Goal: Task Accomplishment & Management: Use online tool/utility

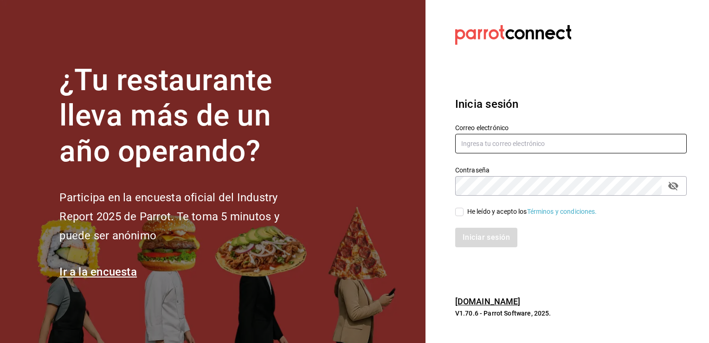
type input "[EMAIL_ADDRESS][DOMAIN_NAME]"
click at [460, 209] on input "He leído y acepto los Términos y condiciones." at bounding box center [459, 212] width 8 height 8
checkbox input "true"
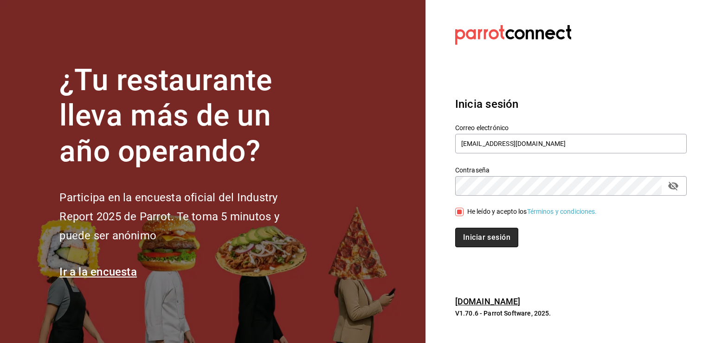
click at [477, 242] on button "Iniciar sesión" at bounding box center [486, 236] width 63 height 19
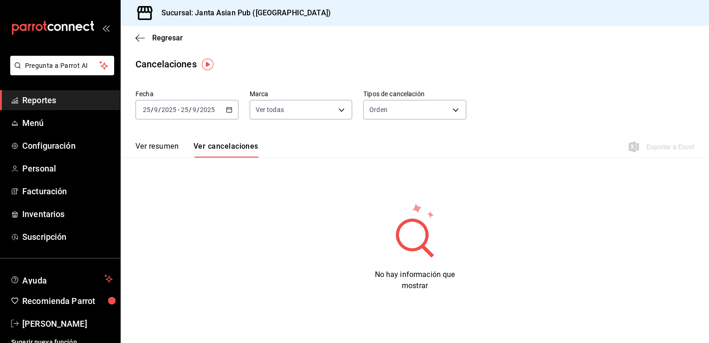
click at [233, 110] on div "2025-09-25 25 / 9 / 2025 - 2025-09-25 25 / 9 / 2025" at bounding box center [187, 109] width 103 height 19
click at [292, 144] on div "Ver resumen Ver cancelaciones Exportar a Excel" at bounding box center [415, 143] width 589 height 27
click at [94, 98] on span "Reportes" at bounding box center [67, 100] width 91 height 13
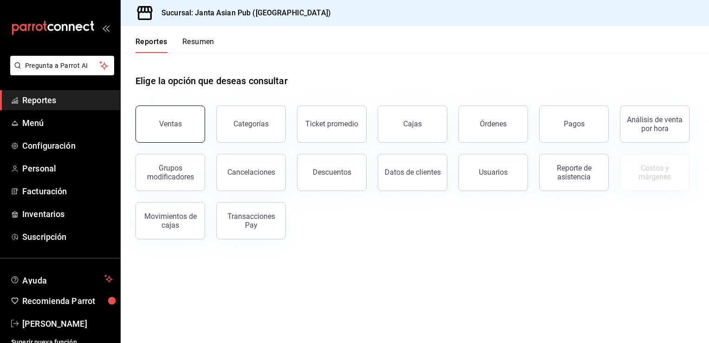
click at [195, 117] on button "Ventas" at bounding box center [171, 123] width 70 height 37
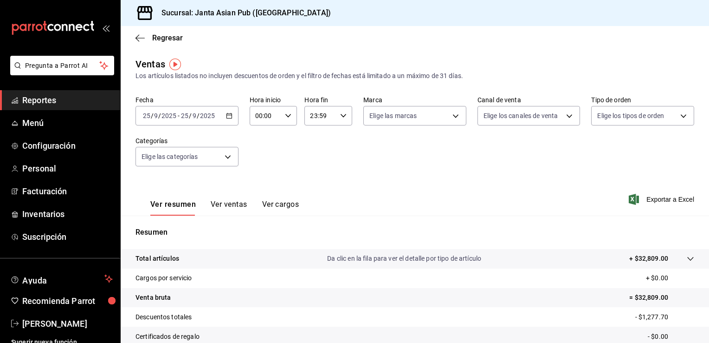
click at [229, 120] on div "[DATE] [DATE] - [DATE] [DATE]" at bounding box center [187, 115] width 103 height 19
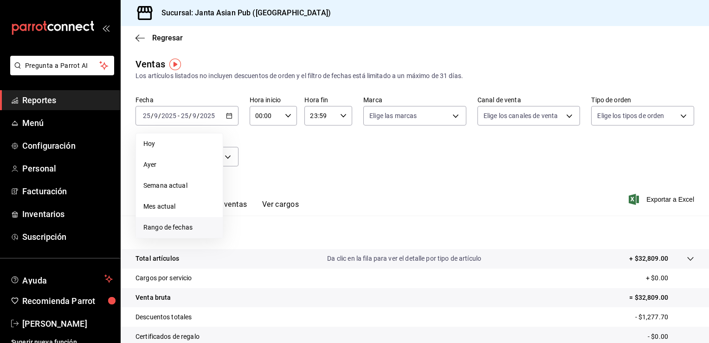
click at [172, 223] on span "Rango de fechas" at bounding box center [179, 227] width 72 height 10
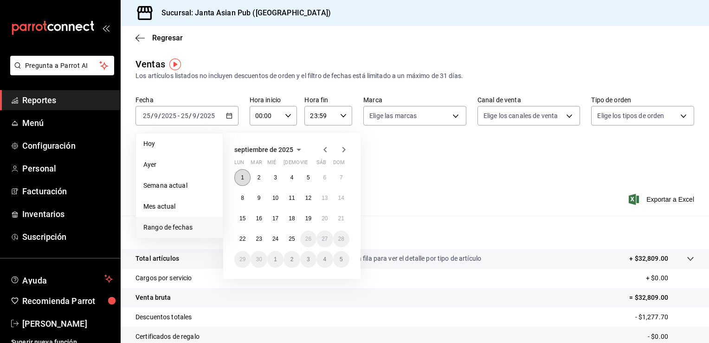
click at [238, 178] on button "1" at bounding box center [242, 177] width 16 height 17
click at [275, 239] on abbr "24" at bounding box center [275, 238] width 6 height 6
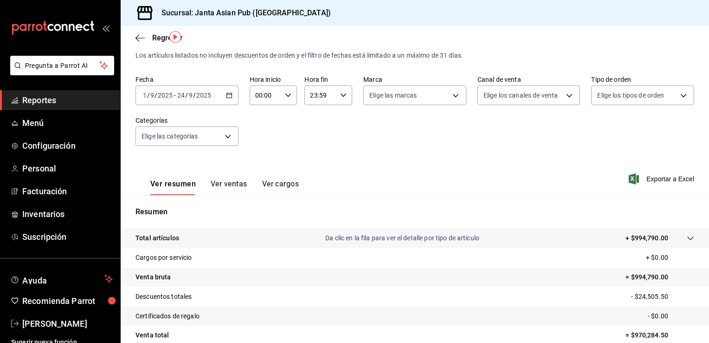
scroll to position [9, 0]
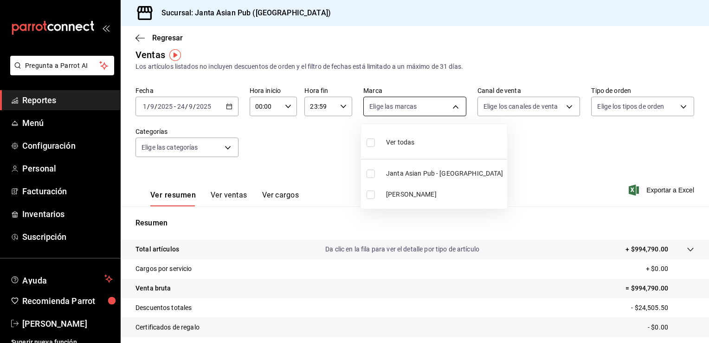
click at [452, 113] on body "Pregunta a Parrot AI Reportes Menú Configuración Personal Facturación Inventari…" at bounding box center [354, 171] width 709 height 343
click at [373, 175] on input "checkbox" at bounding box center [371, 173] width 8 height 8
checkbox input "true"
click at [509, 147] on div at bounding box center [354, 171] width 709 height 343
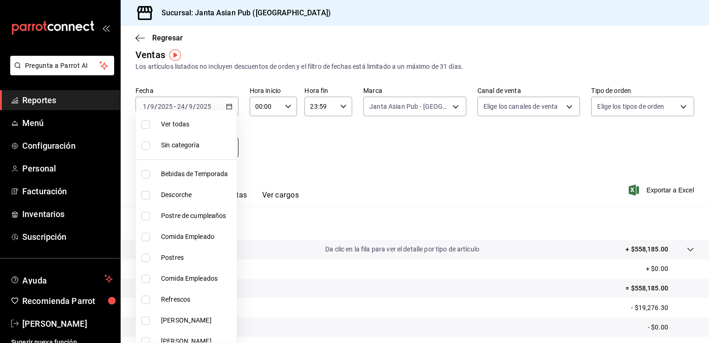
click at [223, 149] on body "Pregunta a Parrot AI Reportes Menú Configuración Personal Facturación Inventari…" at bounding box center [354, 171] width 709 height 343
click at [291, 166] on div at bounding box center [354, 171] width 709 height 343
click at [349, 155] on div at bounding box center [354, 171] width 709 height 343
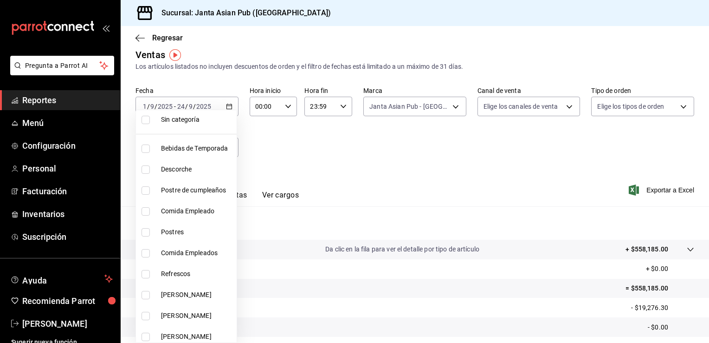
scroll to position [37, 0]
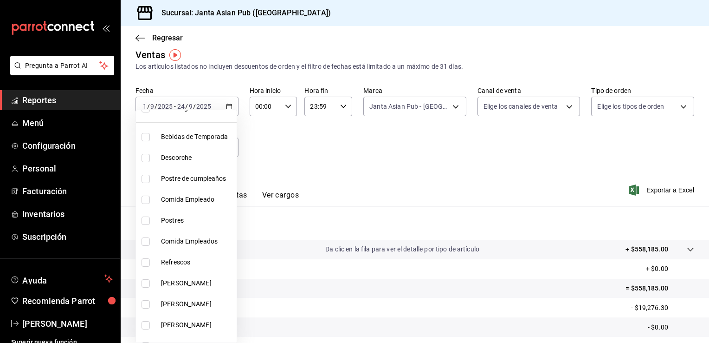
drag, startPoint x: 706, startPoint y: 153, endPoint x: 703, endPoint y: 203, distance: 49.7
click at [703, 203] on div at bounding box center [354, 171] width 709 height 343
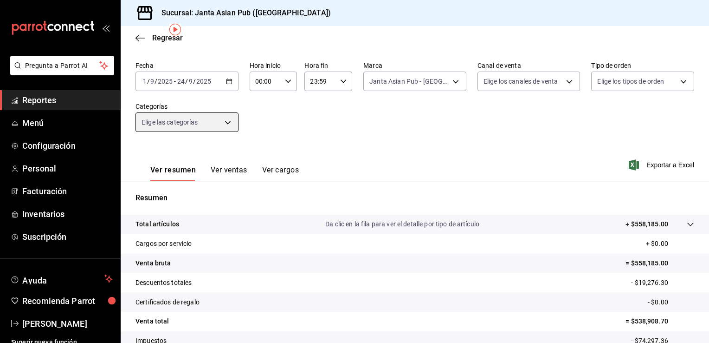
scroll to position [0, 0]
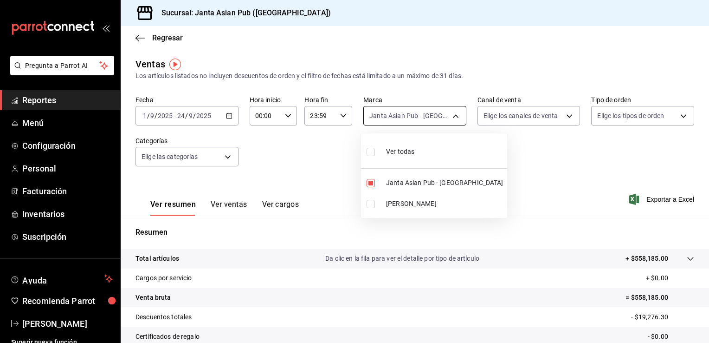
click at [457, 112] on body "Pregunta a Parrot AI Reportes Menú Configuración Personal Facturación Inventari…" at bounding box center [354, 171] width 709 height 343
click at [373, 208] on li "[PERSON_NAME]" at bounding box center [434, 203] width 146 height 21
type input "1db30118-5670-46c3-9d09-b77bd7bb8fe6,be46397b-311f-4062-b626-5c189c252b46"
checkbox input "true"
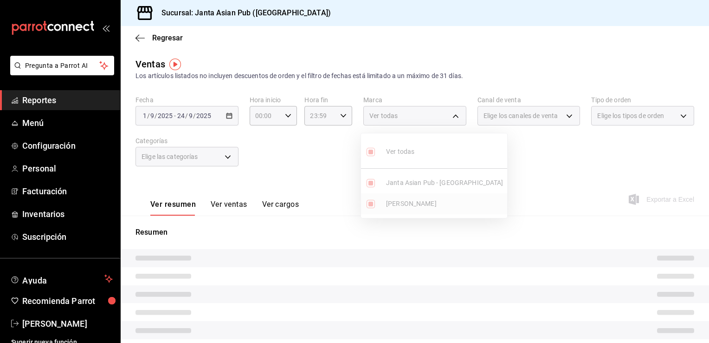
click at [373, 208] on ul "Ver todas Janta Asian Pub - La [PERSON_NAME] Brunch" at bounding box center [434, 175] width 146 height 84
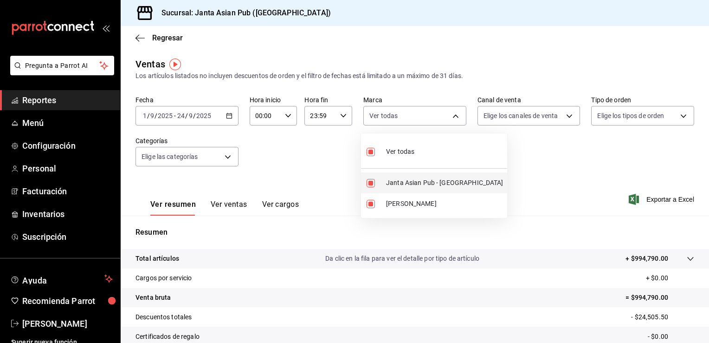
click at [369, 180] on input "checkbox" at bounding box center [371, 183] width 8 height 8
checkbox input "false"
type input "be46397b-311f-4062-b626-5c189c252b46"
checkbox input "false"
drag, startPoint x: 704, startPoint y: 181, endPoint x: 710, endPoint y: 235, distance: 54.2
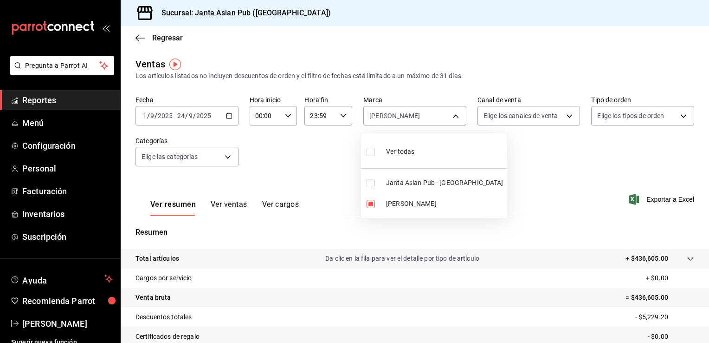
click at [709, 235] on html "Pregunta a Parrot AI Reportes Menú Configuración Personal Facturación Inventari…" at bounding box center [354, 171] width 709 height 343
drag, startPoint x: 707, startPoint y: 237, endPoint x: 703, endPoint y: 297, distance: 60.5
click at [703, 297] on div at bounding box center [354, 171] width 709 height 343
click at [338, 179] on div "Ver resumen Ver ventas Ver cargos Exportar a Excel" at bounding box center [415, 196] width 589 height 38
click at [240, 202] on button "Ver ventas" at bounding box center [229, 208] width 37 height 16
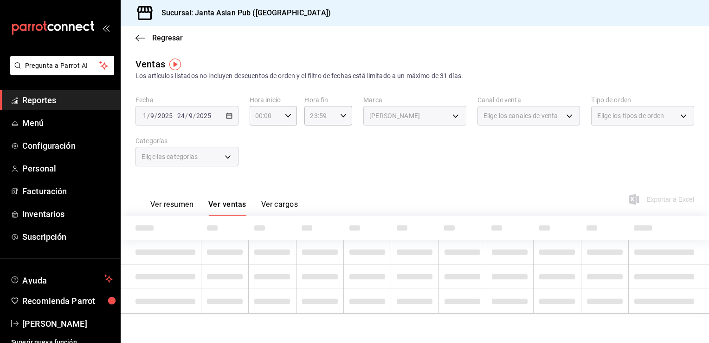
click at [240, 202] on button "Ver ventas" at bounding box center [227, 208] width 38 height 16
click at [180, 203] on button "Ver resumen" at bounding box center [171, 208] width 43 height 16
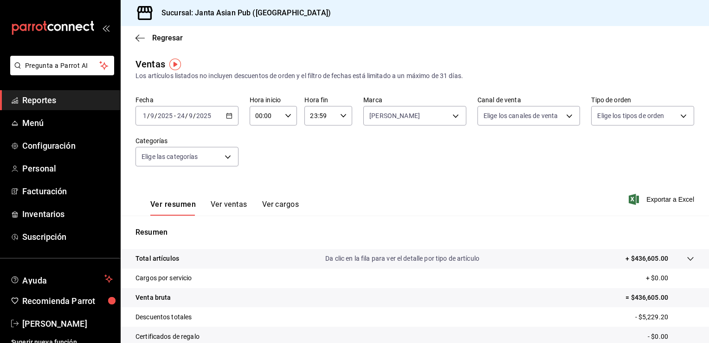
click at [227, 117] on icon "button" at bounding box center [229, 115] width 6 height 6
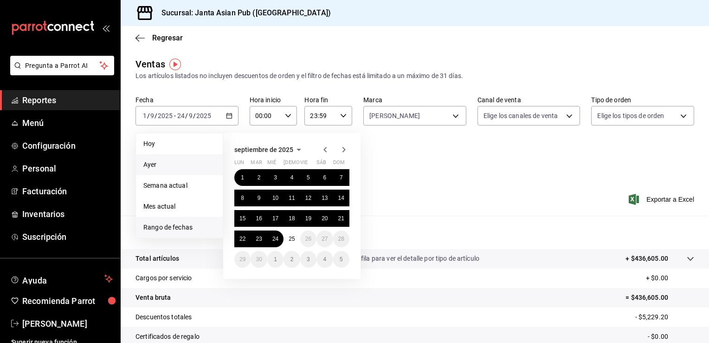
click at [173, 168] on span "Ayer" at bounding box center [179, 165] width 72 height 10
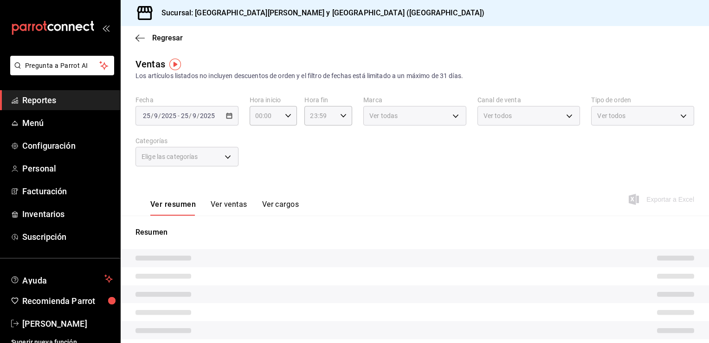
type input "be46397b-311f-4062-b626-5c189c252b46"
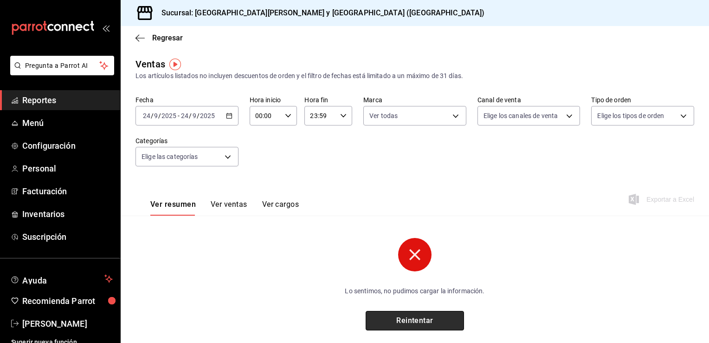
click at [437, 320] on button "Reintentar" at bounding box center [415, 320] width 98 height 19
click at [140, 40] on icon "button" at bounding box center [140, 38] width 9 height 8
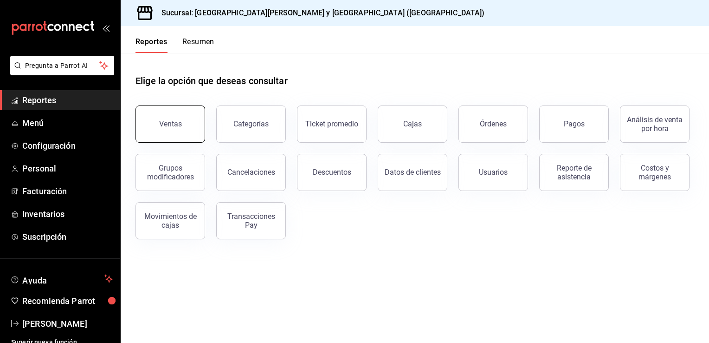
click at [174, 117] on button "Ventas" at bounding box center [171, 123] width 70 height 37
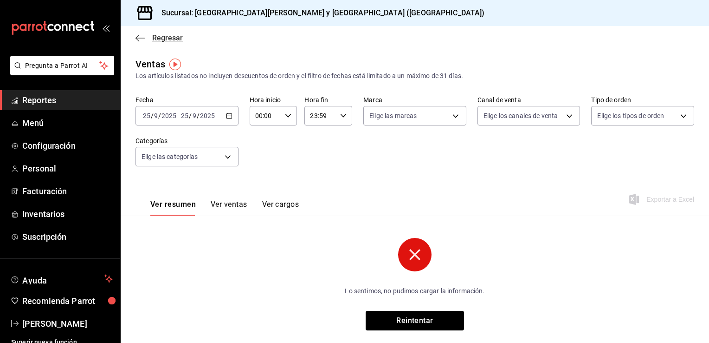
click at [151, 38] on span "Regresar" at bounding box center [159, 37] width 47 height 9
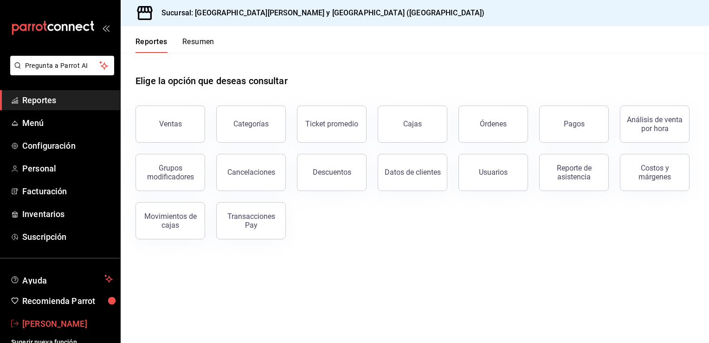
click at [46, 326] on span "Luis Lepe" at bounding box center [67, 323] width 91 height 13
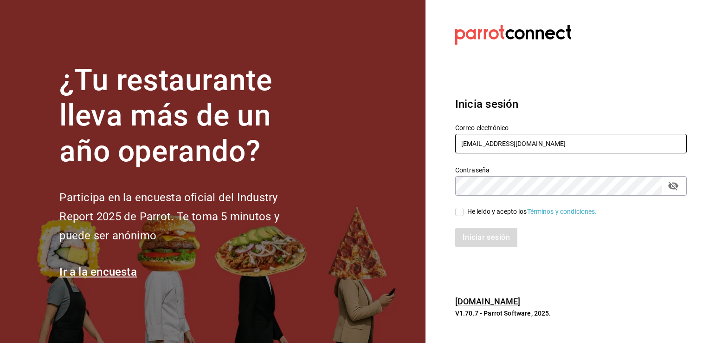
drag, startPoint x: 542, startPoint y: 141, endPoint x: 448, endPoint y: 136, distance: 94.8
click at [448, 136] on div "Correo electrónico sanbenitoll14@gmail.com" at bounding box center [565, 133] width 243 height 42
type input "f"
type input "gerentegeneral@sushizone.com"
click at [471, 214] on div "He leído y acepto los Términos y condiciones." at bounding box center [532, 212] width 130 height 10
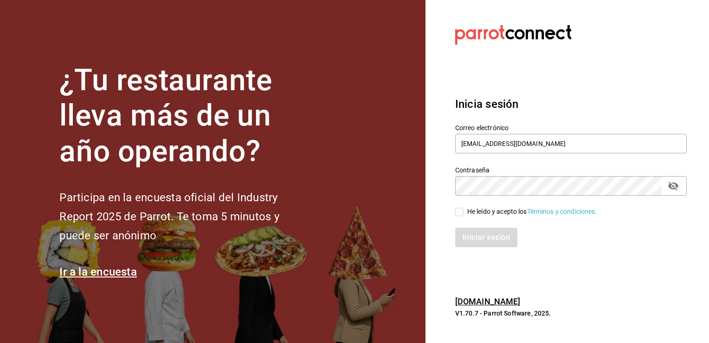
click at [464, 214] on input "He leído y acepto los Términos y condiciones." at bounding box center [459, 212] width 8 height 8
checkbox input "true"
click at [472, 236] on button "Iniciar sesión" at bounding box center [486, 236] width 63 height 19
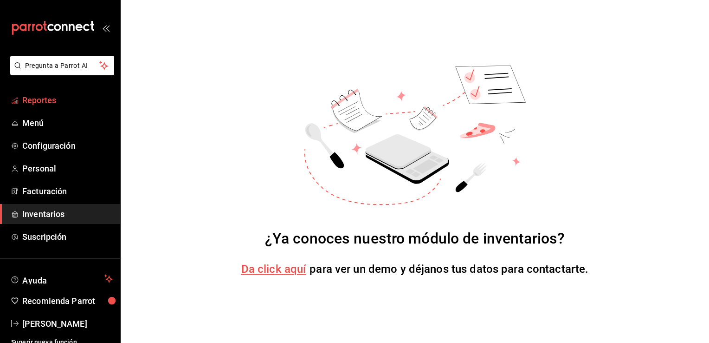
click at [71, 104] on span "Reportes" at bounding box center [67, 100] width 91 height 13
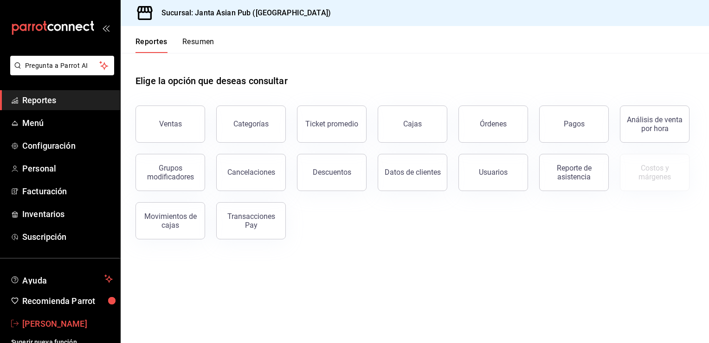
click at [73, 317] on span "[PERSON_NAME]" at bounding box center [67, 323] width 91 height 13
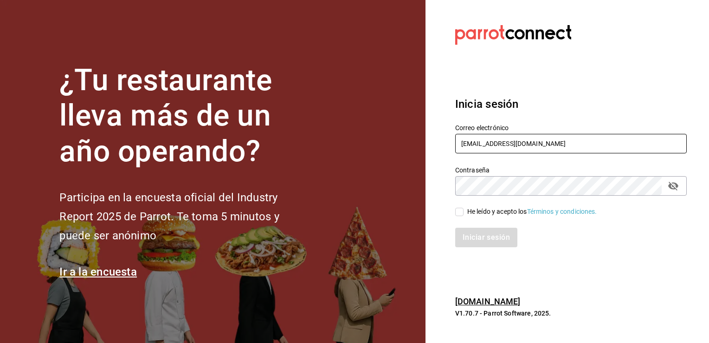
drag, startPoint x: 505, startPoint y: 144, endPoint x: 418, endPoint y: 125, distance: 88.9
click at [418, 125] on div "¿Tu restaurante lleva más de un año operando? Participa en la encuesta oficial …" at bounding box center [354, 171] width 709 height 343
type input "m"
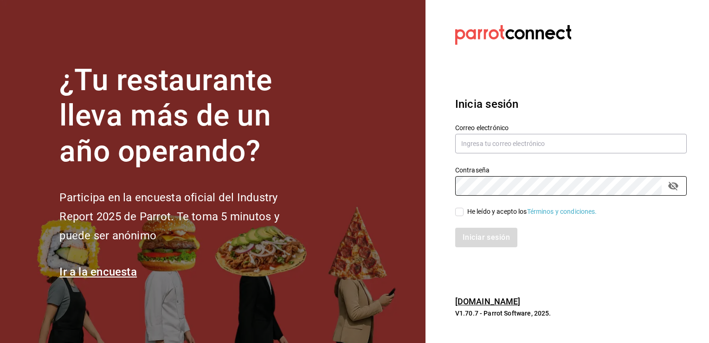
click at [396, 191] on div "¿Tu restaurante lleva más de un año operando? Participa en la encuesta oficial …" at bounding box center [354, 171] width 709 height 343
click at [480, 141] on input "text" at bounding box center [571, 143] width 232 height 19
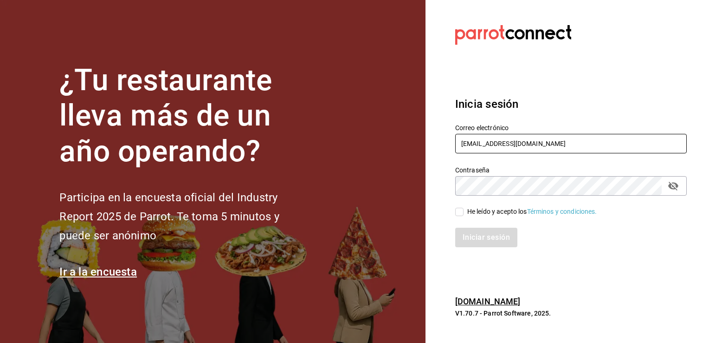
type input "sanbenitoll@gmail.com"
click at [462, 211] on input "He leído y acepto los Términos y condiciones." at bounding box center [459, 212] width 8 height 8
checkbox input "true"
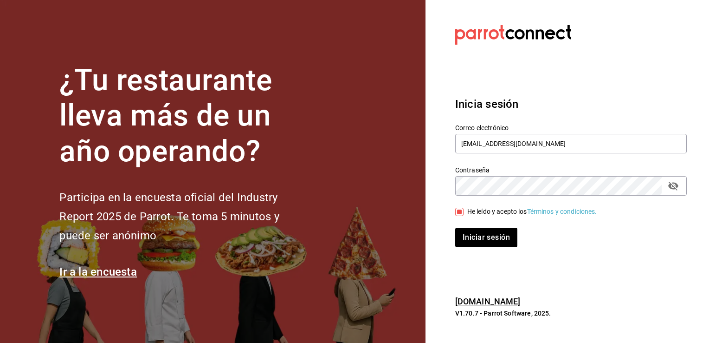
click at [667, 185] on button "passwordField" at bounding box center [674, 186] width 16 height 16
click at [499, 235] on button "Iniciar sesión" at bounding box center [486, 236] width 63 height 19
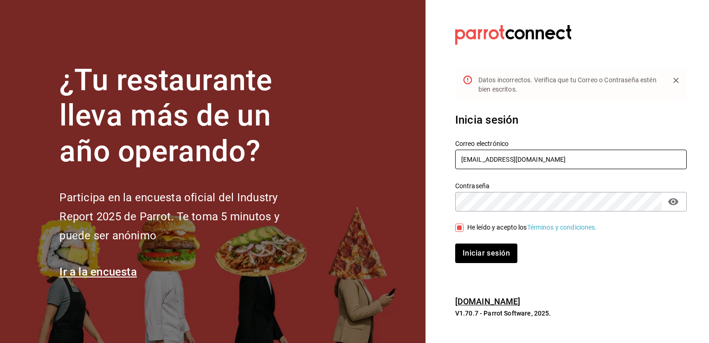
click at [495, 157] on input "sanbenitoll@gmail.com" at bounding box center [571, 158] width 232 height 19
type input "sanbenitoll14@gmail.com"
click at [495, 259] on button "Iniciar sesión" at bounding box center [486, 252] width 63 height 19
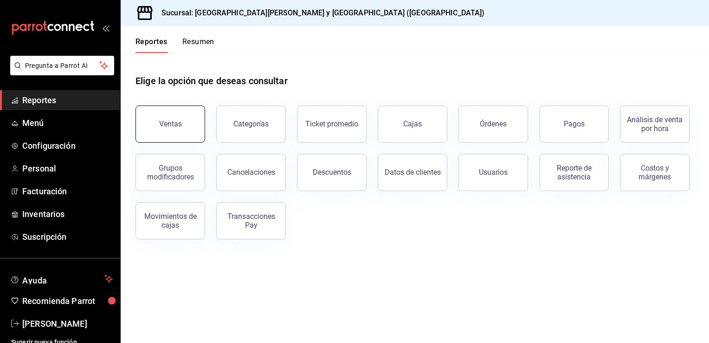
click at [182, 113] on button "Ventas" at bounding box center [171, 123] width 70 height 37
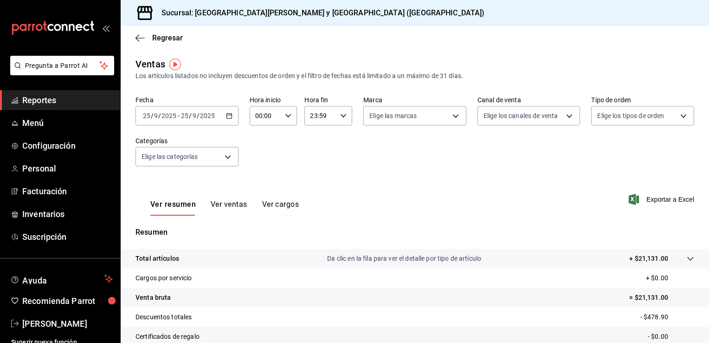
click at [227, 117] on icon "button" at bounding box center [229, 115] width 6 height 6
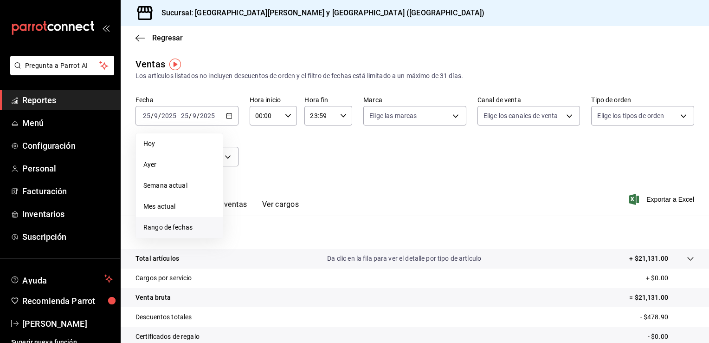
click at [162, 227] on span "Rango de fechas" at bounding box center [179, 227] width 72 height 10
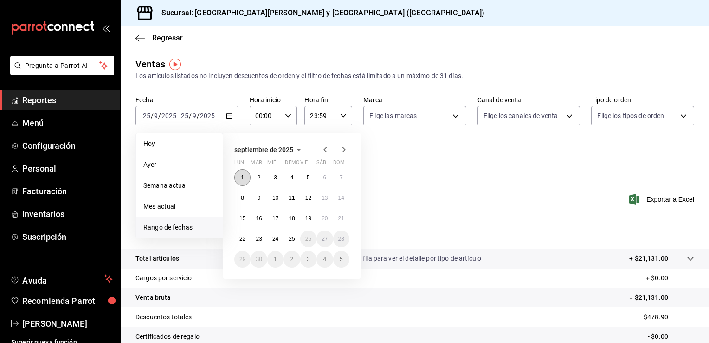
click at [240, 181] on button "1" at bounding box center [242, 177] width 16 height 17
click at [297, 239] on button "25" at bounding box center [292, 238] width 16 height 17
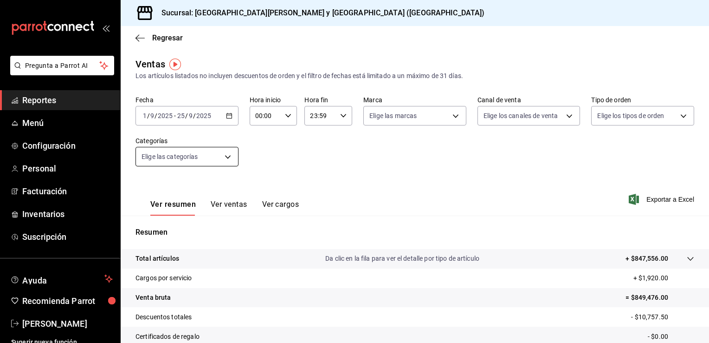
click at [225, 162] on body "Pregunta a Parrot AI Reportes Menú Configuración Personal Facturación Inventari…" at bounding box center [354, 171] width 709 height 343
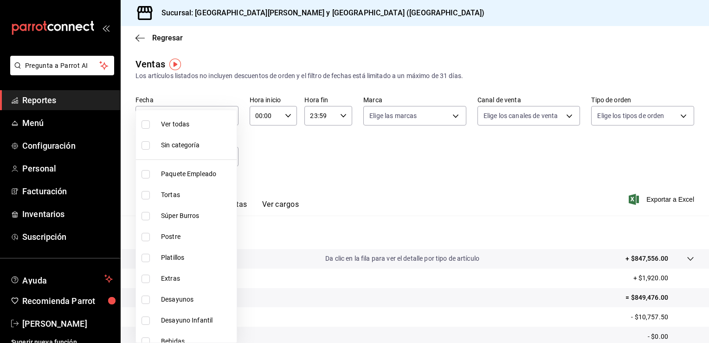
click at [143, 125] on input "checkbox" at bounding box center [146, 124] width 8 height 8
checkbox input "true"
type input "0a19e3f7-6db3-4e9b-8710-102e7e574910,4fa51ad7-8221-487a-ac2d-4ac10ddc9d36,c38e4…"
checkbox input "true"
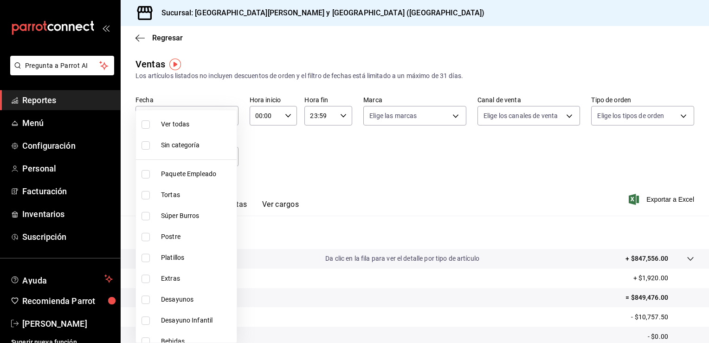
checkbox input "true"
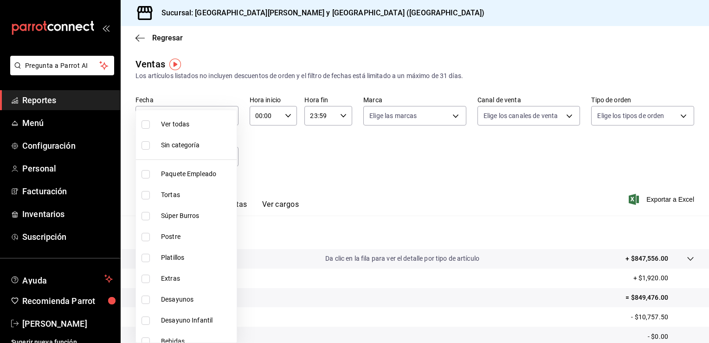
checkbox input "true"
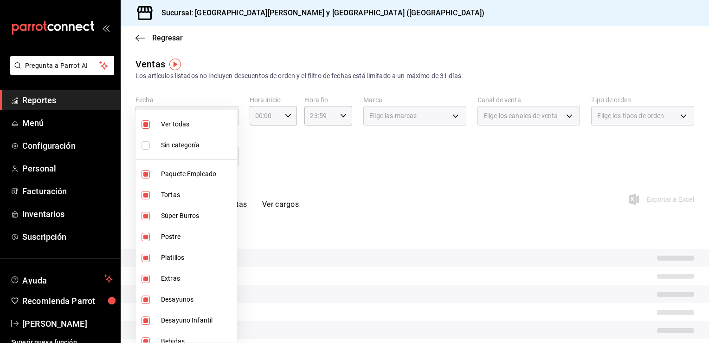
click at [323, 159] on div at bounding box center [354, 171] width 709 height 343
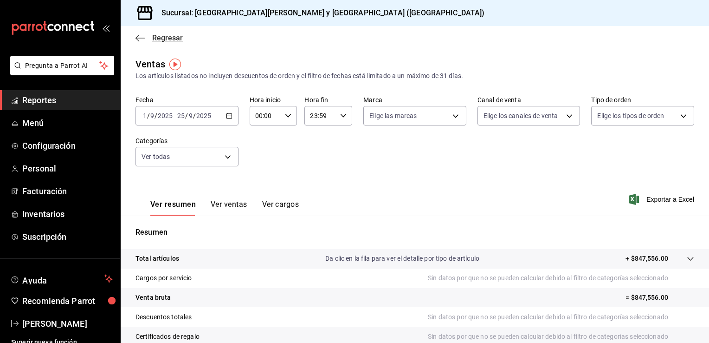
click at [141, 35] on icon "button" at bounding box center [140, 38] width 9 height 8
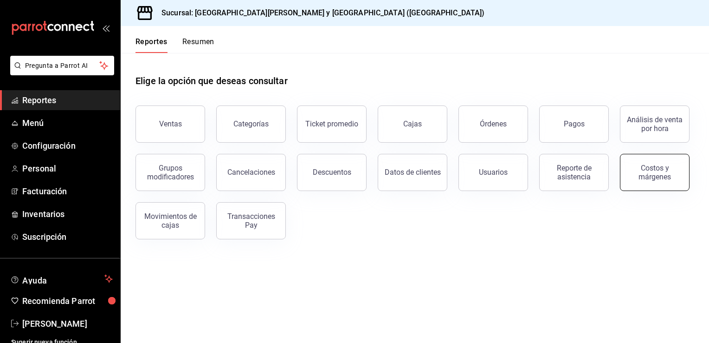
click at [638, 169] on div "Costos y márgenes" at bounding box center [655, 172] width 58 height 18
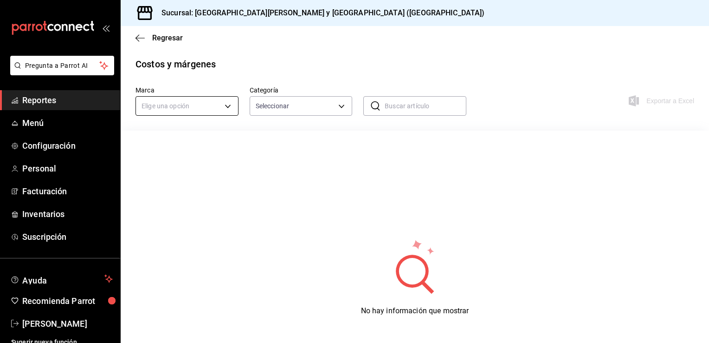
click at [226, 107] on body "Pregunta a Parrot AI Reportes Menú Configuración Personal Facturación Inventari…" at bounding box center [354, 171] width 709 height 343
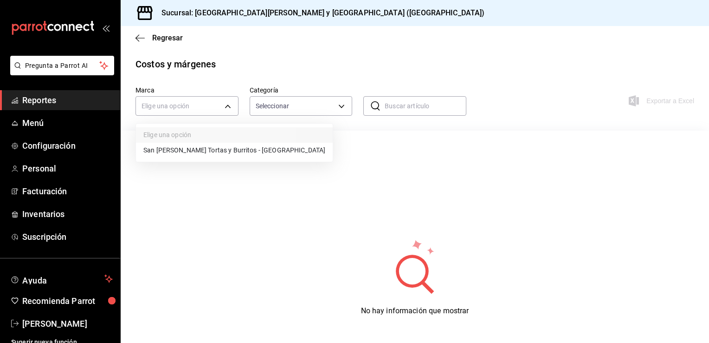
click at [331, 108] on div at bounding box center [354, 171] width 709 height 343
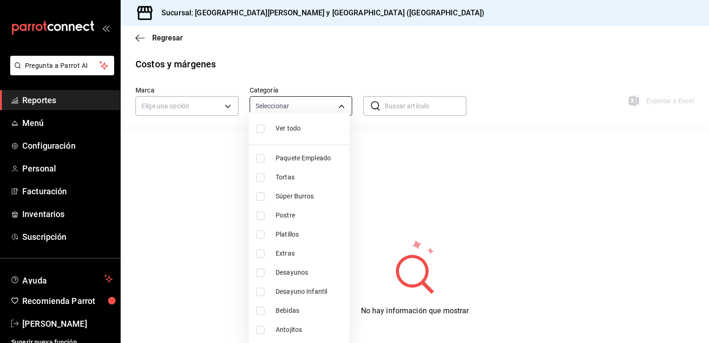
click at [347, 106] on body "Pregunta a Parrot AI Reportes Menú Configuración Personal Facturación Inventari…" at bounding box center [354, 171] width 709 height 343
click at [262, 177] on input "checkbox" at bounding box center [260, 177] width 8 height 8
checkbox input "true"
type input "4fa51ad7-8221-487a-ac2d-4ac10ddc9d36"
click at [531, 211] on div at bounding box center [354, 171] width 709 height 343
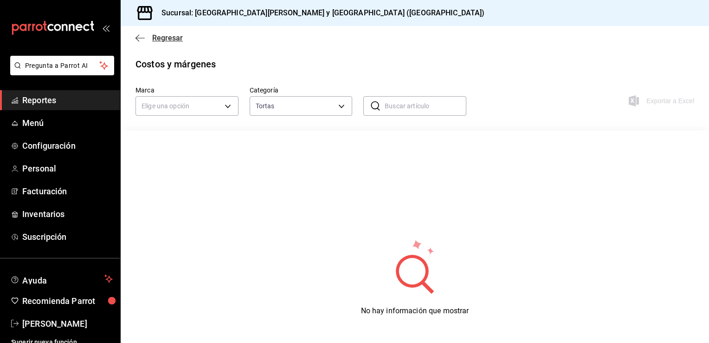
click at [141, 41] on icon "button" at bounding box center [140, 38] width 9 height 8
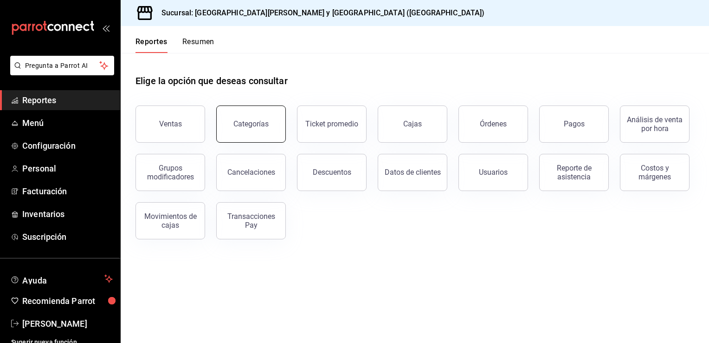
click at [235, 120] on div "Categorías" at bounding box center [251, 123] width 35 height 9
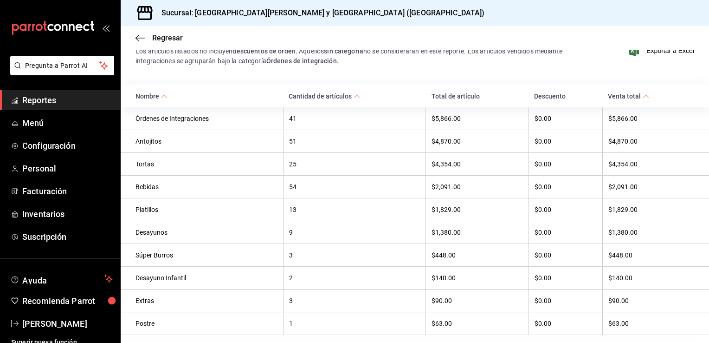
scroll to position [17, 0]
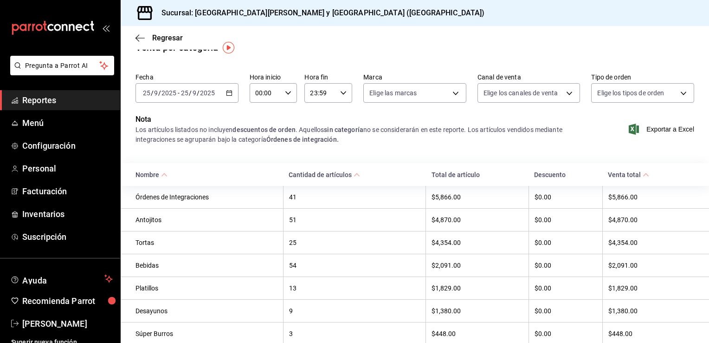
click at [353, 178] on span "Cantidad de artículos" at bounding box center [324, 174] width 71 height 7
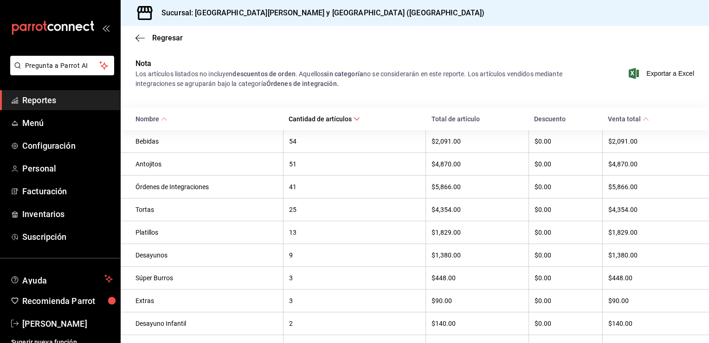
scroll to position [45, 0]
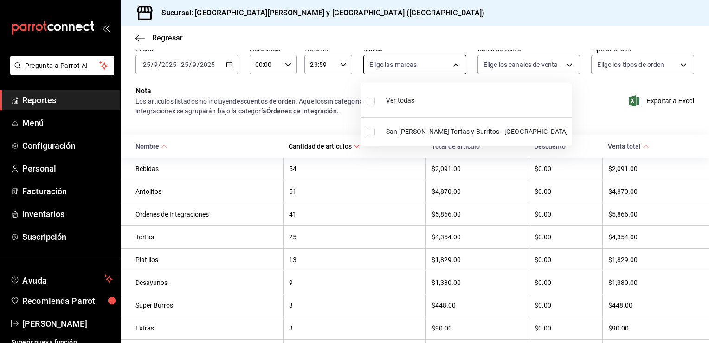
click at [448, 62] on body "Pregunta a Parrot AI Reportes Menú Configuración Personal Facturación Inventari…" at bounding box center [354, 171] width 709 height 343
click at [364, 103] on li "Ver todas" at bounding box center [466, 99] width 211 height 27
type input "25a66a84-3cbd-47c8-a2ad-d995281776a4"
checkbox input "true"
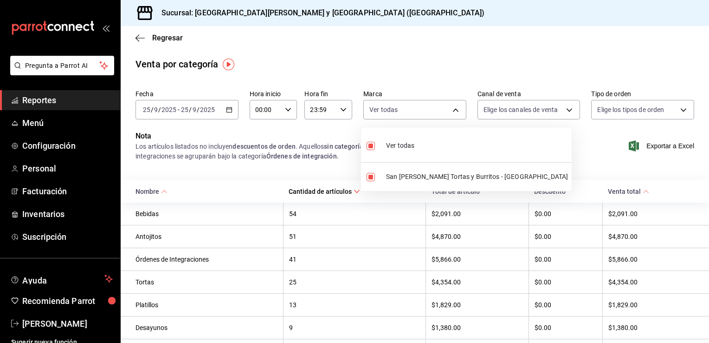
click at [221, 111] on div at bounding box center [354, 171] width 709 height 343
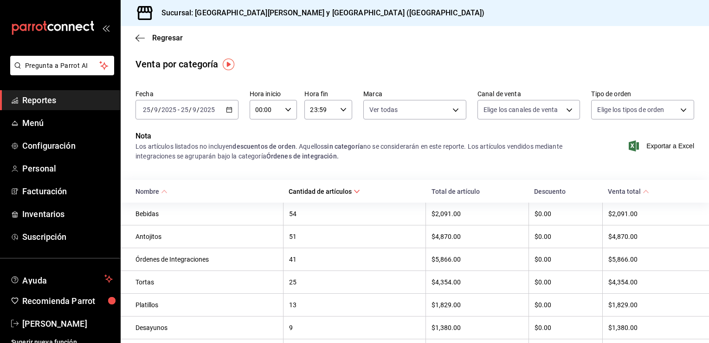
click at [228, 109] on icon "button" at bounding box center [229, 109] width 6 height 6
click at [286, 64] on div "Venta por categoría" at bounding box center [415, 64] width 589 height 14
click at [406, 112] on body "Pregunta a Parrot AI Reportes Menú Configuración Personal Facturación Inventari…" at bounding box center [354, 171] width 709 height 343
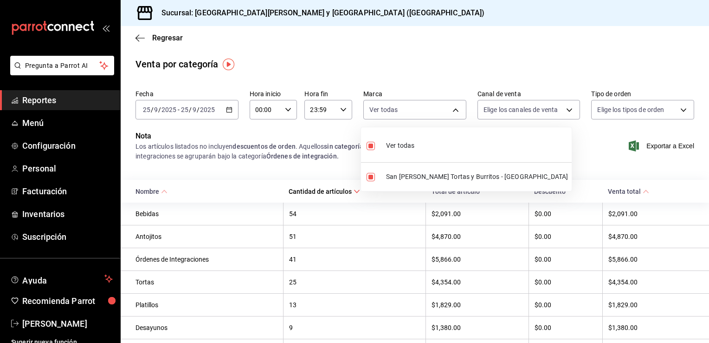
click at [411, 105] on div at bounding box center [354, 171] width 709 height 343
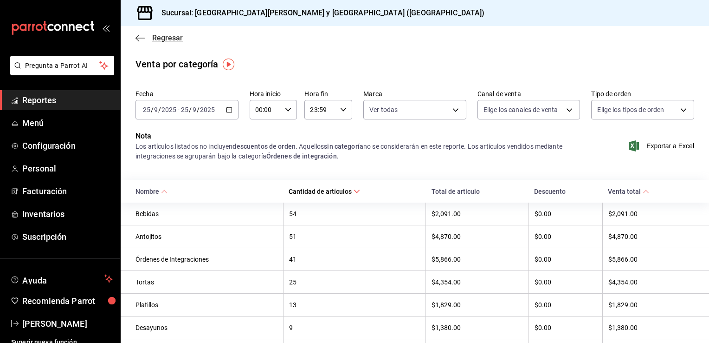
click at [141, 40] on icon "button" at bounding box center [140, 38] width 9 height 8
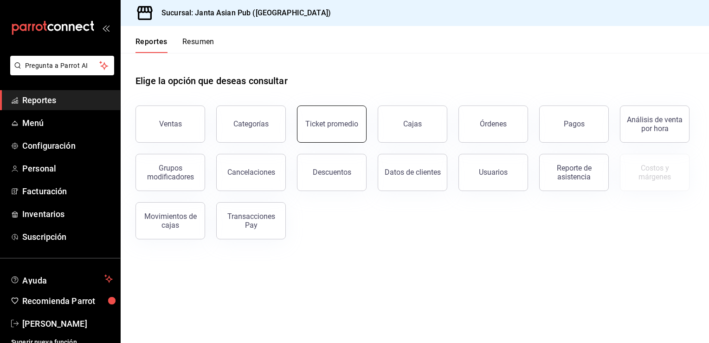
click at [319, 131] on button "Ticket promedio" at bounding box center [332, 123] width 70 height 37
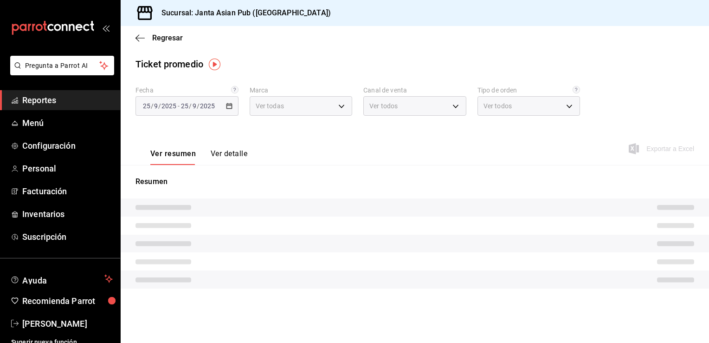
type input "1db30118-5670-46c3-9d09-b77bd7bb8fe6,be46397b-311f-4062-b626-5c189c252b46"
type input "cecbe1d2-0685-4b91-9b18-30ed67a7ce8a,c7915639-2b54-4f57-83bf-29acfaaa6073,EXTER…"
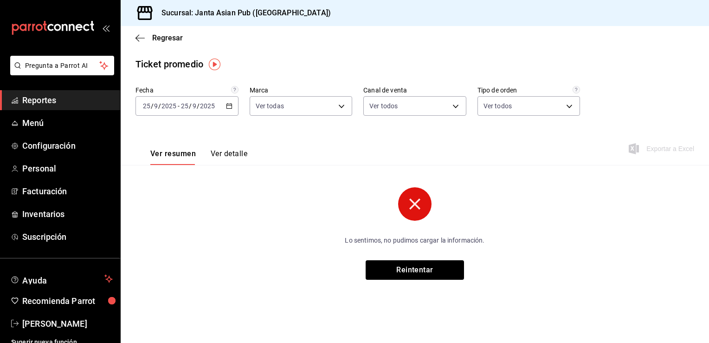
click at [232, 104] on \(Stroke\) "button" at bounding box center [230, 106] width 6 height 5
click at [171, 159] on span "Ayer" at bounding box center [179, 155] width 72 height 10
click at [409, 271] on button "Reintentar" at bounding box center [415, 269] width 98 height 19
click at [148, 37] on span "Regresar" at bounding box center [159, 37] width 47 height 9
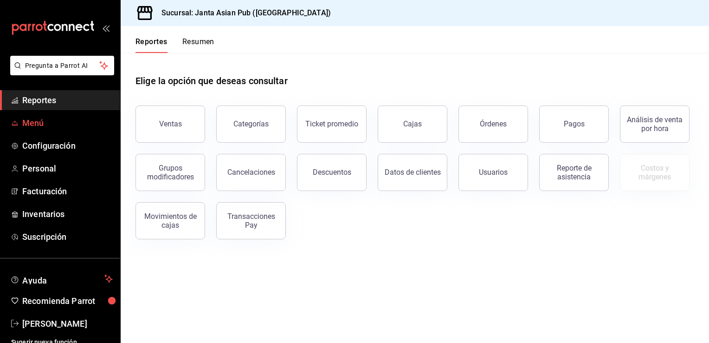
click at [51, 116] on link "Menú" at bounding box center [60, 123] width 120 height 20
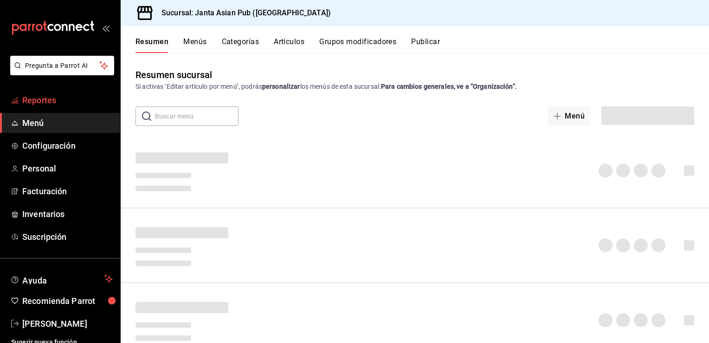
click at [52, 96] on span "Reportes" at bounding box center [67, 100] width 91 height 13
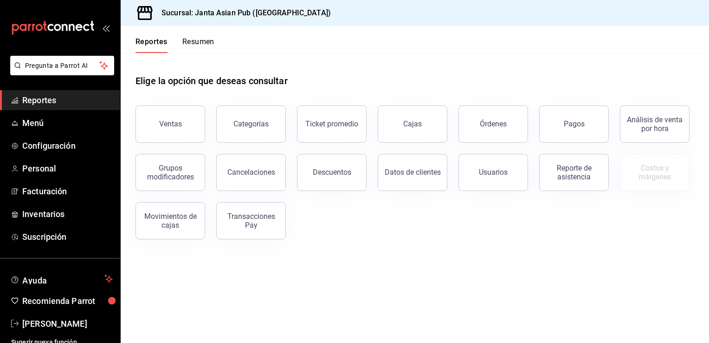
click at [282, 268] on main "Elige la opción que deseas consultar Ventas Categorías Ticket promedio Cajas Ór…" at bounding box center [415, 198] width 589 height 290
click at [258, 119] on button "Categorías" at bounding box center [251, 123] width 70 height 37
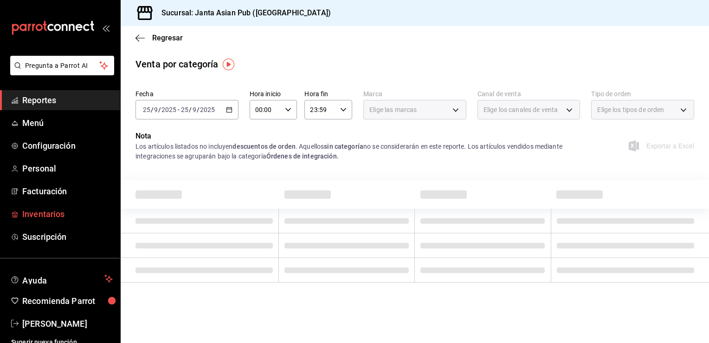
click at [57, 219] on span "Inventarios" at bounding box center [67, 214] width 91 height 13
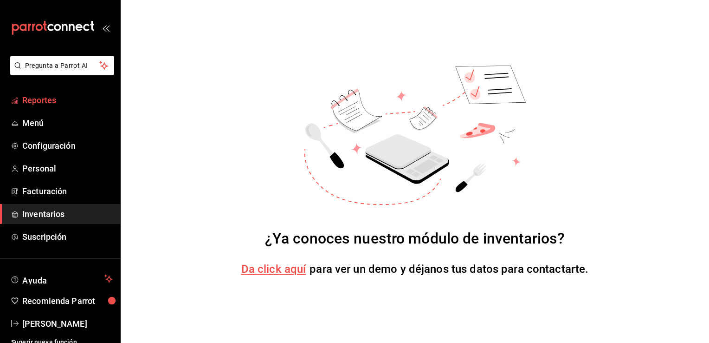
click at [44, 104] on span "Reportes" at bounding box center [67, 100] width 91 height 13
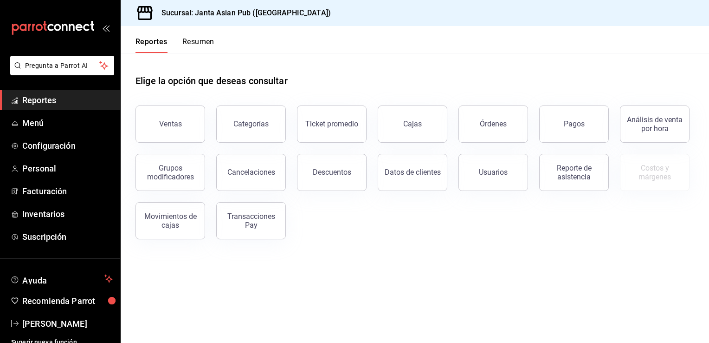
click at [386, 206] on div "Ventas Categorías Ticket promedio Cajas Órdenes Pagos Análisis de venta por hor…" at bounding box center [409, 166] width 570 height 145
click at [181, 116] on button "Ventas" at bounding box center [171, 123] width 70 height 37
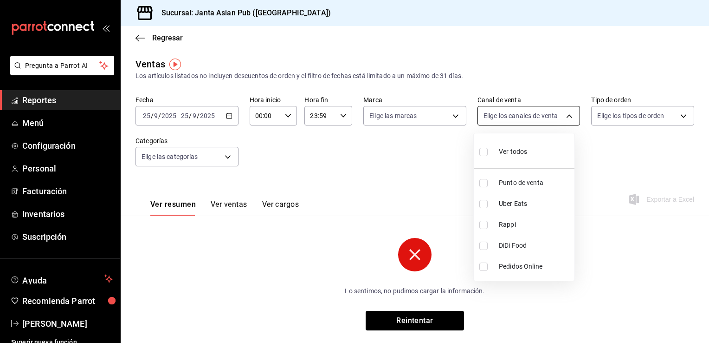
click at [563, 114] on body "Pregunta a Parrot AI Reportes Menú Configuración Personal Facturación Inventari…" at bounding box center [354, 171] width 709 height 343
click at [481, 268] on input "checkbox" at bounding box center [484, 266] width 8 height 8
checkbox input "true"
type input "ONLINE"
click at [425, 317] on div at bounding box center [354, 171] width 709 height 343
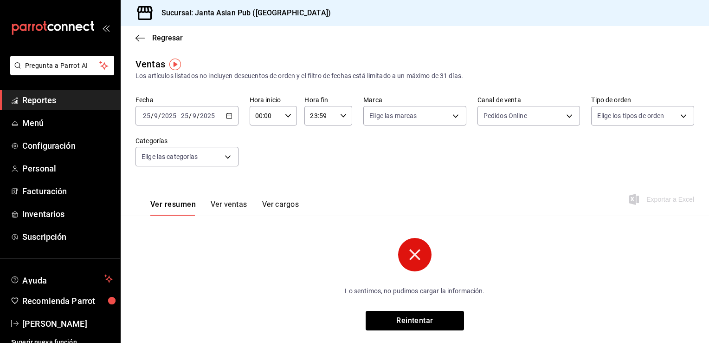
click at [65, 22] on icon "mailbox folders" at bounding box center [53, 28] width 84 height 14
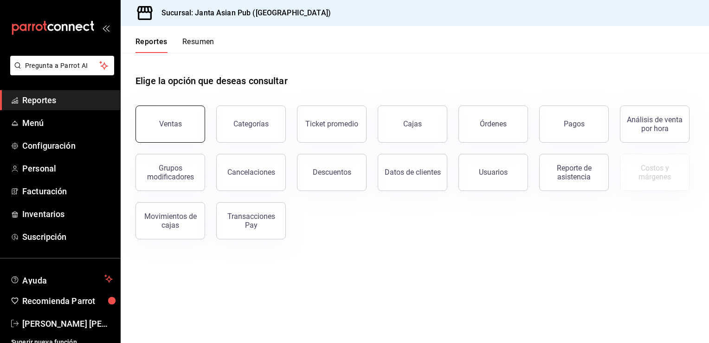
click at [185, 130] on button "Ventas" at bounding box center [171, 123] width 70 height 37
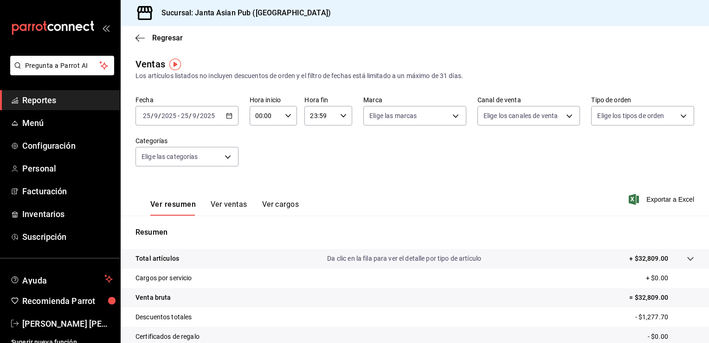
click at [225, 120] on div "[DATE] [DATE] - [DATE] [DATE]" at bounding box center [187, 115] width 103 height 19
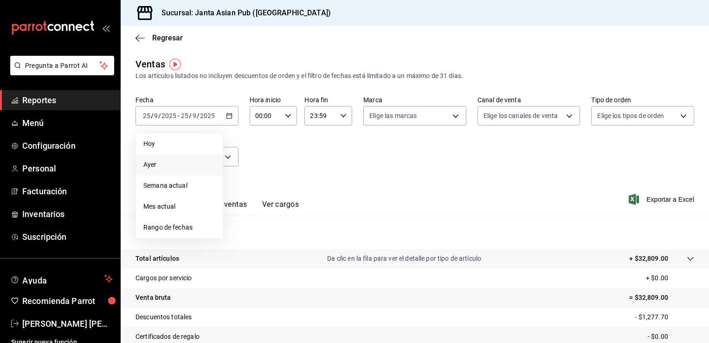
click at [165, 171] on li "Ayer" at bounding box center [179, 164] width 87 height 21
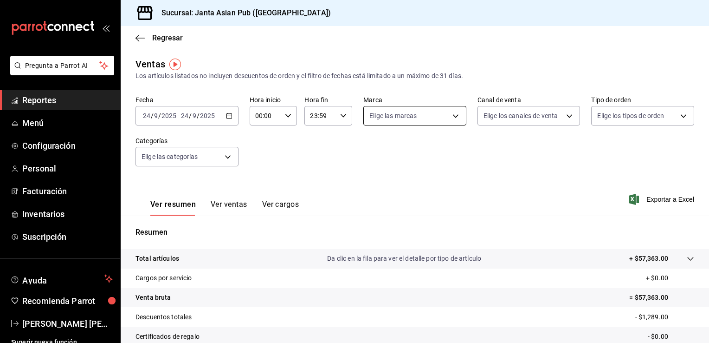
click at [450, 120] on body "Pregunta a Parrot AI Reportes Menú Configuración Personal Facturación Inventari…" at bounding box center [354, 171] width 709 height 343
click at [370, 179] on input "checkbox" at bounding box center [371, 183] width 8 height 8
checkbox input "true"
type input "1db30118-5670-46c3-9d09-b77bd7bb8fe6"
click at [509, 211] on div at bounding box center [354, 171] width 709 height 343
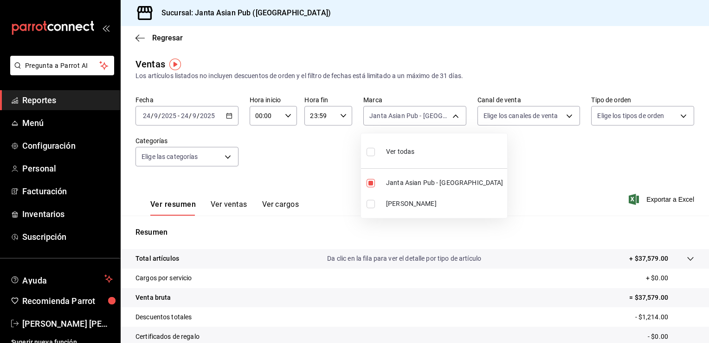
drag, startPoint x: 706, startPoint y: 183, endPoint x: 691, endPoint y: 259, distance: 77.6
click at [691, 259] on div at bounding box center [354, 171] width 709 height 343
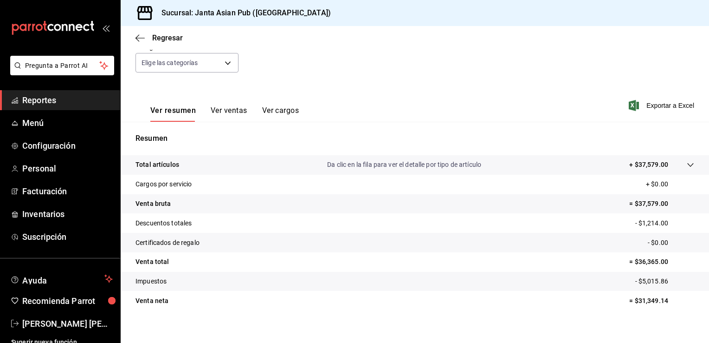
scroll to position [100, 0]
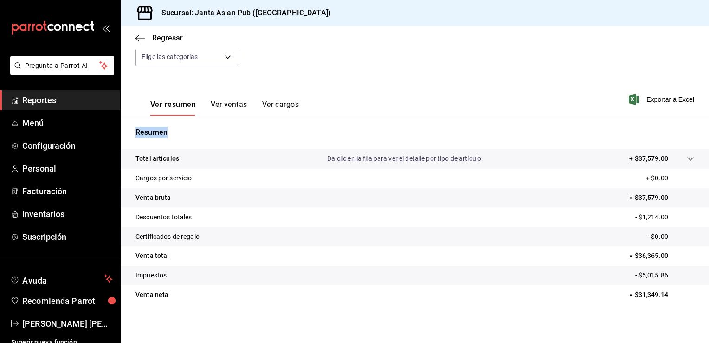
drag, startPoint x: 226, startPoint y: 117, endPoint x: 228, endPoint y: 103, distance: 13.7
click at [228, 103] on div "Ventas Los artículos listados no incluyen descuentos de orden y el filtro de fe…" at bounding box center [415, 143] width 589 height 373
click at [228, 103] on button "Ver ventas" at bounding box center [229, 108] width 37 height 16
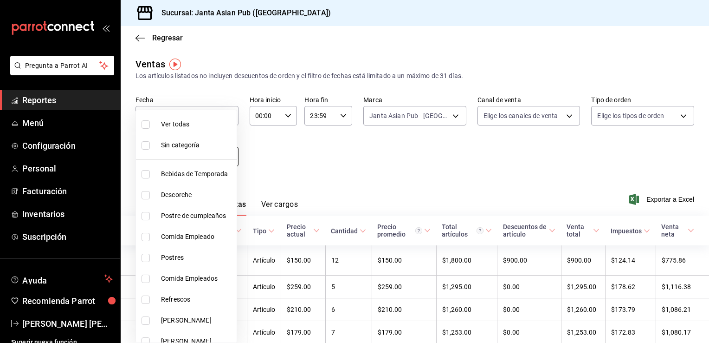
click at [227, 155] on body "Pregunta a Parrot AI Reportes Menú Configuración Personal Facturación Inventari…" at bounding box center [354, 171] width 709 height 343
click at [147, 237] on input "checkbox" at bounding box center [146, 237] width 8 height 8
checkbox input "true"
type input "833d3459-da50-4a9a-a093-4df728312301"
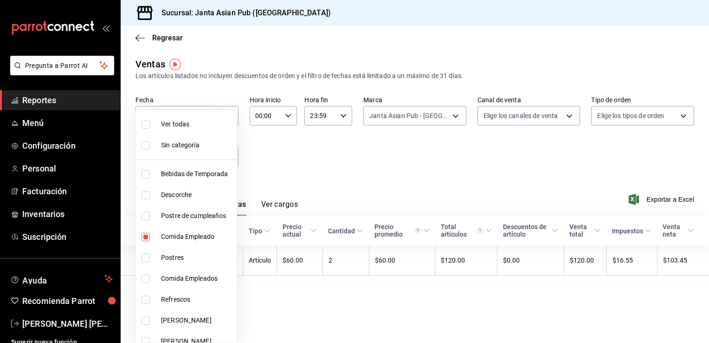
click at [380, 156] on div at bounding box center [354, 171] width 709 height 343
click at [226, 162] on body "Pregunta a Parrot AI Reportes Menú Configuración Personal Facturación Inventari…" at bounding box center [354, 171] width 709 height 343
click at [144, 215] on input "checkbox" at bounding box center [146, 216] width 8 height 8
checkbox input "true"
type input "833d3459-da50-4a9a-a093-4df728312301,70ffa6dc-0f16-484f-ada4-9bfbd4dc35e7"
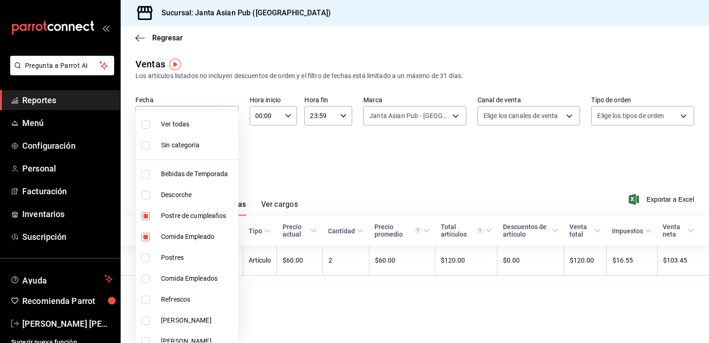
click at [147, 259] on input "checkbox" at bounding box center [146, 257] width 8 height 8
checkbox input "true"
type input "833d3459-da50-4a9a-a093-4df728312301,70ffa6dc-0f16-484f-ada4-9bfbd4dc35e7,31f1e…"
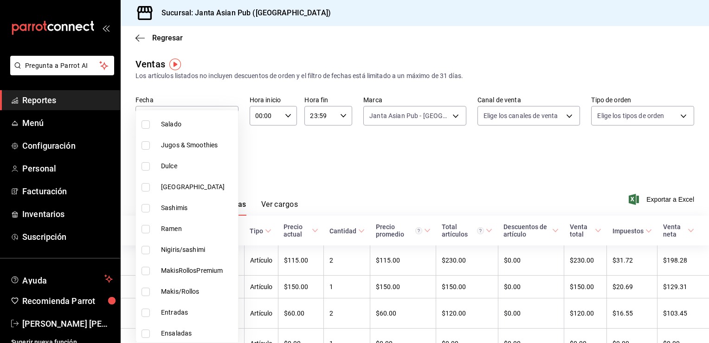
scroll to position [781, 0]
click at [144, 207] on input "checkbox" at bounding box center [146, 207] width 8 height 8
checkbox input "true"
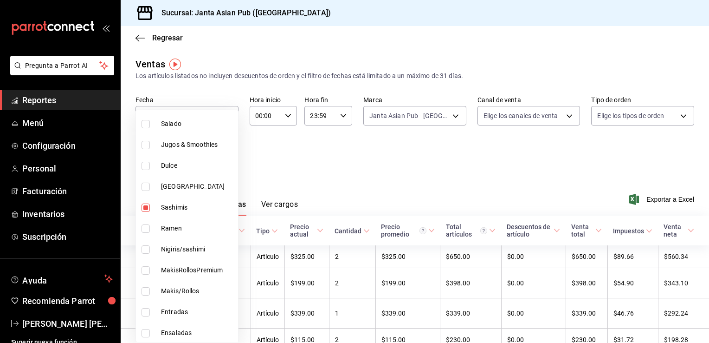
click at [145, 232] on li "Ramen" at bounding box center [187, 228] width 102 height 21
type input "833d3459-da50-4a9a-a093-4df728312301,70ffa6dc-0f16-484f-ada4-9bfbd4dc35e7,31f1e…"
checkbox input "true"
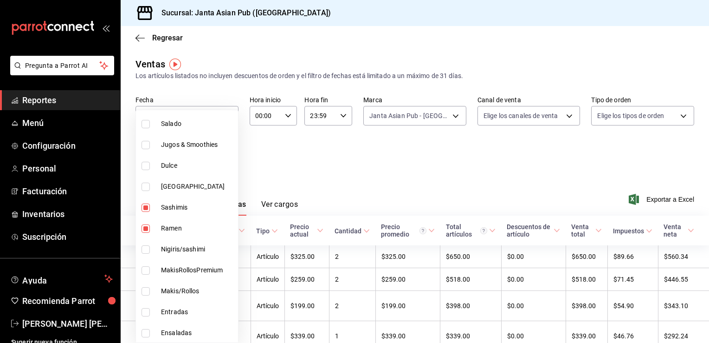
click at [147, 249] on input "checkbox" at bounding box center [146, 249] width 8 height 8
checkbox input "true"
type input "833d3459-da50-4a9a-a093-4df728312301,70ffa6dc-0f16-484f-ada4-9bfbd4dc35e7,31f1e…"
click at [149, 270] on input "checkbox" at bounding box center [146, 270] width 8 height 8
checkbox input "true"
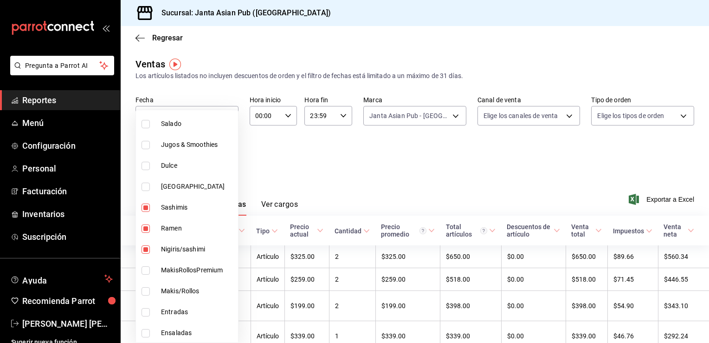
type input "833d3459-da50-4a9a-a093-4df728312301,70ffa6dc-0f16-484f-ada4-9bfbd4dc35e7,31f1e…"
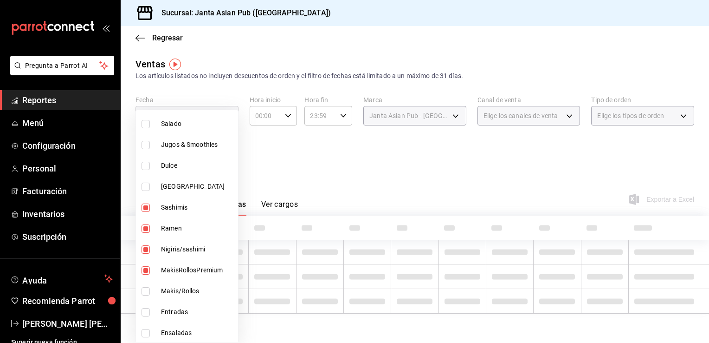
click at [144, 291] on input "checkbox" at bounding box center [146, 291] width 8 height 8
checkbox input "true"
type input "833d3459-da50-4a9a-a093-4df728312301,70ffa6dc-0f16-484f-ada4-9bfbd4dc35e7,31f1e…"
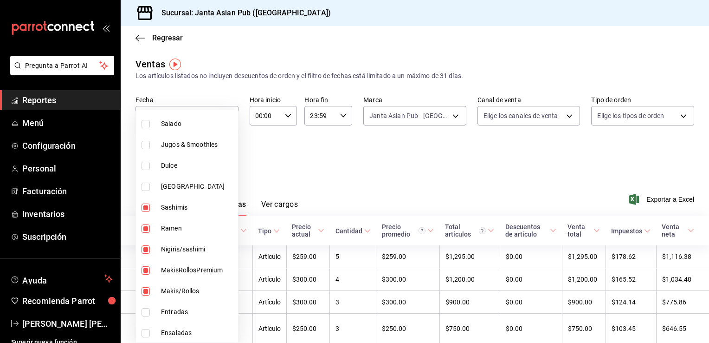
click at [149, 311] on input "checkbox" at bounding box center [146, 312] width 8 height 8
checkbox input "true"
type input "833d3459-da50-4a9a-a093-4df728312301,70ffa6dc-0f16-484f-ada4-9bfbd4dc35e7,31f1e…"
click at [145, 335] on input "checkbox" at bounding box center [146, 333] width 8 height 8
checkbox input "true"
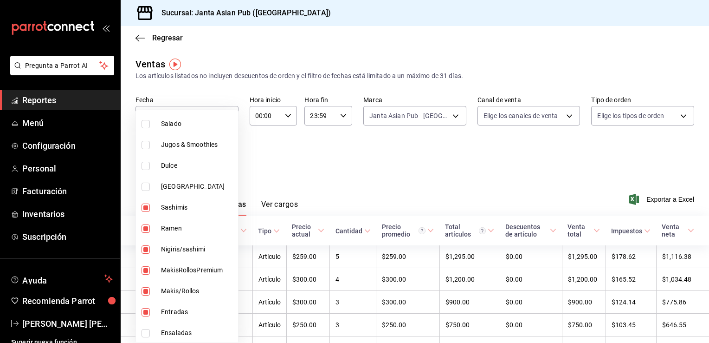
type input "833d3459-da50-4a9a-a093-4df728312301,70ffa6dc-0f16-484f-ada4-9bfbd4dc35e7,31f1e…"
click at [148, 308] on input "checkbox" at bounding box center [146, 311] width 8 height 8
checkbox input "true"
type input "833d3459-da50-4a9a-a093-4df728312301,70ffa6dc-0f16-484f-ada4-9bfbd4dc35e7,31f1e…"
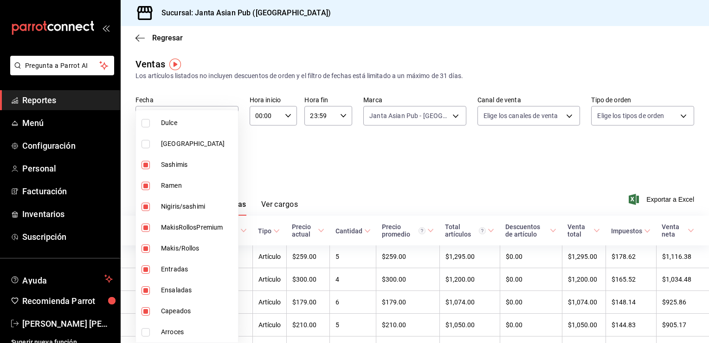
click at [145, 330] on input "checkbox" at bounding box center [146, 332] width 8 height 8
checkbox input "true"
type input "833d3459-da50-4a9a-a093-4df728312301,70ffa6dc-0f16-484f-ada4-9bfbd4dc35e7,31f1e…"
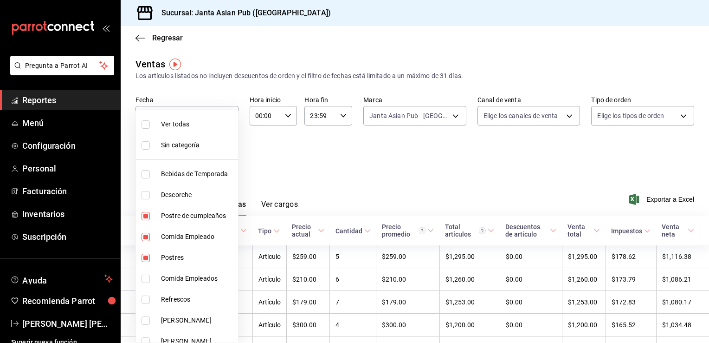
click at [323, 140] on div at bounding box center [354, 171] width 709 height 343
click at [222, 153] on body "Pregunta a Parrot AI Reportes Menú Configuración Personal Facturación Inventari…" at bounding box center [354, 171] width 709 height 343
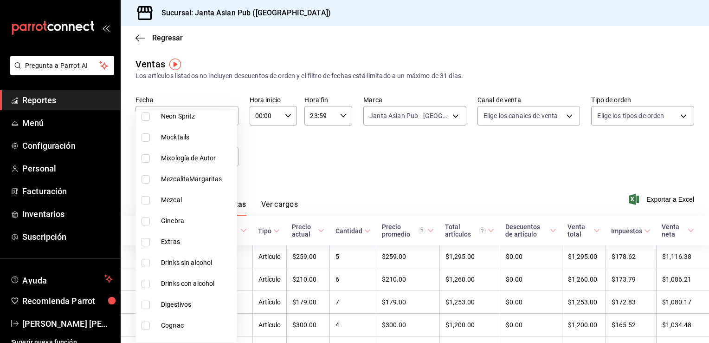
scroll to position [481, 0]
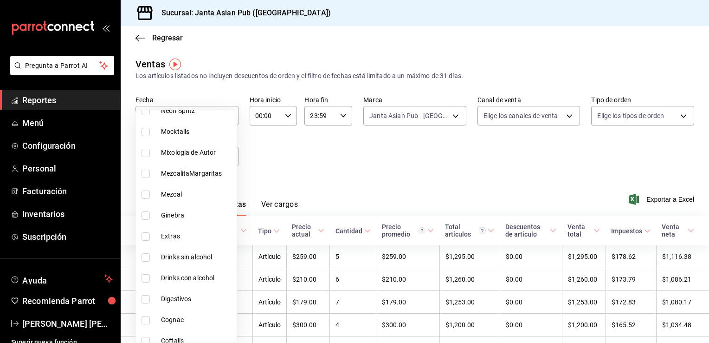
click at [149, 236] on input "checkbox" at bounding box center [146, 236] width 8 height 8
checkbox input "true"
type input "833d3459-da50-4a9a-a093-4df728312301,70ffa6dc-0f16-484f-ada4-9bfbd4dc35e7,31f1e…"
drag, startPoint x: 706, startPoint y: 109, endPoint x: 708, endPoint y: 127, distance: 18.7
click at [708, 127] on div at bounding box center [354, 171] width 709 height 343
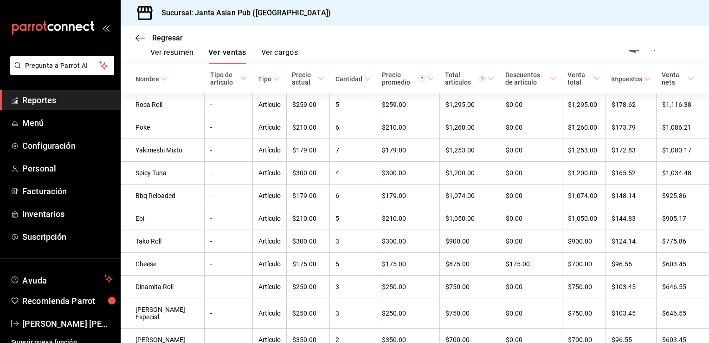
scroll to position [140, 0]
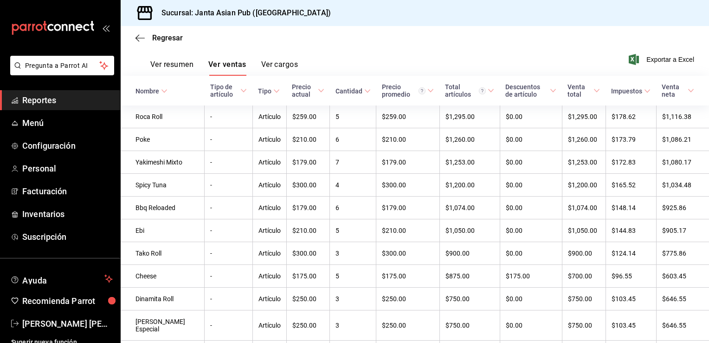
click at [182, 68] on button "Ver resumen" at bounding box center [171, 68] width 43 height 16
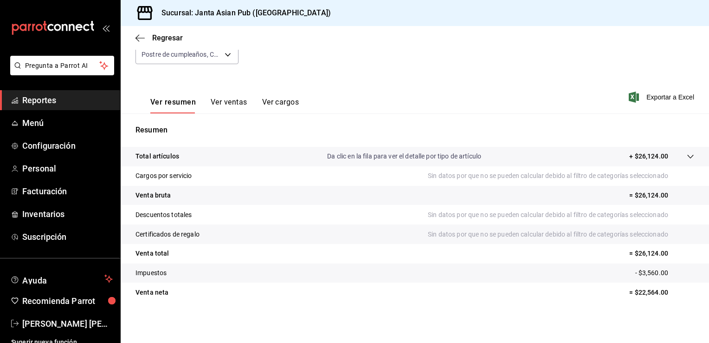
scroll to position [102, 0]
click at [230, 98] on button "Ver ventas" at bounding box center [229, 105] width 37 height 16
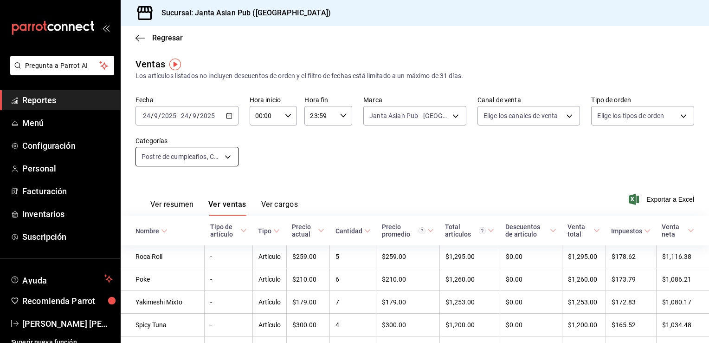
click at [227, 155] on body "Pregunta a Parrot AI Reportes Menú Configuración Personal Facturación Inventari…" at bounding box center [354, 171] width 709 height 343
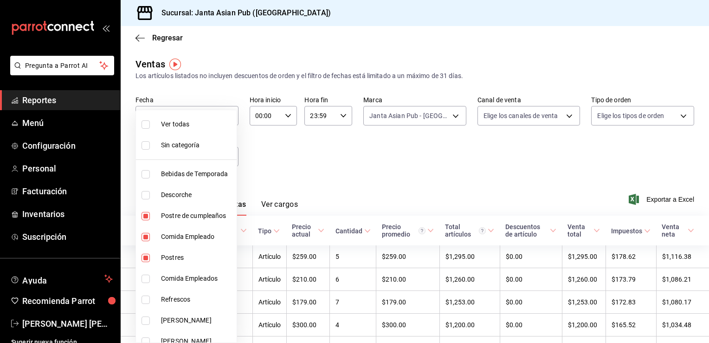
click at [149, 127] on input "checkbox" at bounding box center [146, 124] width 8 height 8
checkbox input "true"
type input "70c5a775-ad25-44b7-8e18-3ab9461f56c9,d7cfda9f-04a9-47dc-8dff-bad7e0b6e1ec,70ffa…"
checkbox input "true"
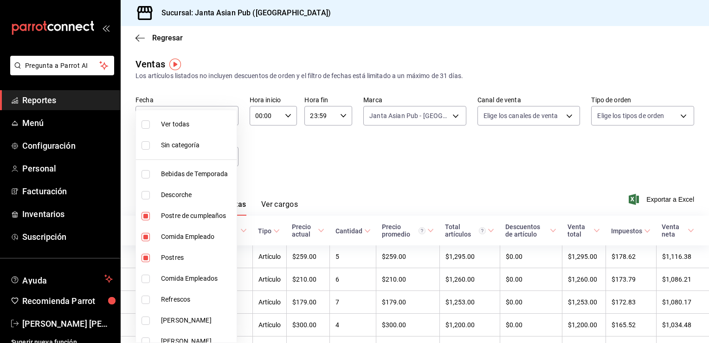
checkbox input "true"
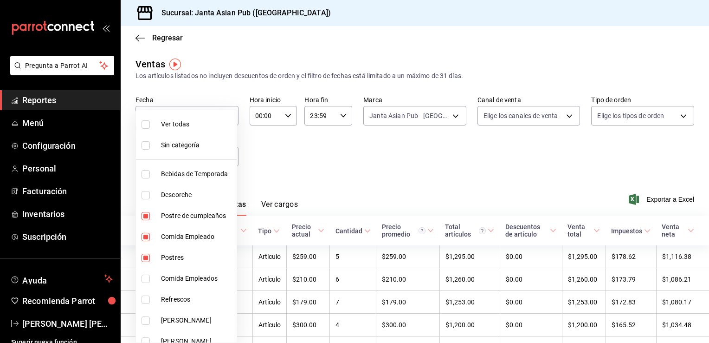
checkbox input "true"
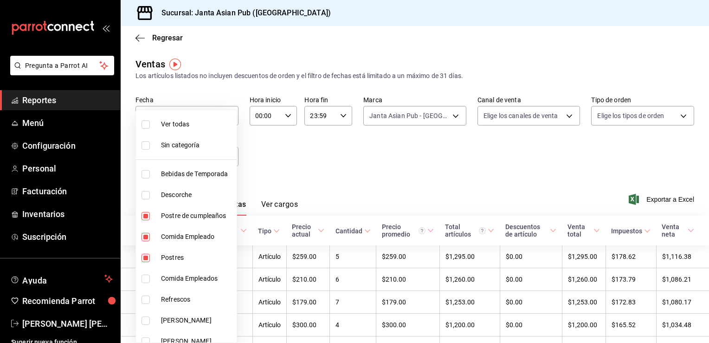
checkbox input "true"
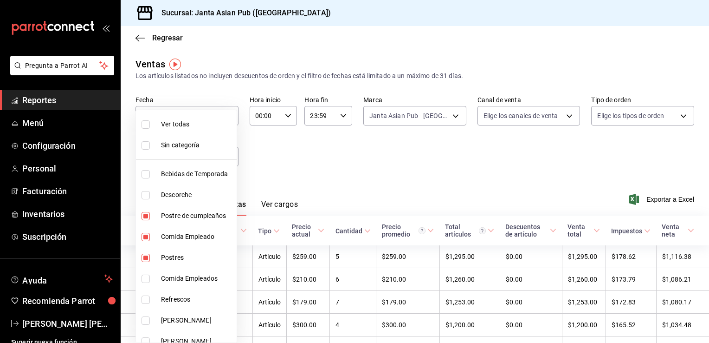
checkbox input "true"
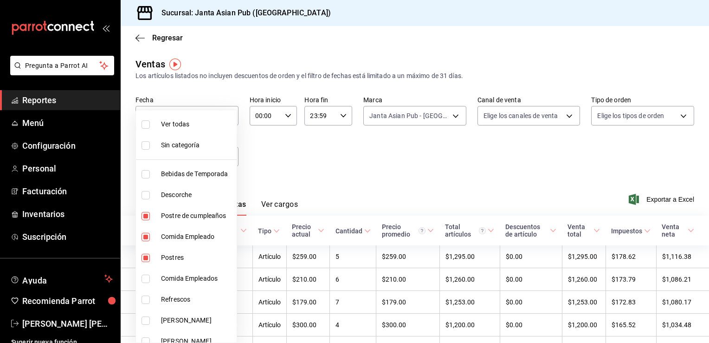
checkbox input "true"
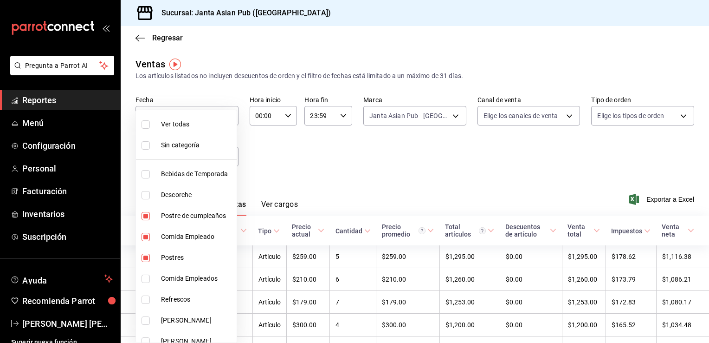
checkbox input "true"
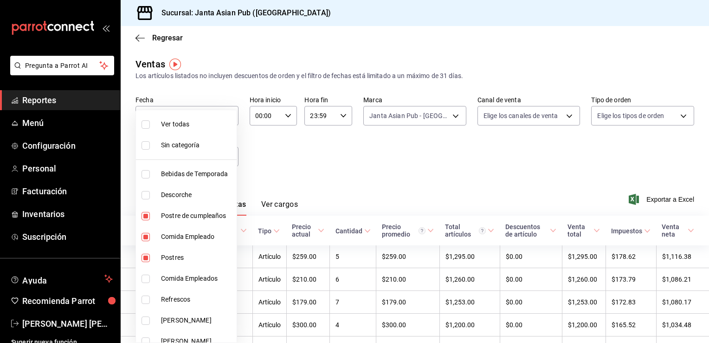
checkbox input "true"
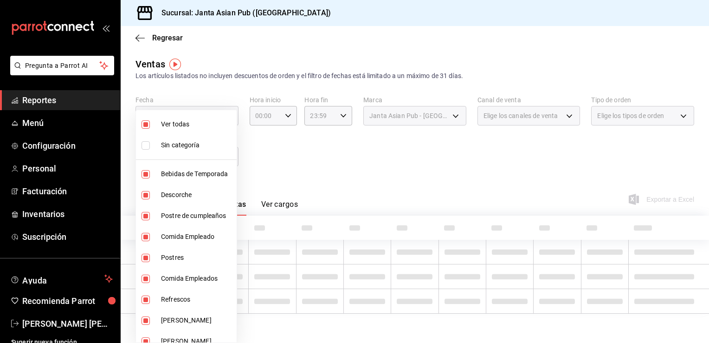
click at [149, 127] on input "checkbox" at bounding box center [146, 124] width 8 height 8
checkbox input "false"
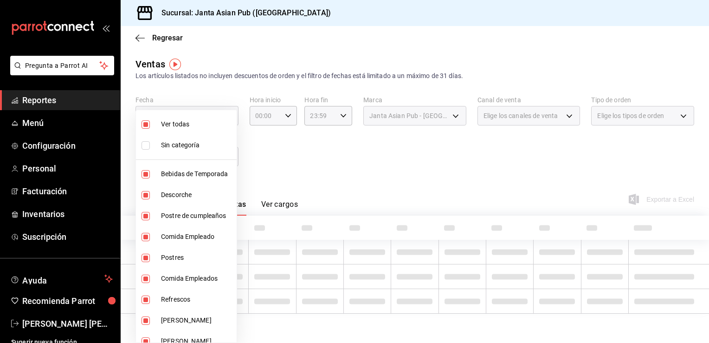
checkbox input "false"
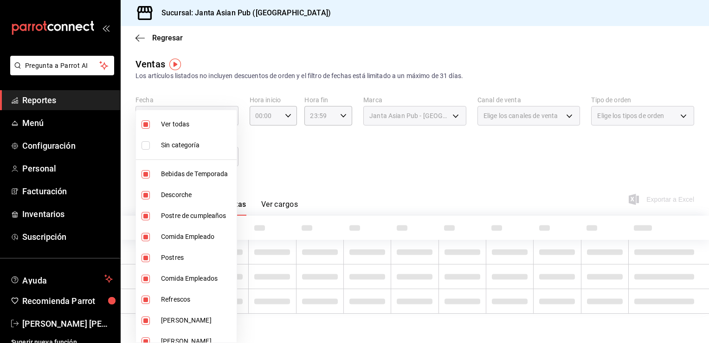
checkbox input "false"
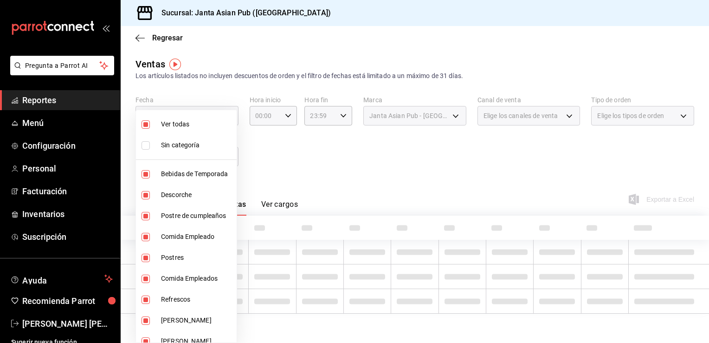
checkbox input "false"
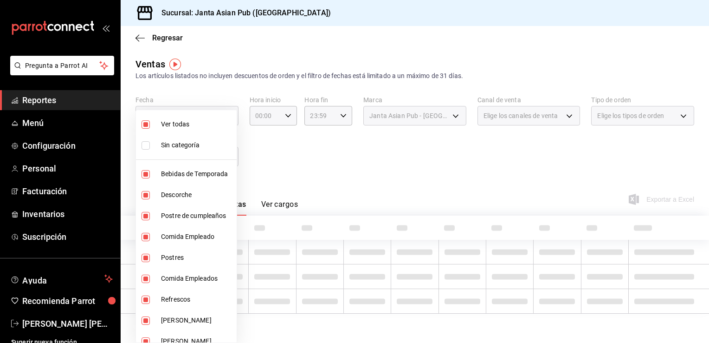
checkbox input "false"
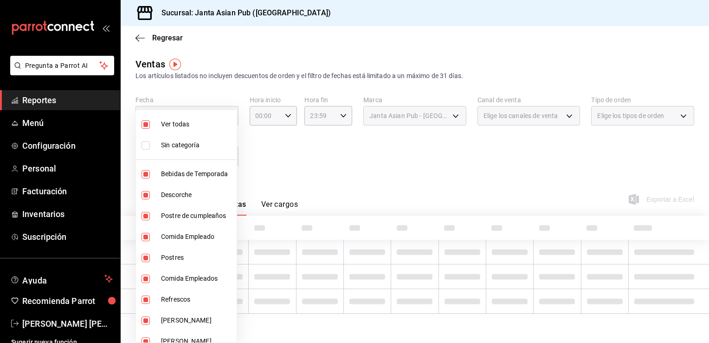
checkbox input "false"
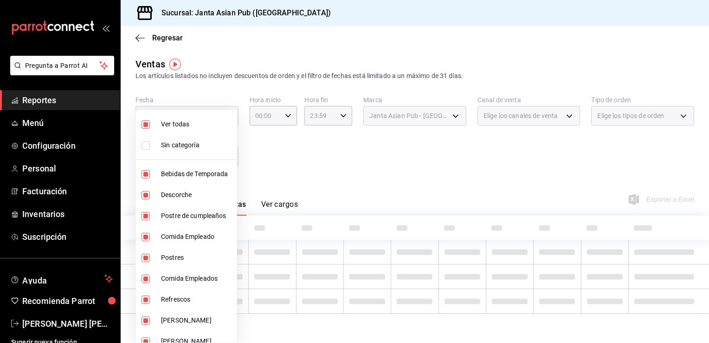
checkbox input "false"
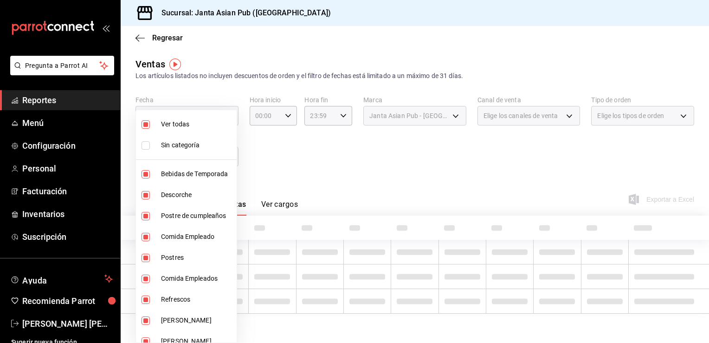
checkbox input "false"
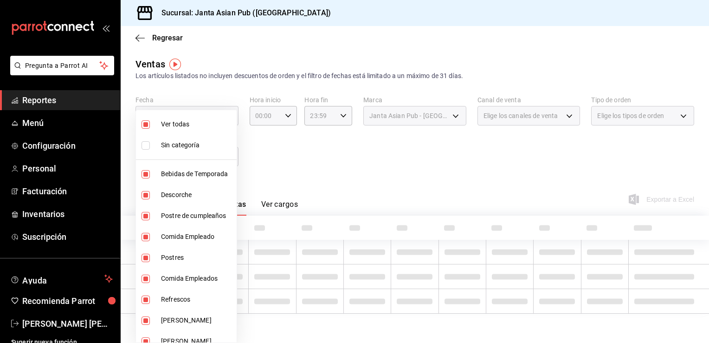
checkbox input "false"
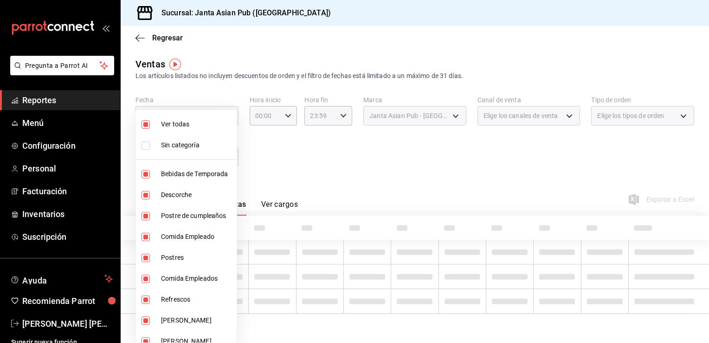
checkbox input "false"
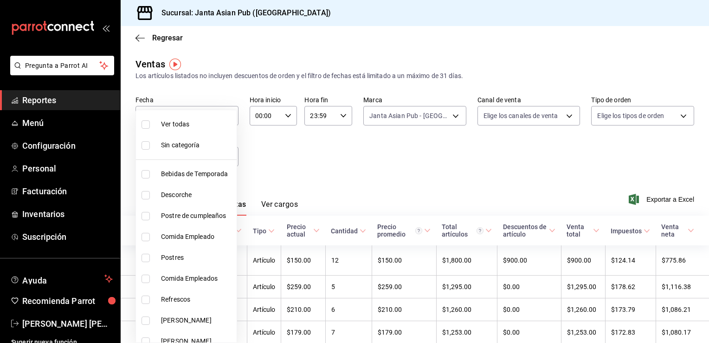
click at [146, 175] on input "checkbox" at bounding box center [146, 174] width 8 height 8
checkbox input "true"
type input "70c5a775-ad25-44b7-8e18-3ab9461f56c9"
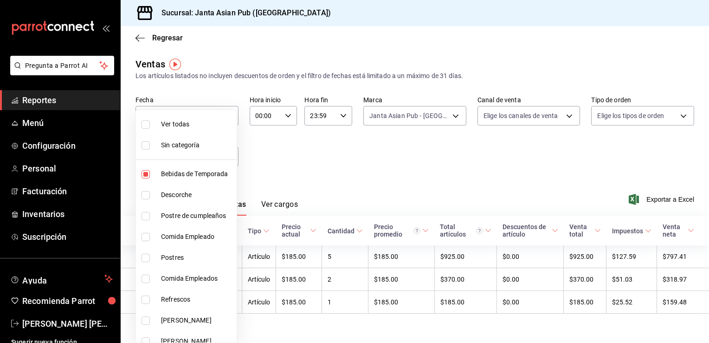
click at [144, 194] on input "checkbox" at bounding box center [146, 195] width 8 height 8
checkbox input "true"
type input "70c5a775-ad25-44b7-8e18-3ab9461f56c9,d7cfda9f-04a9-47dc-8dff-bad7e0b6e1ec"
click at [145, 192] on input "checkbox" at bounding box center [146, 195] width 8 height 8
checkbox input "false"
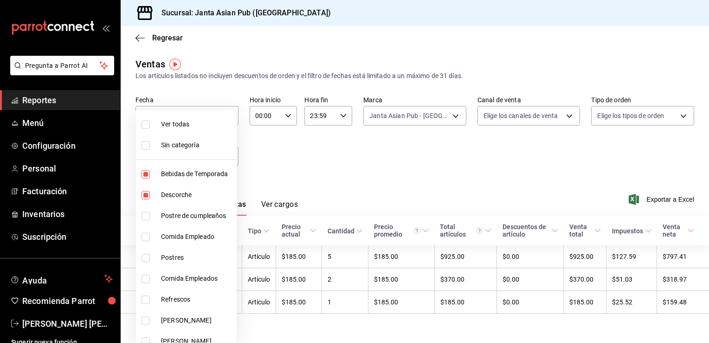
type input "70c5a775-ad25-44b7-8e18-3ab9461f56c9"
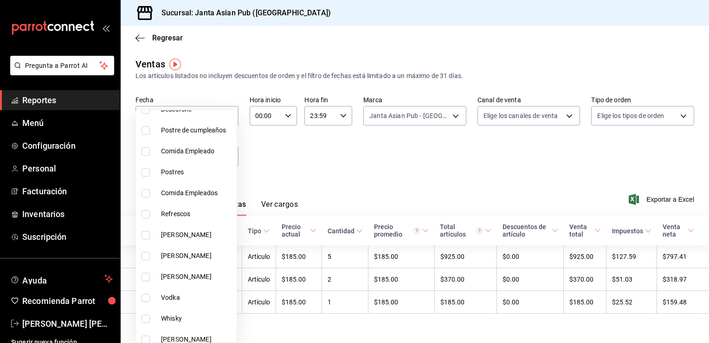
scroll to position [89, 0]
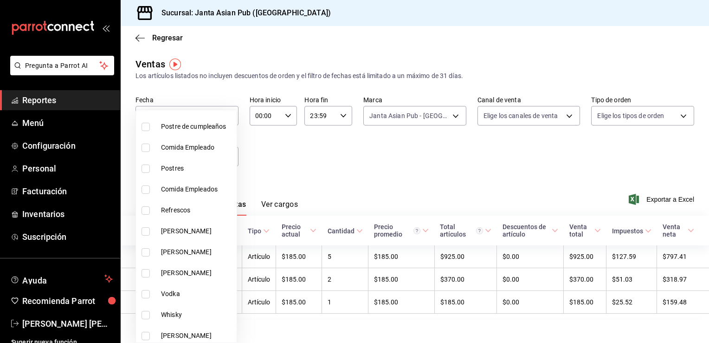
click at [148, 212] on input "checkbox" at bounding box center [146, 210] width 8 height 8
checkbox input "true"
type input "70c5a775-ad25-44b7-8e18-3ab9461f56c9,63d89b07-6005-40e6-849c-9fce3ac0cc82"
click at [146, 233] on input "checkbox" at bounding box center [146, 231] width 8 height 8
checkbox input "true"
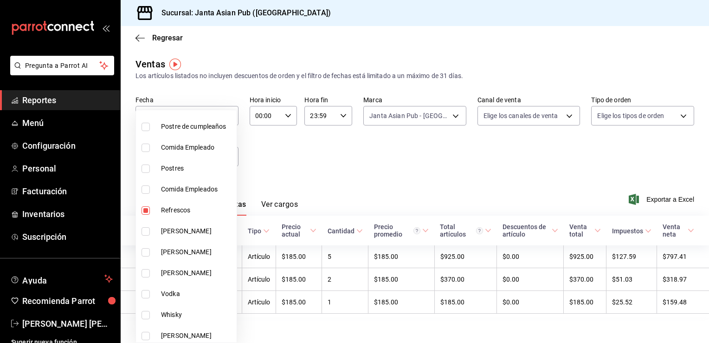
type input "70c5a775-ad25-44b7-8e18-3ab9461f56c9,63d89b07-6005-40e6-849c-9fce3ac0cc82,47559…"
click at [146, 253] on input "checkbox" at bounding box center [146, 252] width 8 height 8
checkbox input "true"
type input "70c5a775-ad25-44b7-8e18-3ab9461f56c9,63d89b07-6005-40e6-849c-9fce3ac0cc82,47559…"
click at [145, 274] on input "checkbox" at bounding box center [146, 273] width 8 height 8
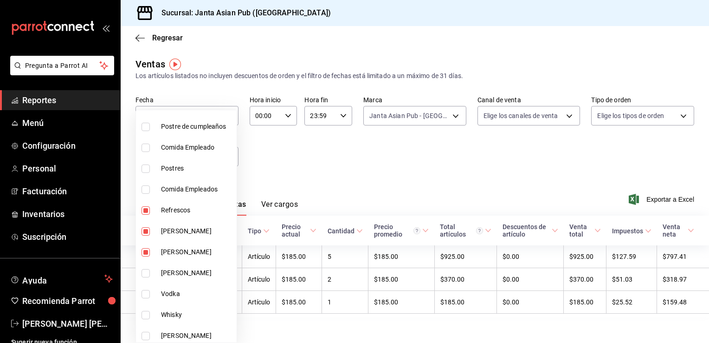
checkbox input "true"
type input "70c5a775-ad25-44b7-8e18-3ab9461f56c9,63d89b07-6005-40e6-849c-9fce3ac0cc82,47559…"
click at [143, 296] on input "checkbox" at bounding box center [146, 294] width 8 height 8
checkbox input "true"
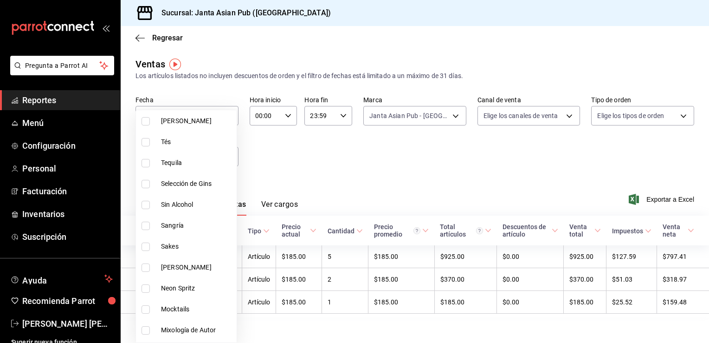
scroll to position [297, 0]
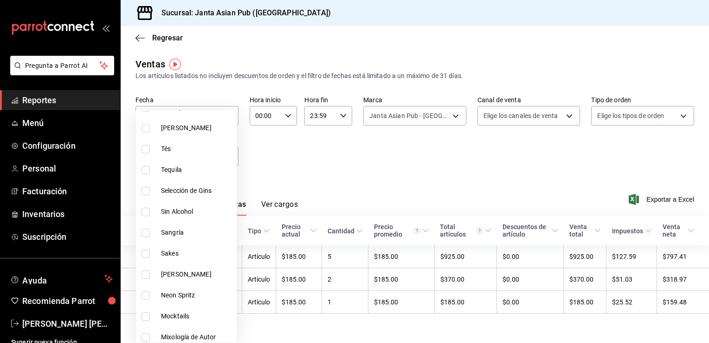
click at [232, 215] on li "Sin Alcohol" at bounding box center [186, 211] width 101 height 21
type input "70c5a775-ad25-44b7-8e18-3ab9461f56c9,63d89b07-6005-40e6-849c-9fce3ac0cc82,47559…"
checkbox input "true"
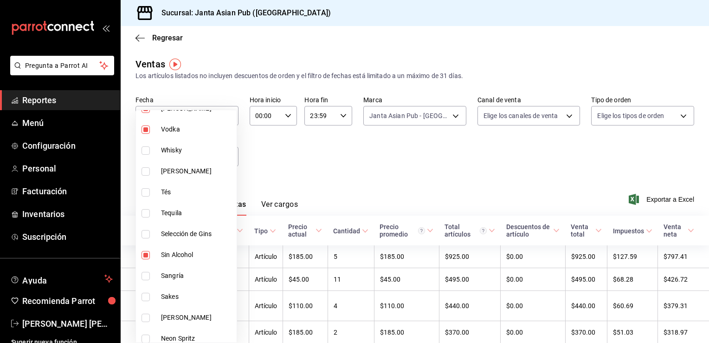
scroll to position [250, 0]
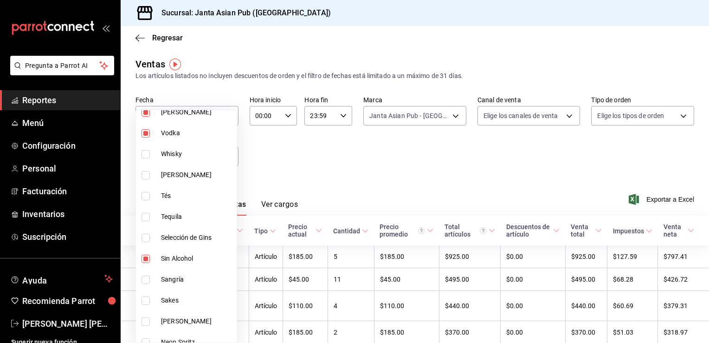
click at [147, 156] on input "checkbox" at bounding box center [146, 154] width 8 height 8
checkbox input "true"
type input "70c5a775-ad25-44b7-8e18-3ab9461f56c9,63d89b07-6005-40e6-849c-9fce3ac0cc82,47559…"
click at [146, 171] on input "checkbox" at bounding box center [146, 175] width 8 height 8
checkbox input "true"
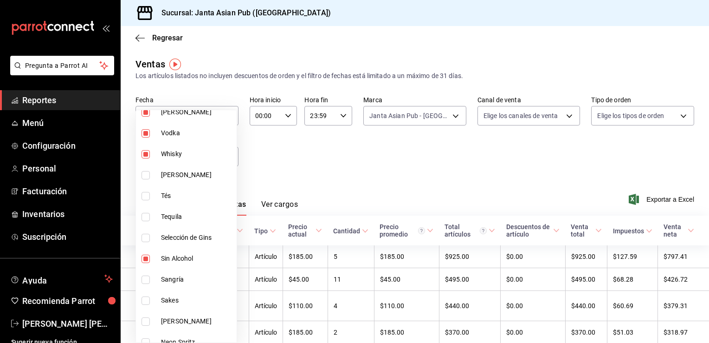
type input "70c5a775-ad25-44b7-8e18-3ab9461f56c9,63d89b07-6005-40e6-849c-9fce3ac0cc82,47559…"
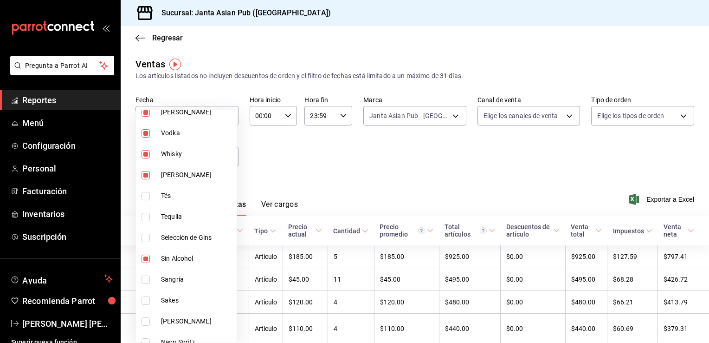
click at [147, 192] on input "checkbox" at bounding box center [146, 196] width 8 height 8
checkbox input "true"
type input "70c5a775-ad25-44b7-8e18-3ab9461f56c9,63d89b07-6005-40e6-849c-9fce3ac0cc82,47559…"
click at [147, 214] on input "checkbox" at bounding box center [146, 217] width 8 height 8
checkbox input "true"
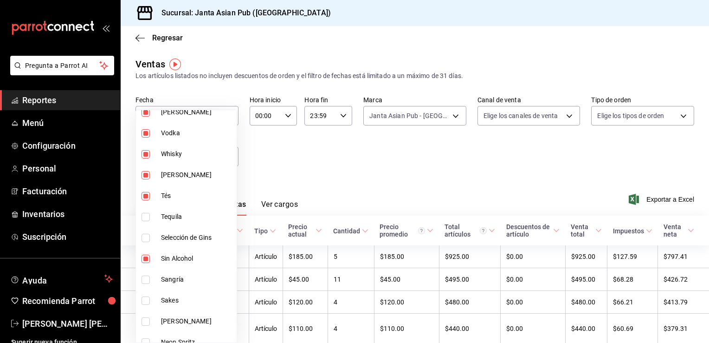
type input "70c5a775-ad25-44b7-8e18-3ab9461f56c9,63d89b07-6005-40e6-849c-9fce3ac0cc82,47559…"
click at [144, 240] on input "checkbox" at bounding box center [146, 238] width 8 height 8
checkbox input "true"
type input "70c5a775-ad25-44b7-8e18-3ab9461f56c9,63d89b07-6005-40e6-849c-9fce3ac0cc82,47559…"
click at [149, 279] on input "checkbox" at bounding box center [146, 279] width 8 height 8
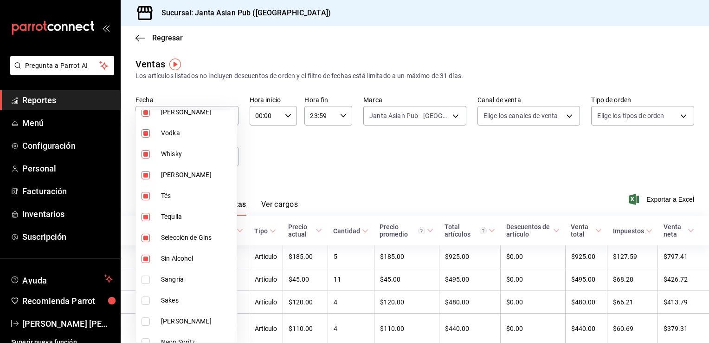
checkbox input "true"
click at [147, 305] on li "Sakes" at bounding box center [186, 300] width 101 height 21
type input "70c5a775-ad25-44b7-8e18-3ab9461f56c9,63d89b07-6005-40e6-849c-9fce3ac0cc82,47559…"
checkbox input "true"
click at [144, 323] on input "checkbox" at bounding box center [146, 321] width 8 height 8
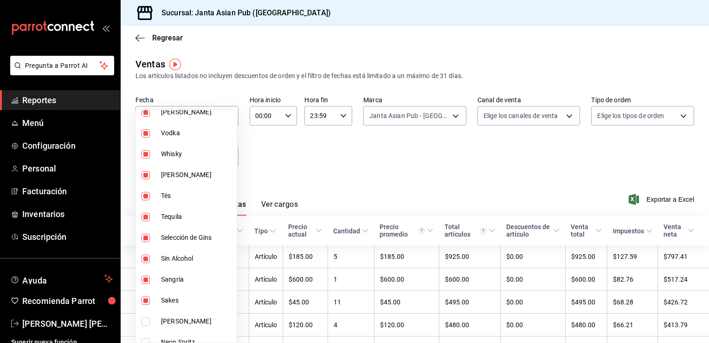
checkbox input "true"
type input "70c5a775-ad25-44b7-8e18-3ab9461f56c9,63d89b07-6005-40e6-849c-9fce3ac0cc82,47559…"
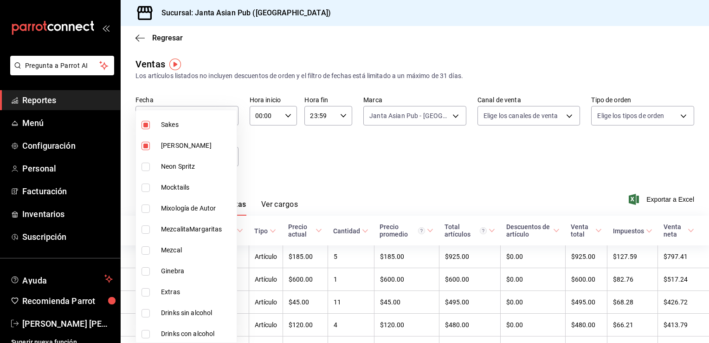
scroll to position [431, 0]
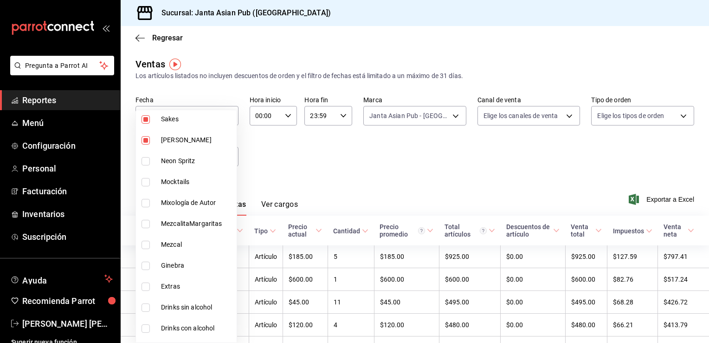
click at [145, 159] on input "checkbox" at bounding box center [146, 161] width 8 height 8
checkbox input "true"
type input "70c5a775-ad25-44b7-8e18-3ab9461f56c9,63d89b07-6005-40e6-849c-9fce3ac0cc82,47559…"
drag, startPoint x: 144, startPoint y: 177, endPoint x: 145, endPoint y: 201, distance: 23.2
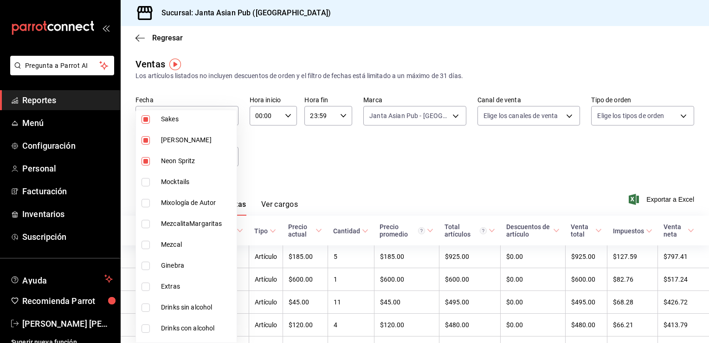
click at [145, 201] on input "checkbox" at bounding box center [146, 203] width 8 height 8
checkbox input "true"
type input "70c5a775-ad25-44b7-8e18-3ab9461f56c9,63d89b07-6005-40e6-849c-9fce3ac0cc82,47559…"
click at [145, 183] on input "checkbox" at bounding box center [146, 182] width 8 height 8
checkbox input "true"
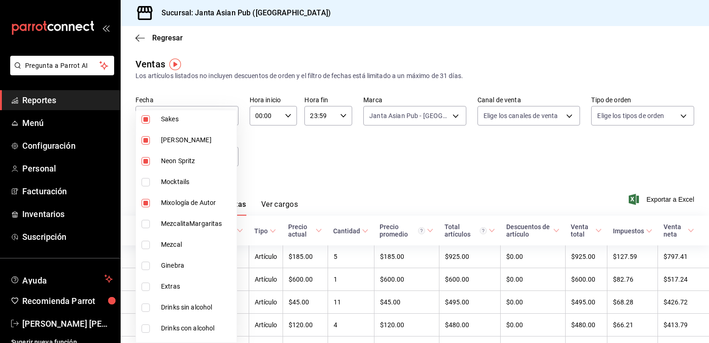
type input "70c5a775-ad25-44b7-8e18-3ab9461f56c9,63d89b07-6005-40e6-849c-9fce3ac0cc82,47559…"
click at [147, 226] on input "checkbox" at bounding box center [146, 224] width 8 height 8
checkbox input "true"
type input "70c5a775-ad25-44b7-8e18-3ab9461f56c9,63d89b07-6005-40e6-849c-9fce3ac0cc82,47559…"
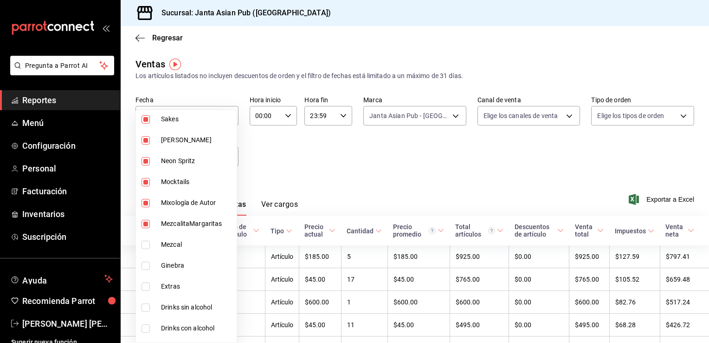
click at [144, 246] on input "checkbox" at bounding box center [146, 244] width 8 height 8
checkbox input "true"
type input "70c5a775-ad25-44b7-8e18-3ab9461f56c9,63d89b07-6005-40e6-849c-9fce3ac0cc82,47559…"
click at [148, 266] on input "checkbox" at bounding box center [146, 265] width 8 height 8
checkbox input "true"
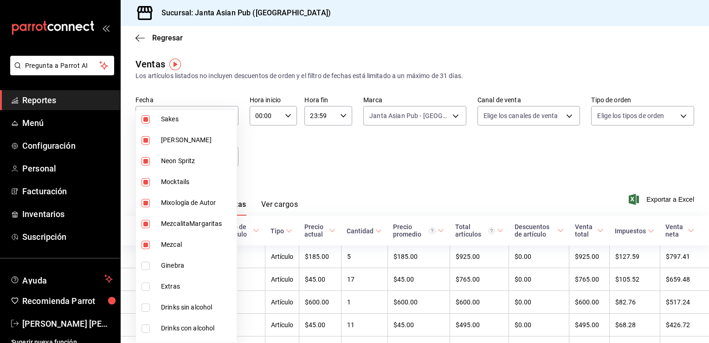
type input "70c5a775-ad25-44b7-8e18-3ab9461f56c9,63d89b07-6005-40e6-849c-9fce3ac0cc82,47559…"
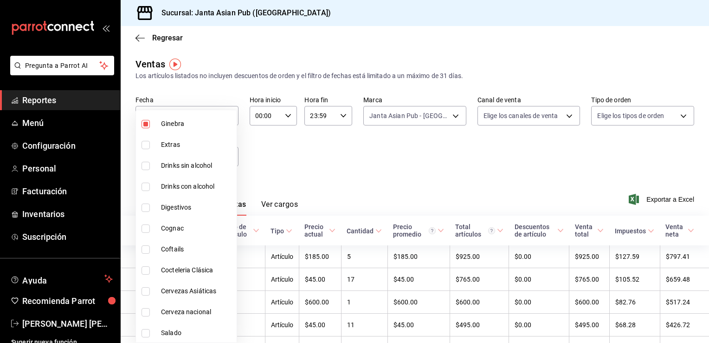
scroll to position [574, 0]
click at [148, 163] on input "checkbox" at bounding box center [146, 164] width 8 height 8
checkbox input "true"
type input "70c5a775-ad25-44b7-8e18-3ab9461f56c9,63d89b07-6005-40e6-849c-9fce3ac0cc82,47559…"
click at [145, 182] on input "checkbox" at bounding box center [146, 185] width 8 height 8
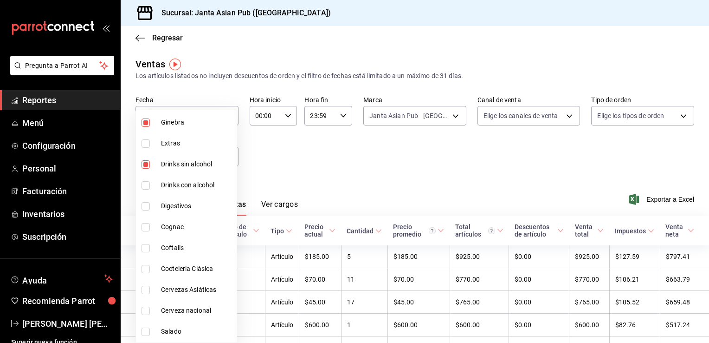
checkbox input "true"
type input "70c5a775-ad25-44b7-8e18-3ab9461f56c9,63d89b07-6005-40e6-849c-9fce3ac0cc82,47559…"
click at [143, 206] on input "checkbox" at bounding box center [146, 206] width 8 height 8
checkbox input "true"
type input "70c5a775-ad25-44b7-8e18-3ab9461f56c9,63d89b07-6005-40e6-849c-9fce3ac0cc82,47559…"
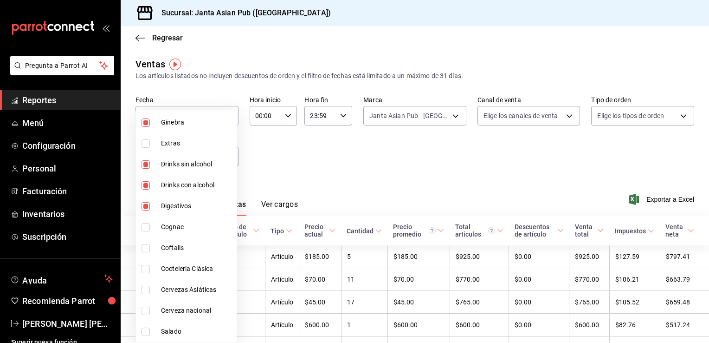
click at [146, 225] on input "checkbox" at bounding box center [146, 227] width 8 height 8
checkbox input "true"
type input "70c5a775-ad25-44b7-8e18-3ab9461f56c9,63d89b07-6005-40e6-849c-9fce3ac0cc82,47559…"
click at [148, 246] on input "checkbox" at bounding box center [146, 248] width 8 height 8
checkbox input "true"
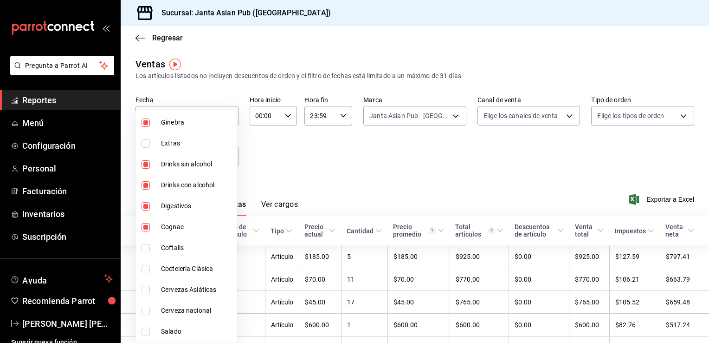
type input "70c5a775-ad25-44b7-8e18-3ab9461f56c9,63d89b07-6005-40e6-849c-9fce3ac0cc82,47559…"
click at [150, 270] on label at bounding box center [148, 269] width 12 height 8
click at [150, 270] on input "checkbox" at bounding box center [146, 269] width 8 height 8
checkbox input "false"
type input "70c5a775-ad25-44b7-8e18-3ab9461f56c9,63d89b07-6005-40e6-849c-9fce3ac0cc82,47559…"
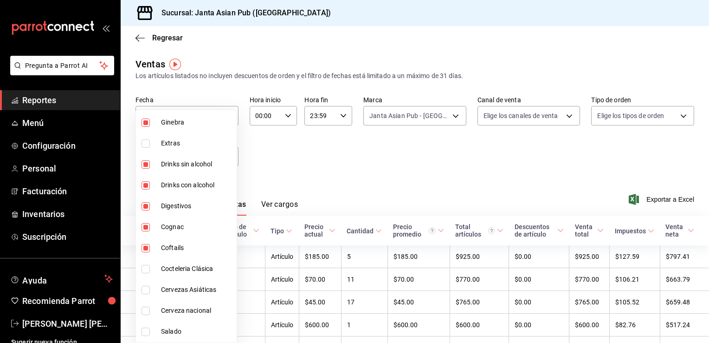
click at [147, 290] on input "checkbox" at bounding box center [146, 289] width 8 height 8
checkbox input "true"
type input "70c5a775-ad25-44b7-8e18-3ab9461f56c9,63d89b07-6005-40e6-849c-9fce3ac0cc82,47559…"
click at [144, 268] on input "checkbox" at bounding box center [146, 269] width 8 height 8
checkbox input "true"
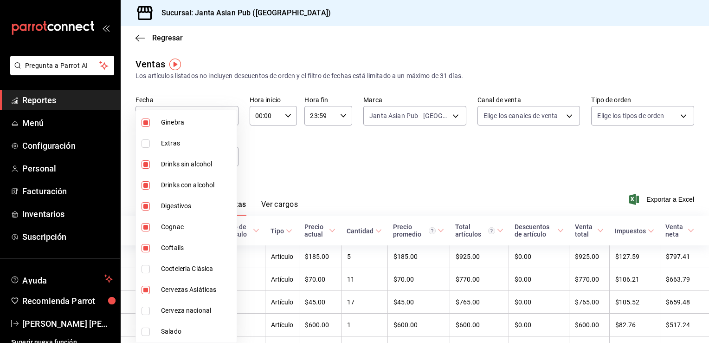
type input "70c5a775-ad25-44b7-8e18-3ab9461f56c9,63d89b07-6005-40e6-849c-9fce3ac0cc82,47559…"
click at [144, 312] on input "checkbox" at bounding box center [146, 310] width 8 height 8
checkbox input "true"
type input "70c5a775-ad25-44b7-8e18-3ab9461f56c9,63d89b07-6005-40e6-849c-9fce3ac0cc82,47559…"
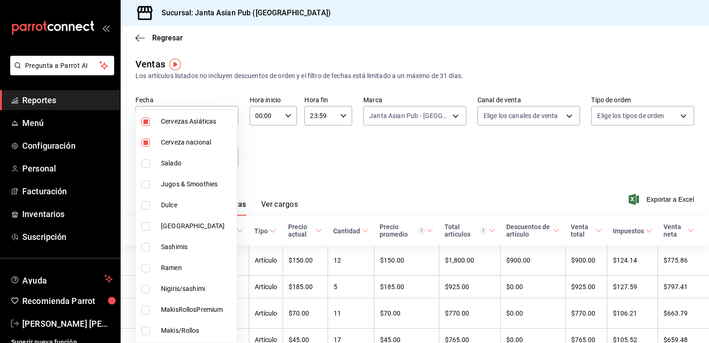
scroll to position [747, 0]
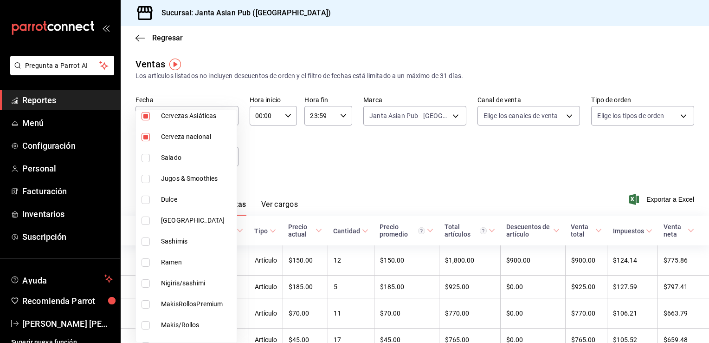
click at [146, 176] on input "checkbox" at bounding box center [146, 179] width 8 height 8
checkbox input "true"
type input "70c5a775-ad25-44b7-8e18-3ab9461f56c9,63d89b07-6005-40e6-849c-9fce3ac0cc82,47559…"
click at [147, 221] on input "checkbox" at bounding box center [146, 220] width 8 height 8
checkbox input "true"
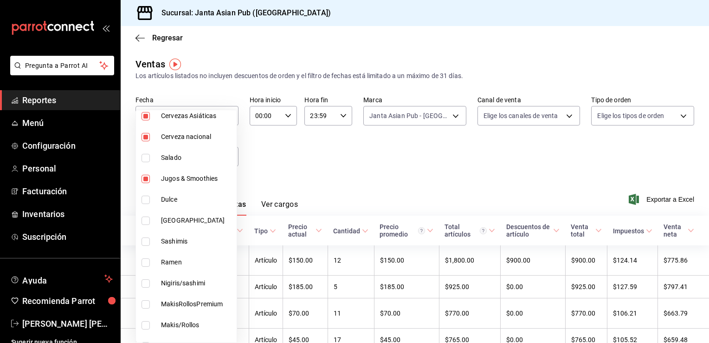
type input "70c5a775-ad25-44b7-8e18-3ab9461f56c9,63d89b07-6005-40e6-849c-9fce3ac0cc82,47559…"
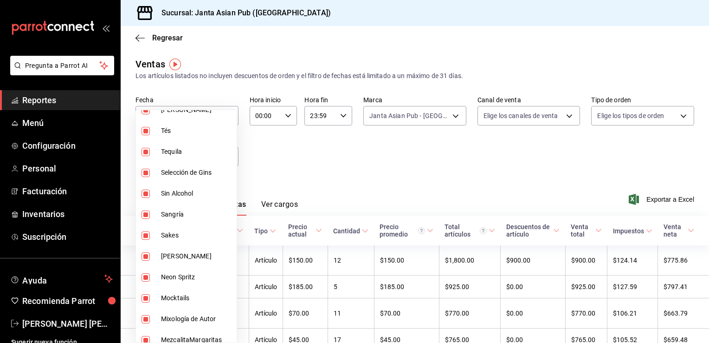
scroll to position [246, 0]
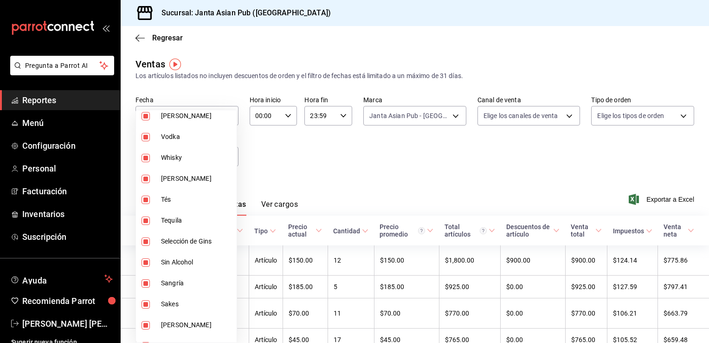
click at [281, 137] on div at bounding box center [354, 171] width 709 height 343
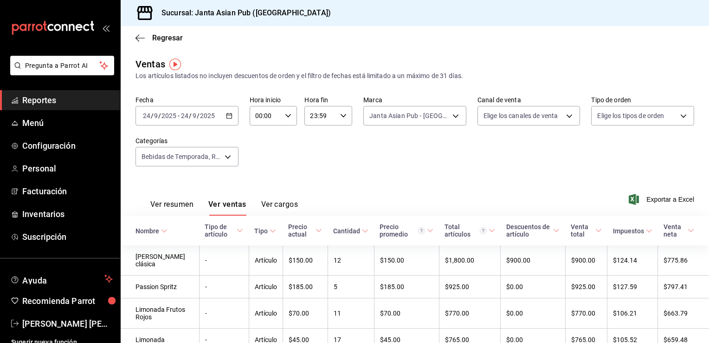
click at [183, 201] on button "Ver resumen" at bounding box center [171, 208] width 43 height 16
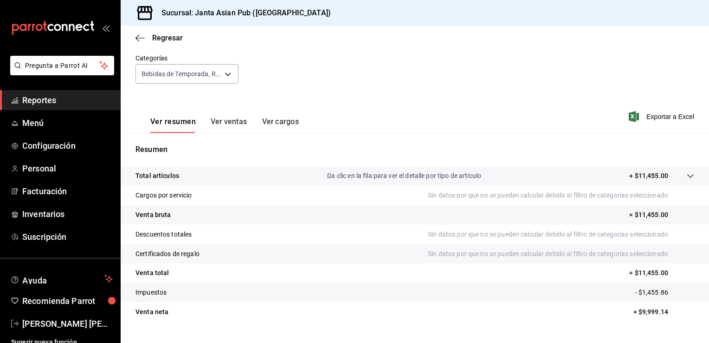
scroll to position [84, 0]
click at [141, 42] on icon "button" at bounding box center [140, 38] width 9 height 8
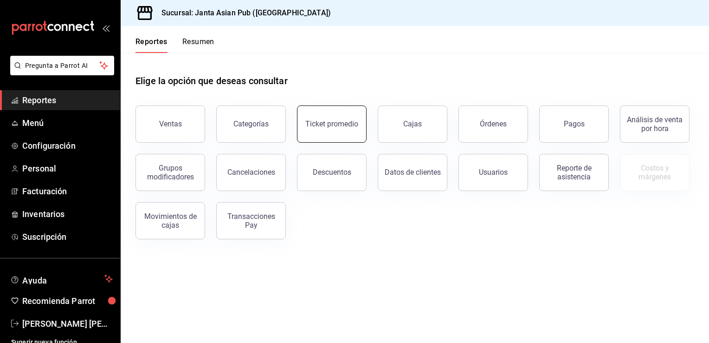
click at [331, 126] on div "Ticket promedio" at bounding box center [331, 123] width 53 height 9
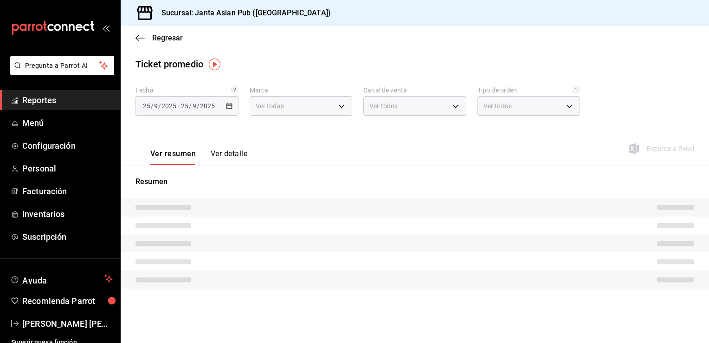
type input "1db30118-5670-46c3-9d09-b77bd7bb8fe6,be46397b-311f-4062-b626-5c189c252b46"
type input "PARROT,UBER_EATS,RAPPI,DIDI_FOOD,ONLINE"
type input "cecbe1d2-0685-4b91-9b18-30ed67a7ce8a,c7915639-2b54-4f57-83bf-29acfaaa6073,EXTER…"
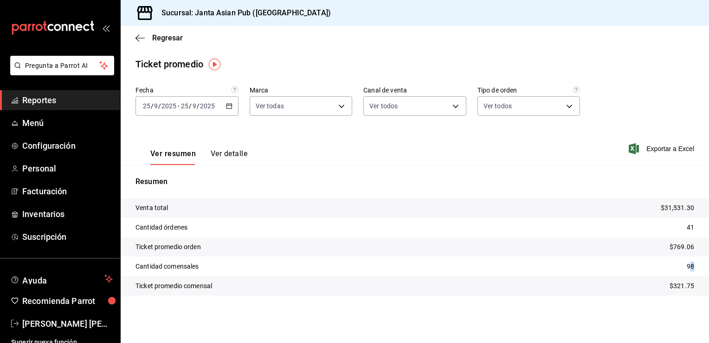
drag, startPoint x: 690, startPoint y: 266, endPoint x: 704, endPoint y: 266, distance: 14.4
click at [704, 266] on tr "Cantidad comensales 98" at bounding box center [415, 265] width 589 height 19
drag, startPoint x: 704, startPoint y: 266, endPoint x: 628, endPoint y: 279, distance: 77.6
click at [628, 279] on tr "Ticket promedio comensal $321.75" at bounding box center [415, 285] width 589 height 19
click at [338, 110] on body "Pregunta a Parrot AI Reportes Menú Configuración Personal Facturación Inventari…" at bounding box center [354, 171] width 709 height 343
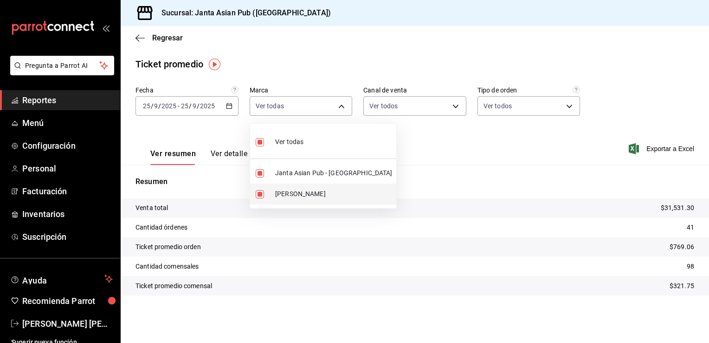
click at [261, 192] on input "checkbox" at bounding box center [260, 194] width 8 height 8
checkbox input "false"
type input "1db30118-5670-46c3-9d09-b77bd7bb8fe6"
checkbox input "false"
click at [139, 33] on div at bounding box center [354, 171] width 709 height 343
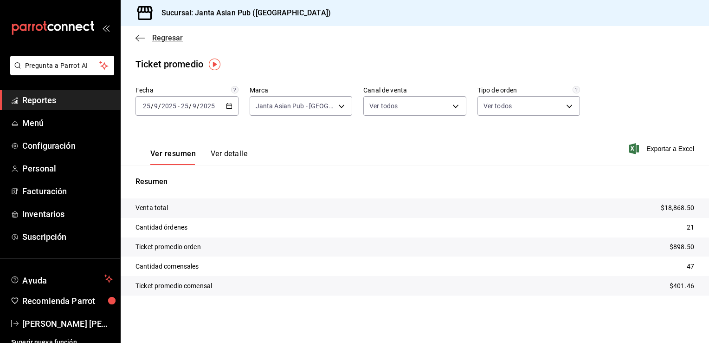
click at [139, 39] on icon "button" at bounding box center [140, 38] width 9 height 8
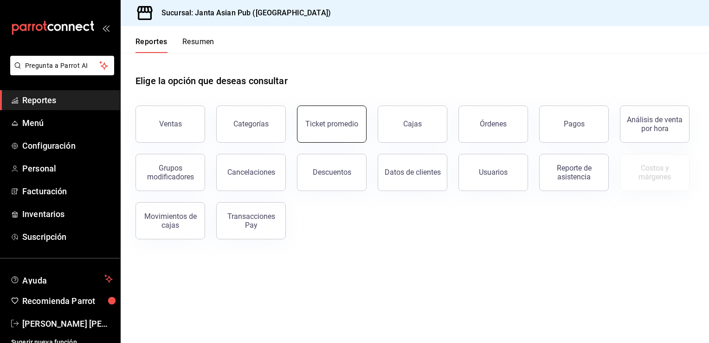
click at [322, 133] on button "Ticket promedio" at bounding box center [332, 123] width 70 height 37
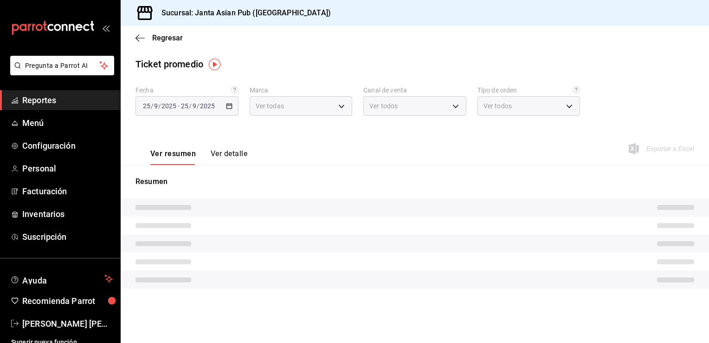
type input "1db30118-5670-46c3-9d09-b77bd7bb8fe6,be46397b-311f-4062-b626-5c189c252b46"
type input "PARROT,UBER_EATS,RAPPI,DIDI_FOOD,ONLINE"
type input "cecbe1d2-0685-4b91-9b18-30ed67a7ce8a,c7915639-2b54-4f57-83bf-29acfaaa6073,EXTER…"
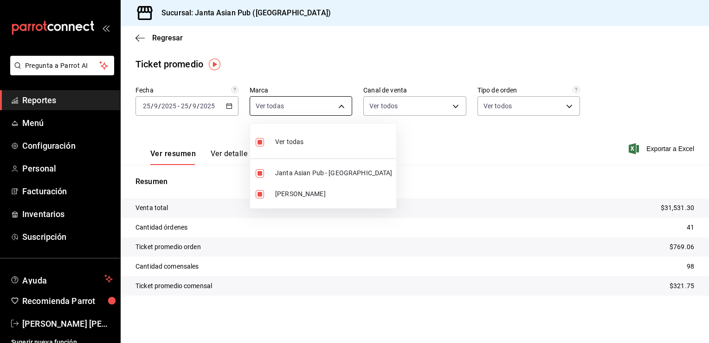
click at [342, 103] on body "Pregunta a Parrot AI Reportes Menú Configuración Personal Facturación Inventari…" at bounding box center [354, 171] width 709 height 343
click at [260, 197] on input "checkbox" at bounding box center [260, 194] width 8 height 8
checkbox input "false"
type input "1db30118-5670-46c3-9d09-b77bd7bb8fe6"
checkbox input "false"
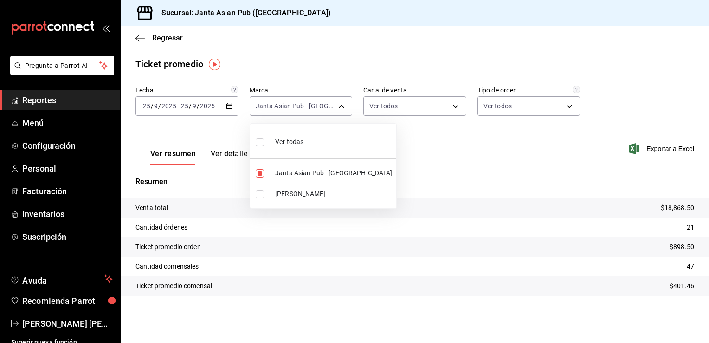
click at [227, 104] on div at bounding box center [354, 171] width 709 height 343
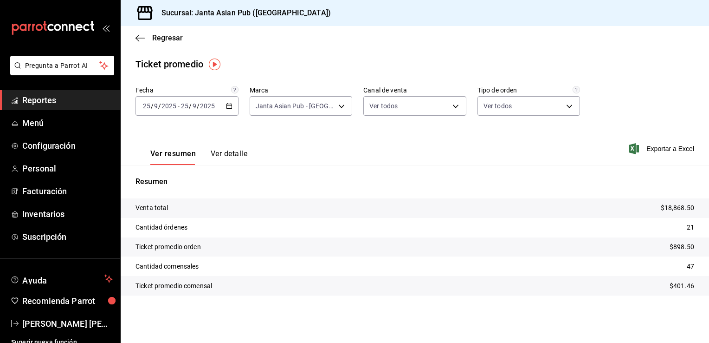
click at [225, 111] on div "2025-09-25 25 / 9 / 2025 - 2025-09-25 25 / 9 / 2025" at bounding box center [187, 105] width 103 height 19
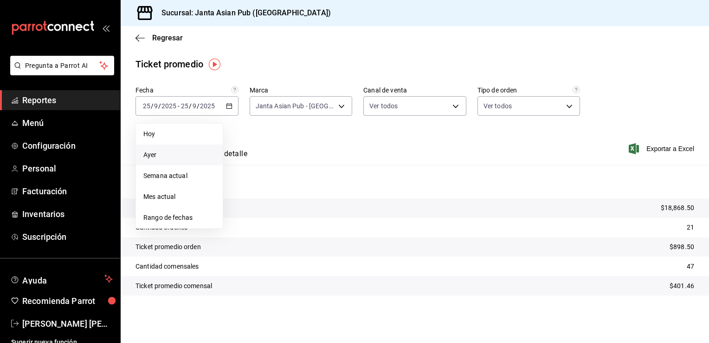
click at [192, 159] on span "Ayer" at bounding box center [179, 155] width 72 height 10
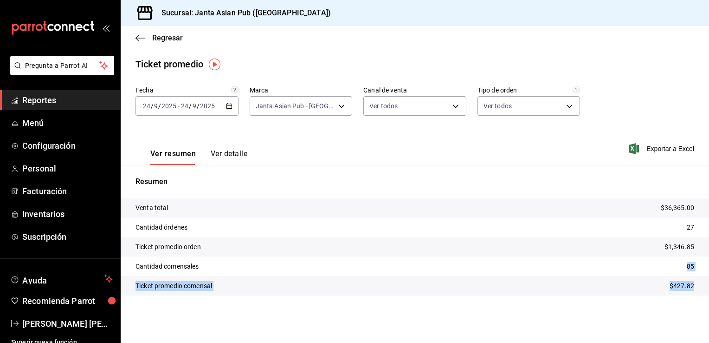
drag, startPoint x: 682, startPoint y: 269, endPoint x: 709, endPoint y: 281, distance: 29.7
click at [709, 281] on tbody "Venta total $36,365.00 Cantidad órdenes 27 Ticket promedio orden $1,346.85 Cant…" at bounding box center [415, 246] width 589 height 97
drag, startPoint x: 709, startPoint y: 281, endPoint x: 653, endPoint y: 292, distance: 56.8
click at [653, 292] on tr "Ticket promedio comensal $427.82" at bounding box center [415, 285] width 589 height 19
click at [476, 305] on div "Venta total $36,365.00 Cantidad órdenes 27 Ticket promedio orden $1,346.85 Cant…" at bounding box center [415, 252] width 589 height 108
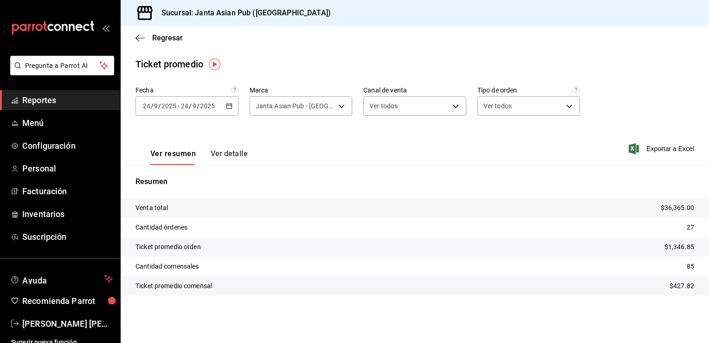
click at [427, 149] on div "Ver resumen Ver detalle Exportar a Excel" at bounding box center [415, 146] width 589 height 38
click at [139, 41] on icon "button" at bounding box center [140, 38] width 9 height 8
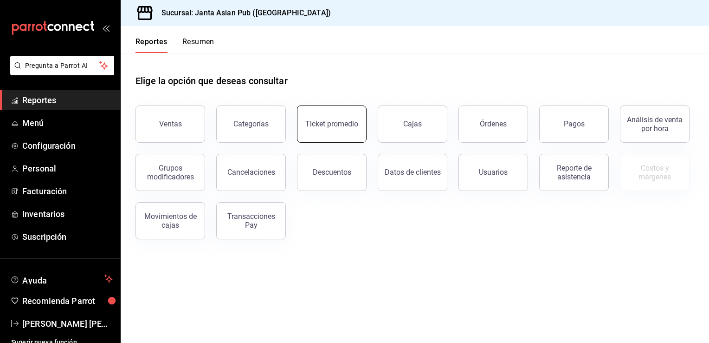
click at [348, 131] on button "Ticket promedio" at bounding box center [332, 123] width 70 height 37
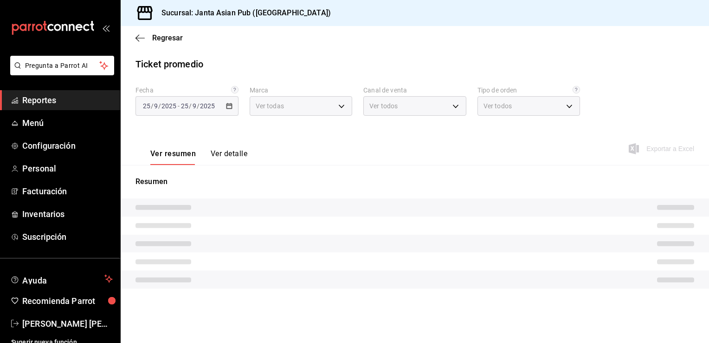
type input "1db30118-5670-46c3-9d09-b77bd7bb8fe6,be46397b-311f-4062-b626-5c189c252b46"
type input "PARROT,UBER_EATS,RAPPI,DIDI_FOOD,ONLINE"
type input "cecbe1d2-0685-4b91-9b18-30ed67a7ce8a,c7915639-2b54-4f57-83bf-29acfaaa6073,EXTER…"
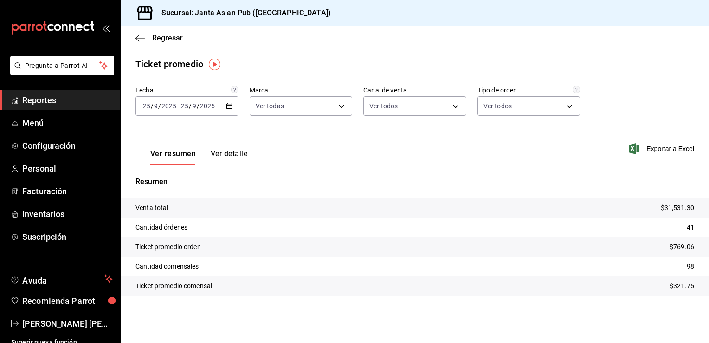
click at [230, 110] on div "2025-09-25 25 / 9 / 2025 - 2025-09-25 25 / 9 / 2025" at bounding box center [187, 105] width 103 height 19
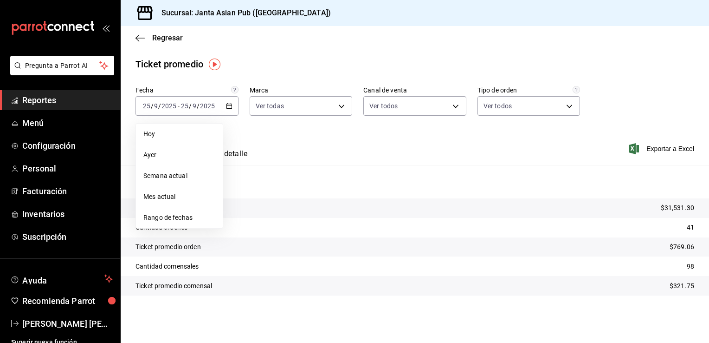
click at [264, 141] on div "Ver resumen Ver detalle Exportar a Excel" at bounding box center [415, 146] width 589 height 38
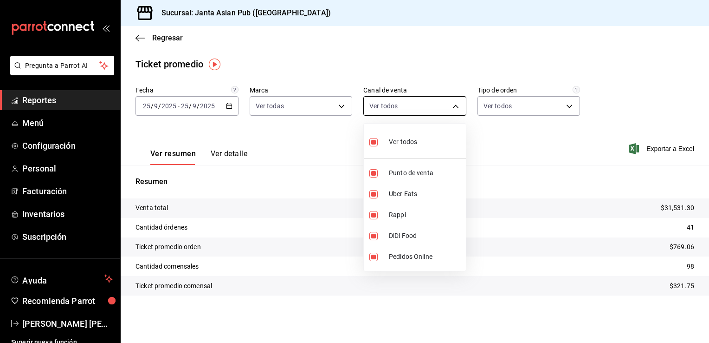
click at [451, 112] on body "Pregunta a Parrot AI Reportes Menú Configuración Personal Facturación Inventari…" at bounding box center [354, 171] width 709 height 343
click at [451, 112] on div at bounding box center [354, 171] width 709 height 343
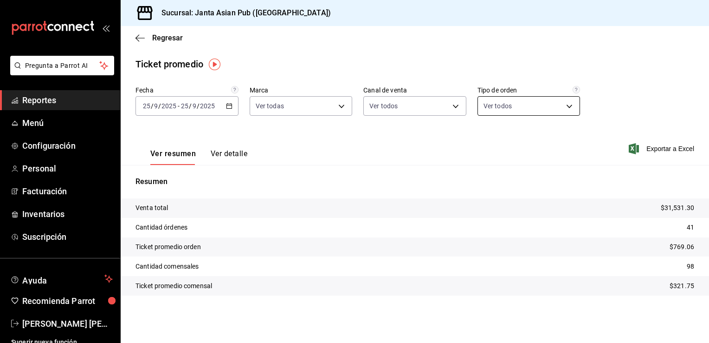
click at [573, 109] on body "Pregunta a Parrot AI Reportes Menú Configuración Personal Facturación Inventari…" at bounding box center [354, 171] width 709 height 343
click at [573, 109] on div at bounding box center [354, 171] width 709 height 343
click at [138, 36] on icon "button" at bounding box center [140, 38] width 9 height 8
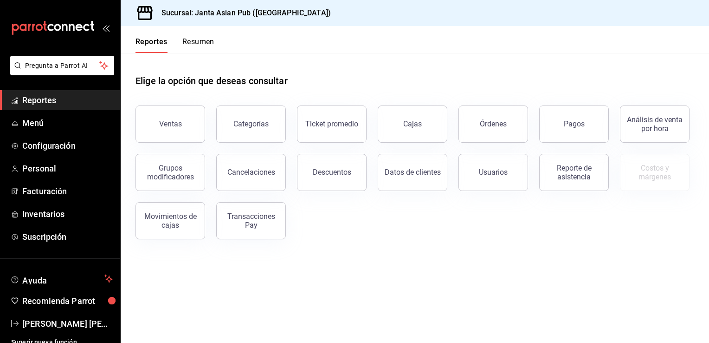
click at [388, 240] on div "Elige la opción que deseas consultar Ventas Categorías Ticket promedio Cajas Ór…" at bounding box center [415, 153] width 589 height 201
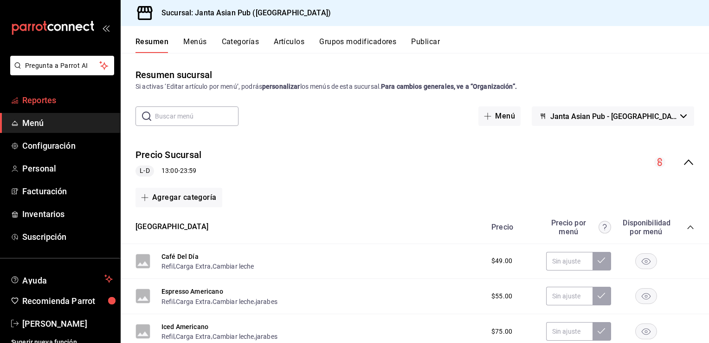
click at [66, 98] on span "Reportes" at bounding box center [67, 100] width 91 height 13
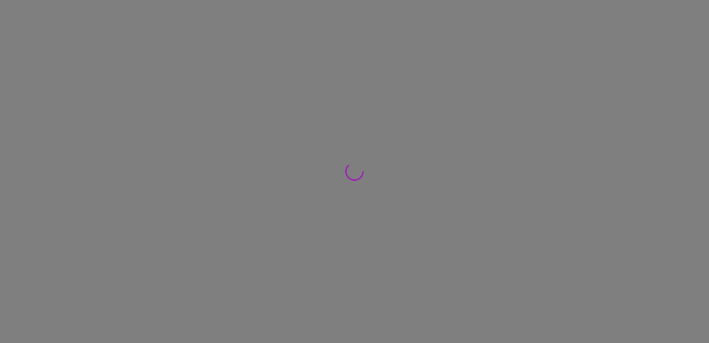
click at [66, 98] on div at bounding box center [354, 171] width 709 height 343
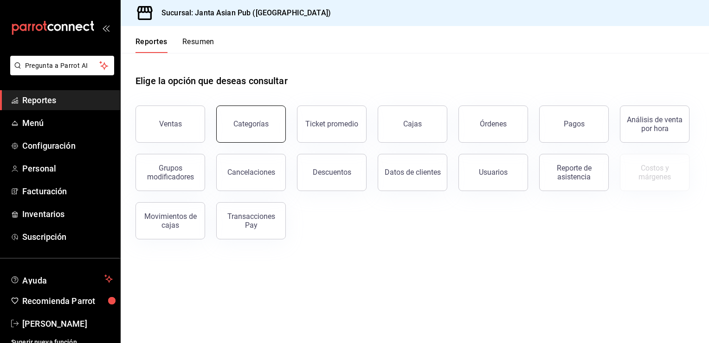
click at [266, 114] on button "Categorías" at bounding box center [251, 123] width 70 height 37
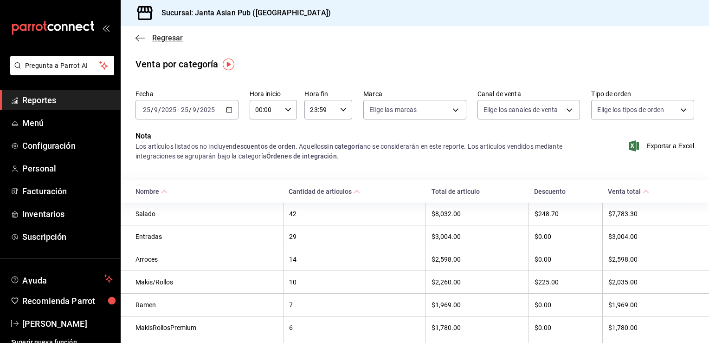
click at [136, 34] on icon "button" at bounding box center [140, 38] width 9 height 8
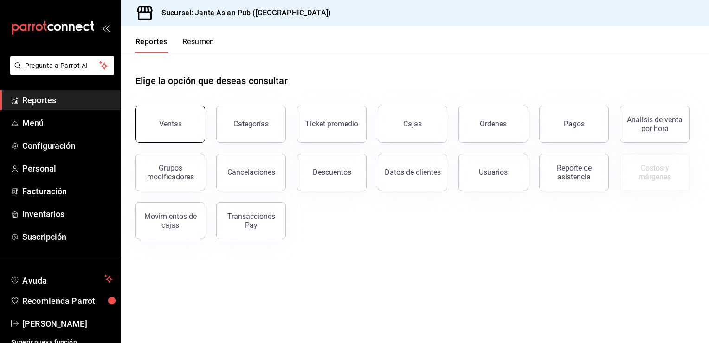
click at [179, 121] on div "Ventas" at bounding box center [170, 123] width 23 height 9
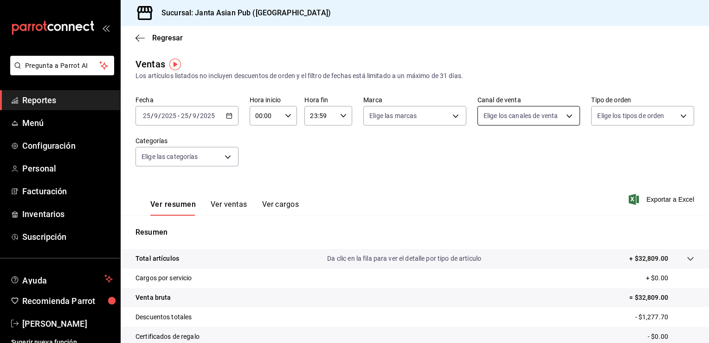
click at [540, 119] on body "Pregunta a Parrot AI Reportes Menú Configuración Personal Facturación Inventari…" at bounding box center [354, 171] width 709 height 343
click at [483, 185] on input "checkbox" at bounding box center [484, 183] width 8 height 8
checkbox input "true"
type input "PARROT"
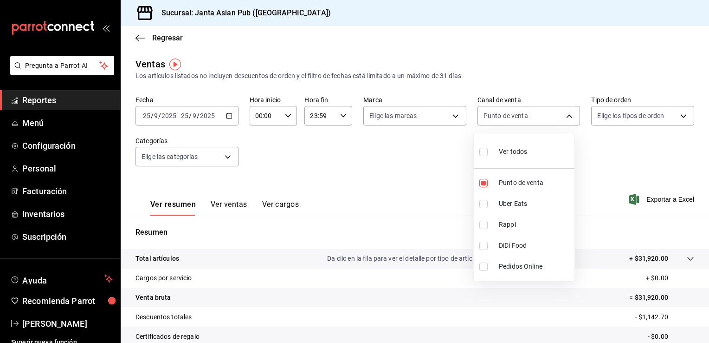
click at [369, 210] on div at bounding box center [354, 171] width 709 height 343
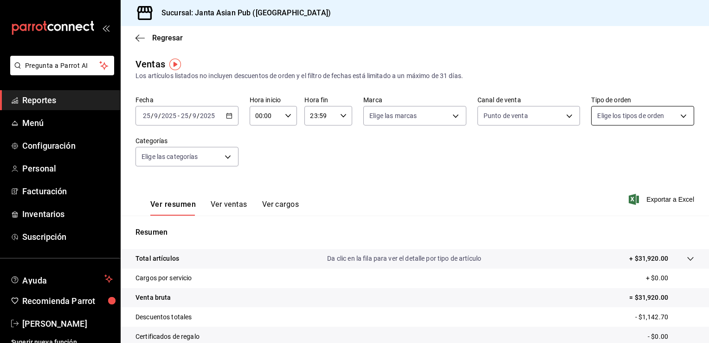
click at [624, 110] on body "Pregunta a Parrot AI Reportes Menú Configuración Personal Facturación Inventari…" at bounding box center [354, 171] width 709 height 343
click at [592, 204] on input "checkbox" at bounding box center [596, 204] width 8 height 8
checkbox input "true"
type input "c7915639-2b54-4f57-83bf-29acfaaa6073"
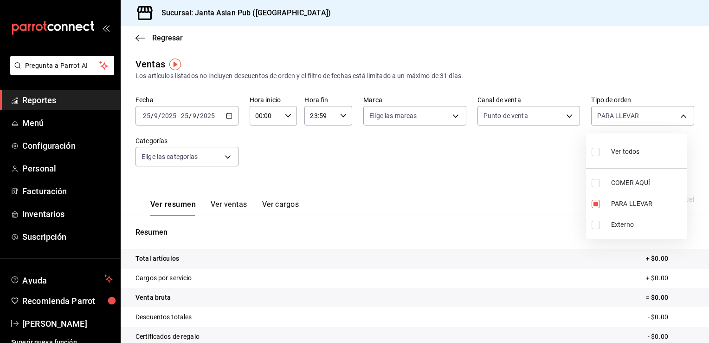
click at [475, 176] on div at bounding box center [354, 171] width 709 height 343
click at [679, 114] on body "Pregunta a Parrot AI Reportes Menú Configuración Personal Facturación Inventari…" at bounding box center [354, 171] width 709 height 343
click at [597, 184] on input "checkbox" at bounding box center [596, 183] width 8 height 8
checkbox input "true"
type input "c7915639-2b54-4f57-83bf-29acfaaa6073,cecbe1d2-0685-4b91-9b18-30ed67a7ce8a"
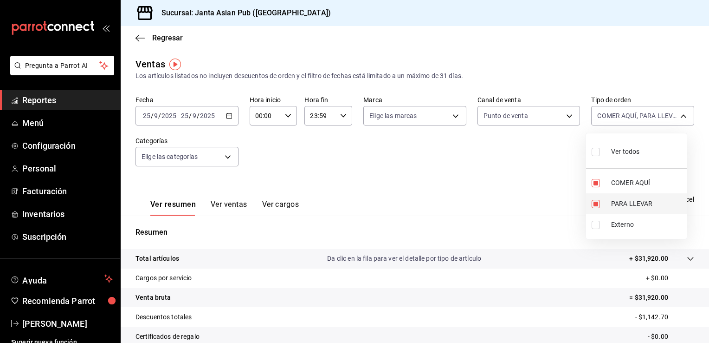
click at [592, 205] on input "checkbox" at bounding box center [596, 204] width 8 height 8
checkbox input "false"
type input "cecbe1d2-0685-4b91-9b18-30ed67a7ce8a"
click at [509, 208] on div at bounding box center [354, 171] width 709 height 343
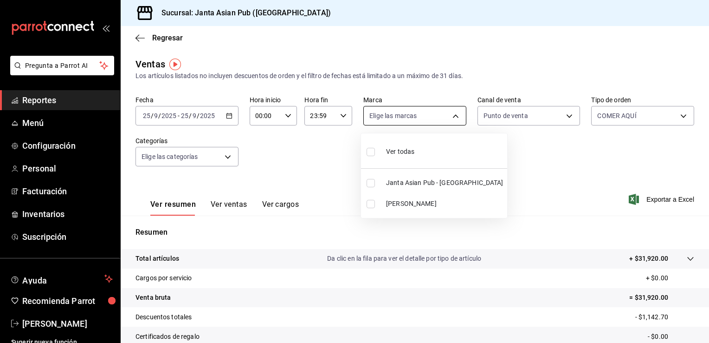
click at [453, 110] on body "Pregunta a Parrot AI Reportes Menú Configuración Personal Facturación Inventari…" at bounding box center [354, 171] width 709 height 343
click at [370, 184] on input "checkbox" at bounding box center [371, 183] width 8 height 8
checkbox input "true"
type input "1db30118-5670-46c3-9d09-b77bd7bb8fe6"
drag, startPoint x: 708, startPoint y: 188, endPoint x: 709, endPoint y: 261, distance: 72.4
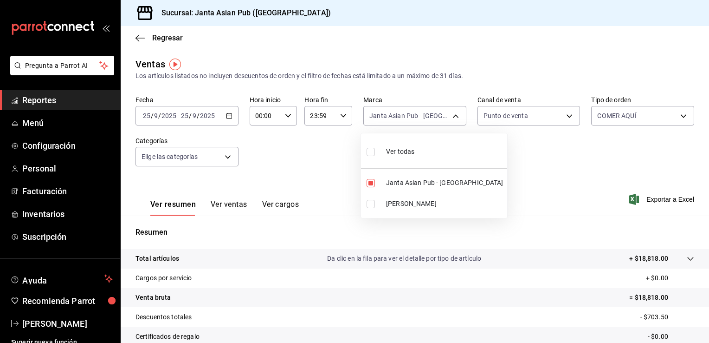
click at [709, 261] on html "Pregunta a Parrot AI Reportes Menú Configuración Personal Facturación Inventari…" at bounding box center [354, 171] width 709 height 343
drag, startPoint x: 707, startPoint y: 232, endPoint x: 706, endPoint y: 317, distance: 85.0
click at [706, 317] on div at bounding box center [354, 171] width 709 height 343
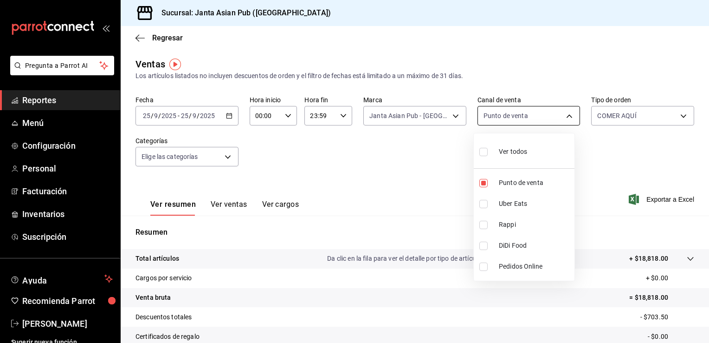
click at [566, 125] on body "Pregunta a Parrot AI Reportes Menú Configuración Personal Facturación Inventari…" at bounding box center [354, 171] width 709 height 343
click at [484, 148] on input "checkbox" at bounding box center [484, 152] width 8 height 8
checkbox input "true"
type input "PARROT,UBER_EATS,RAPPI,DIDI_FOOD,ONLINE"
checkbox input "true"
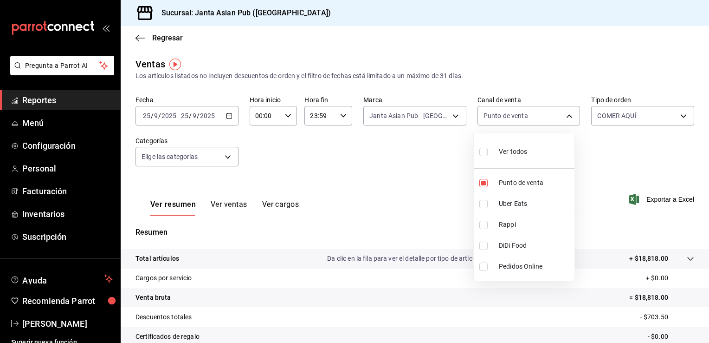
checkbox input "true"
click at [382, 250] on div at bounding box center [354, 171] width 709 height 343
click at [138, 47] on div "Regresar" at bounding box center [415, 38] width 589 height 24
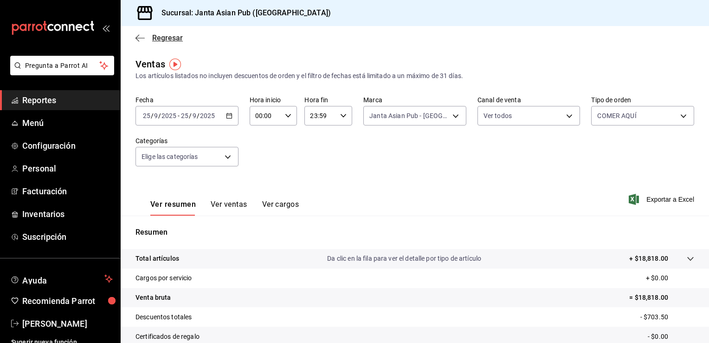
click at [162, 39] on span "Regresar" at bounding box center [167, 37] width 31 height 9
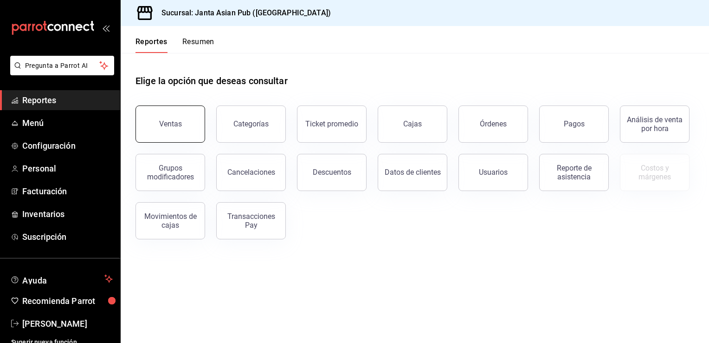
click at [193, 122] on button "Ventas" at bounding box center [171, 123] width 70 height 37
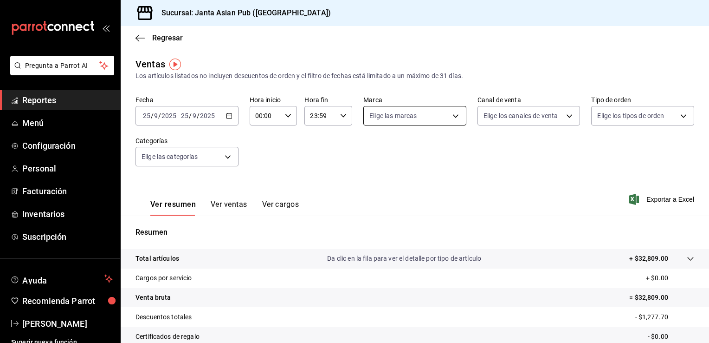
click at [451, 118] on body "Pregunta a Parrot AI Reportes Menú Configuración Personal Facturación Inventari…" at bounding box center [354, 171] width 709 height 343
click at [515, 162] on div at bounding box center [354, 171] width 709 height 343
click at [138, 39] on icon "button" at bounding box center [140, 38] width 9 height 8
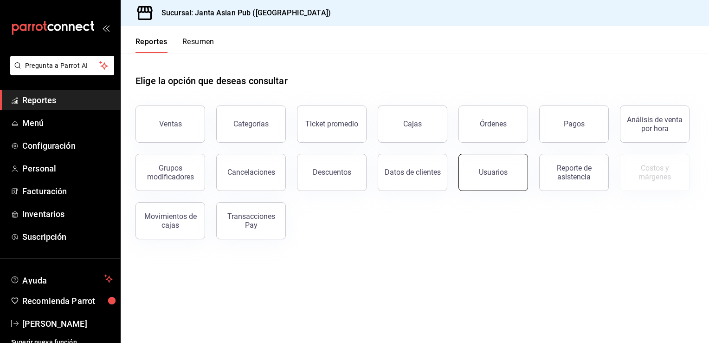
click at [485, 177] on button "Usuarios" at bounding box center [494, 172] width 70 height 37
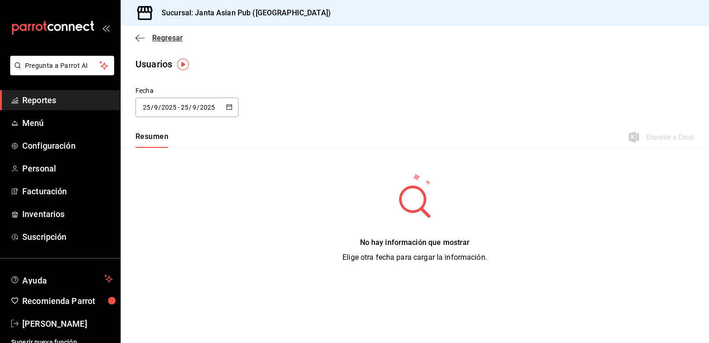
click at [140, 40] on icon "button" at bounding box center [140, 38] width 9 height 8
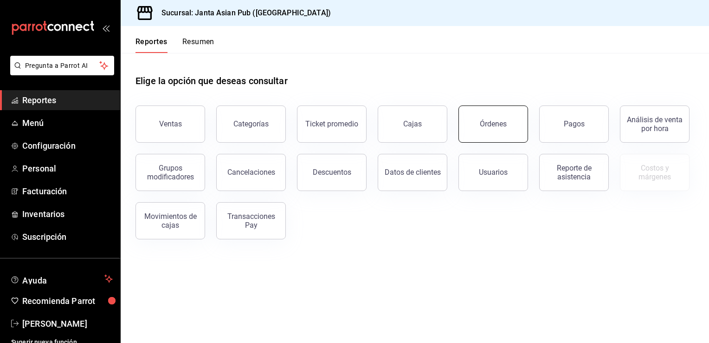
click at [497, 123] on div "Órdenes" at bounding box center [493, 123] width 27 height 9
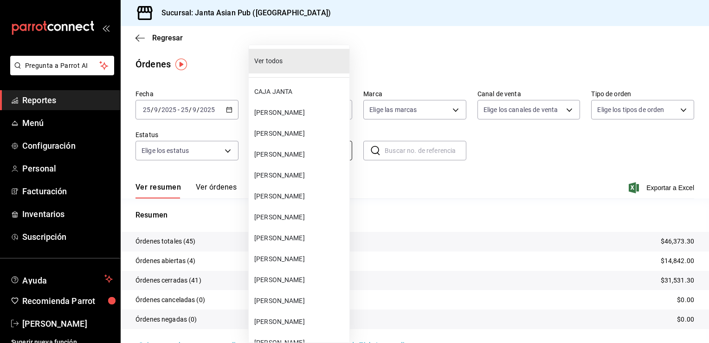
click at [336, 153] on body "Pregunta a Parrot AI Reportes Menú Configuración Personal Facturación Inventari…" at bounding box center [354, 171] width 709 height 343
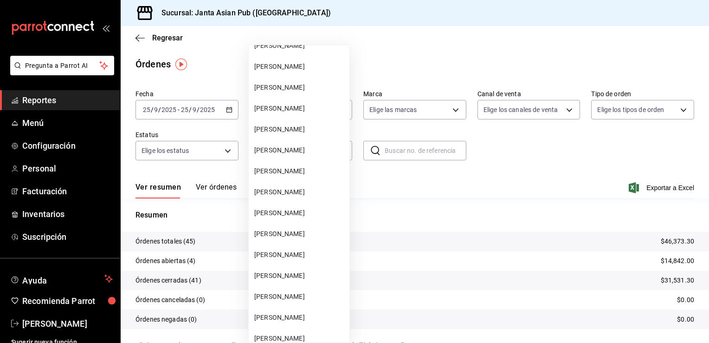
scroll to position [457, 0]
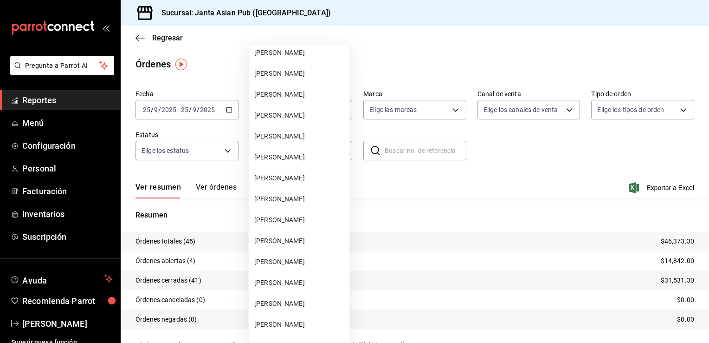
click at [314, 176] on span "[PERSON_NAME]" at bounding box center [299, 178] width 91 height 10
type input "6e824ee6-7aac-47a4-a7e0-47be382c2086"
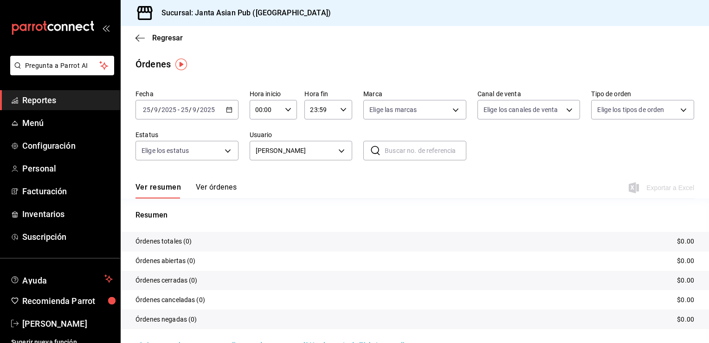
click at [228, 112] on \(Stroke\) "button" at bounding box center [230, 109] width 6 height 5
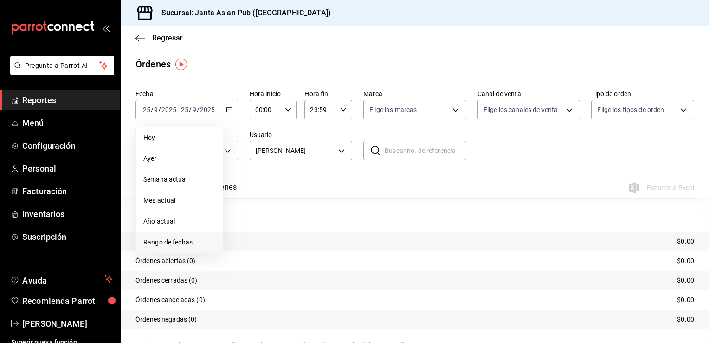
click at [158, 235] on li "Rango de fechas" at bounding box center [179, 242] width 87 height 21
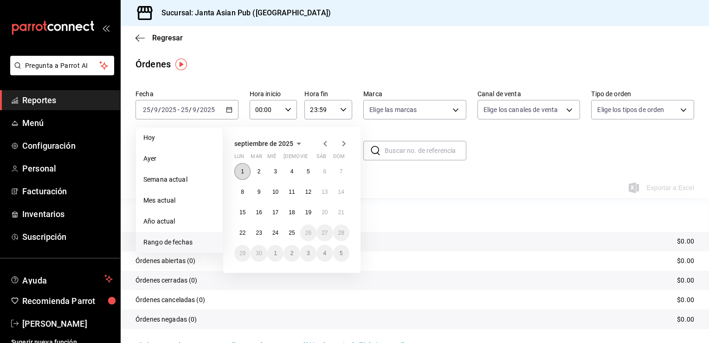
click at [241, 164] on button "1" at bounding box center [242, 171] width 16 height 17
click at [277, 233] on abbr "24" at bounding box center [275, 232] width 6 height 6
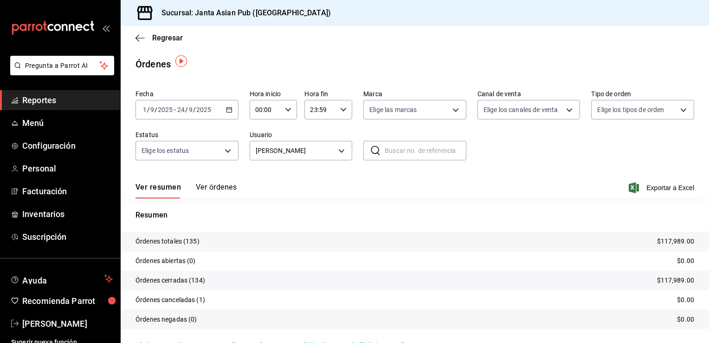
scroll to position [22, 0]
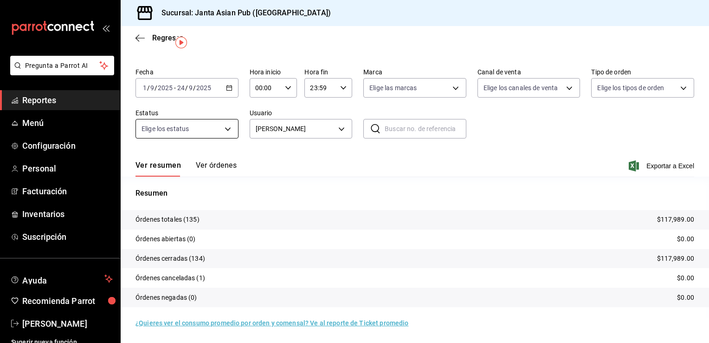
click at [222, 133] on body "Pregunta a Parrot AI Reportes Menú Configuración Personal Facturación Inventari…" at bounding box center [354, 171] width 709 height 343
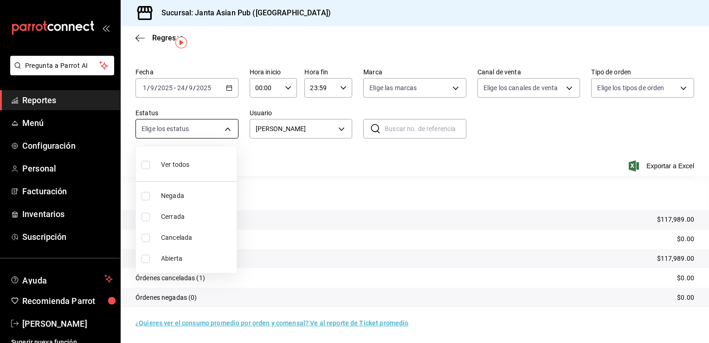
click at [222, 133] on div at bounding box center [354, 171] width 709 height 343
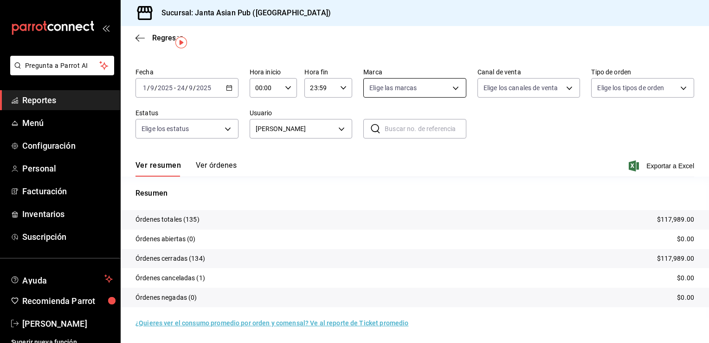
click at [448, 88] on body "Pregunta a Parrot AI Reportes Menú Configuración Personal Facturación Inventari…" at bounding box center [354, 171] width 709 height 343
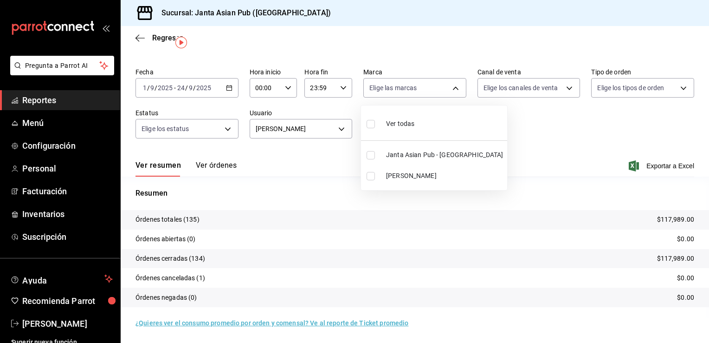
click at [376, 174] on label at bounding box center [373, 176] width 12 height 8
click at [375, 174] on input "checkbox" at bounding box center [371, 176] width 8 height 8
checkbox input "false"
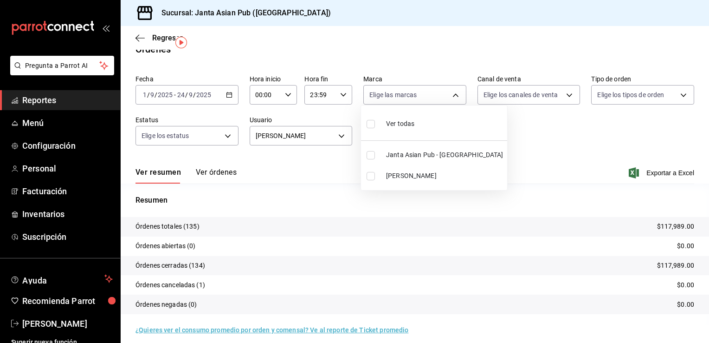
scroll to position [22, 0]
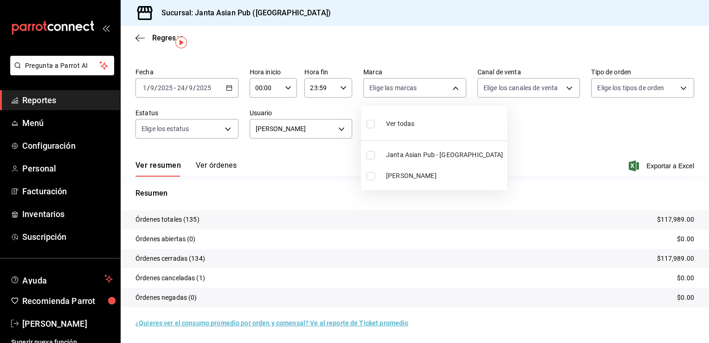
click at [370, 174] on input "checkbox" at bounding box center [371, 176] width 8 height 8
checkbox input "true"
type input "be46397b-311f-4062-b626-5c189c252b46"
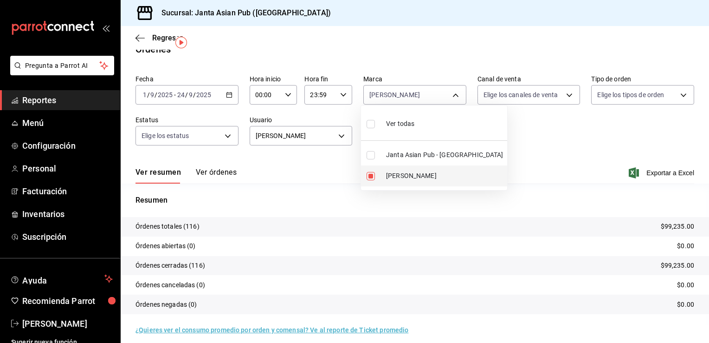
scroll to position [22, 0]
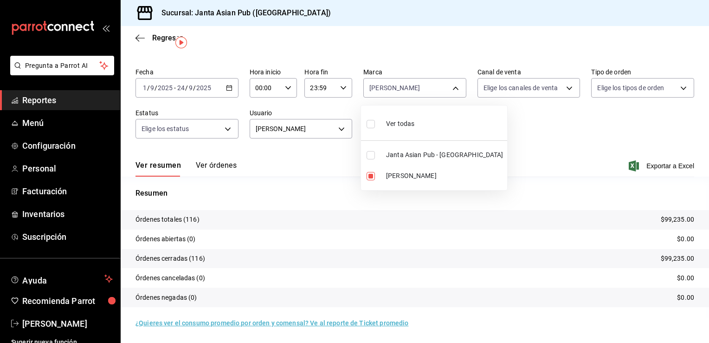
click at [531, 141] on div at bounding box center [354, 171] width 709 height 343
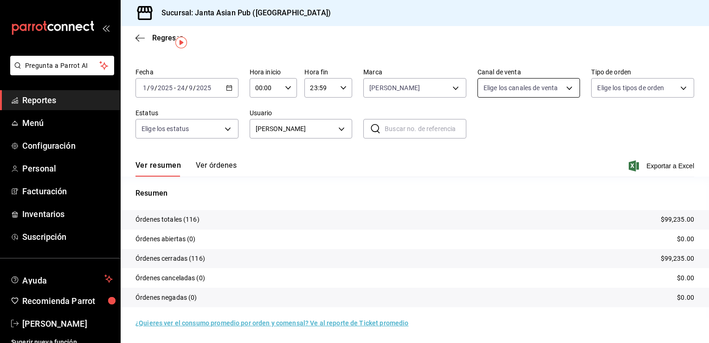
click at [564, 88] on body "Pregunta a Parrot AI Reportes Menú Configuración Personal Facturación Inventari…" at bounding box center [354, 171] width 709 height 343
click at [564, 88] on div at bounding box center [354, 171] width 709 height 343
click at [433, 88] on div at bounding box center [354, 171] width 709 height 343
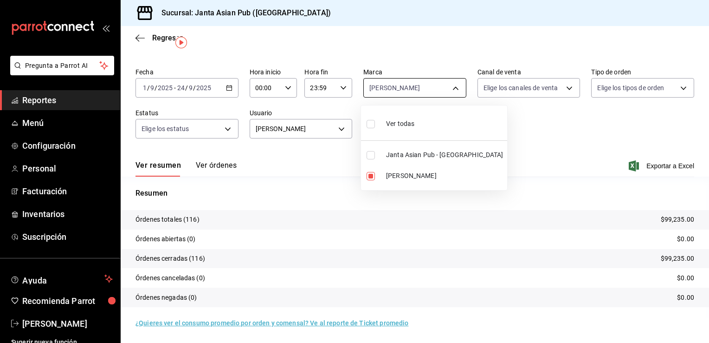
click at [451, 85] on body "Pregunta a Parrot AI Reportes Menú Configuración Personal Facturación Inventari…" at bounding box center [354, 171] width 709 height 343
click at [370, 154] on input "checkbox" at bounding box center [371, 155] width 8 height 8
checkbox input "true"
type input "be46397b-311f-4062-b626-5c189c252b46,1db30118-5670-46c3-9d09-b77bd7bb8fe6"
checkbox input "true"
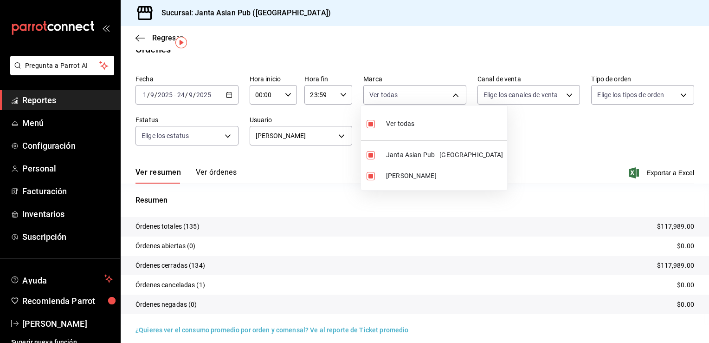
scroll to position [22, 0]
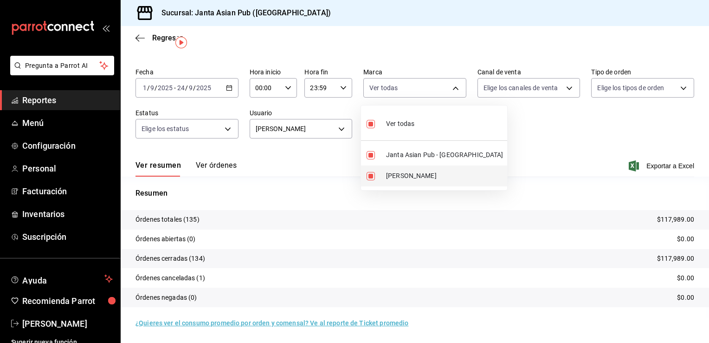
click at [371, 175] on input "checkbox" at bounding box center [371, 176] width 8 height 8
checkbox input "false"
type input "1db30118-5670-46c3-9d09-b77bd7bb8fe6"
checkbox input "false"
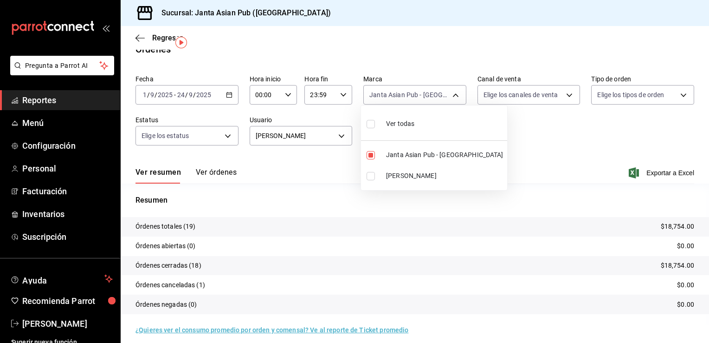
scroll to position [22, 0]
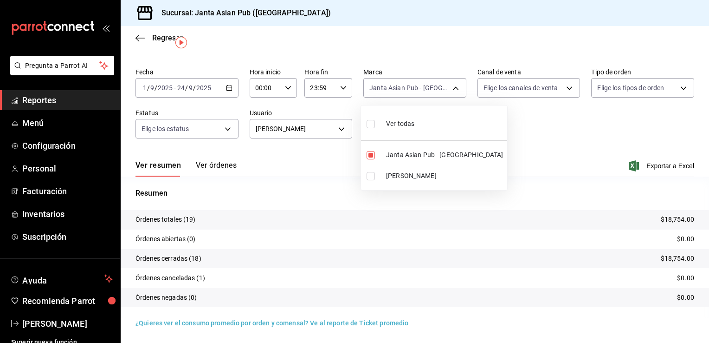
click at [342, 127] on div at bounding box center [354, 171] width 709 height 343
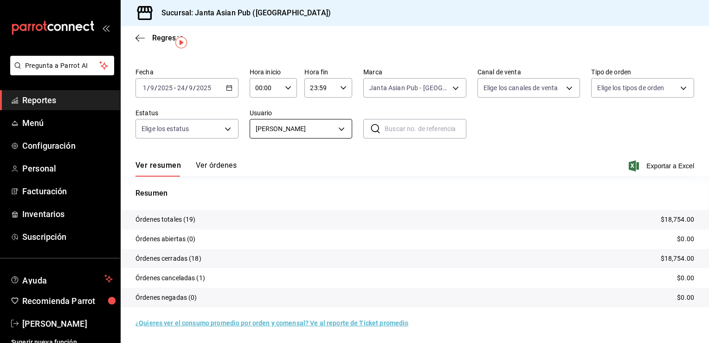
click at [337, 127] on body "Pregunta a Parrot AI Reportes Menú Configuración Personal Facturación Inventari…" at bounding box center [354, 171] width 709 height 343
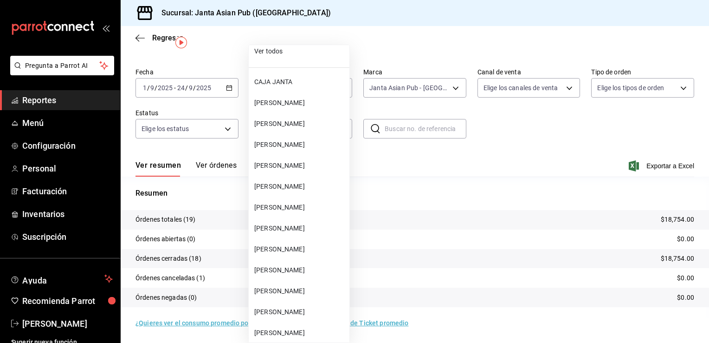
scroll to position [13, 0]
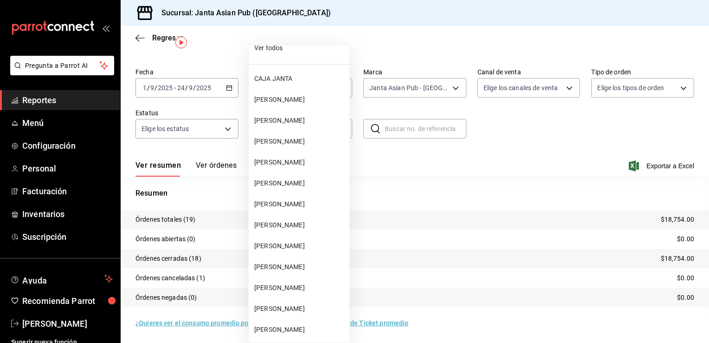
click at [305, 221] on span "[PERSON_NAME]" at bounding box center [299, 225] width 91 height 10
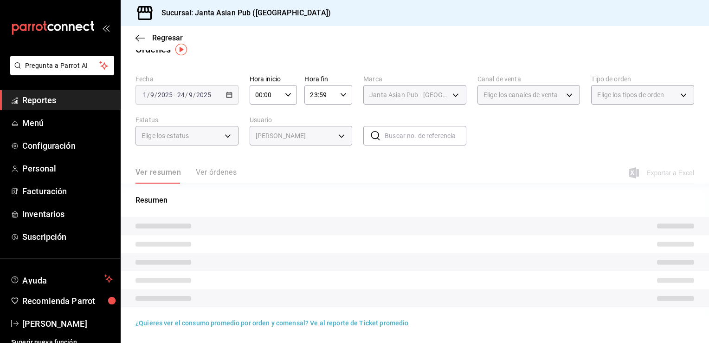
scroll to position [22, 0]
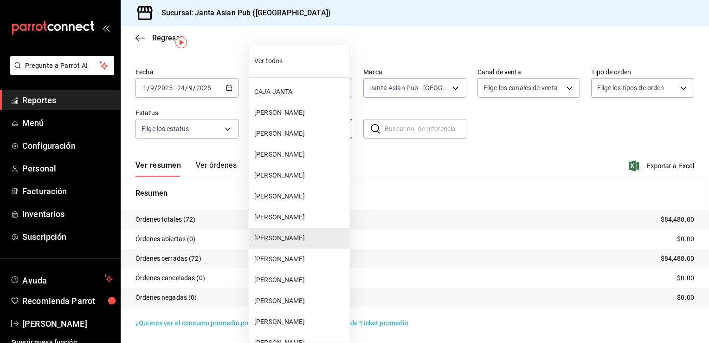
click at [342, 129] on body "Pregunta a Parrot AI Reportes Menú Configuración Personal Facturación Inventari…" at bounding box center [354, 171] width 709 height 343
click at [329, 158] on span "[PERSON_NAME]" at bounding box center [299, 154] width 91 height 10
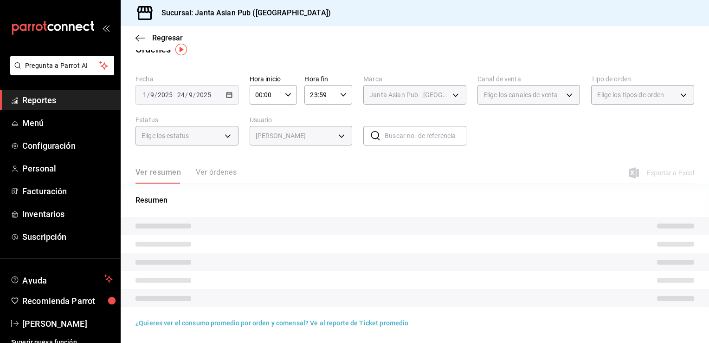
scroll to position [22, 0]
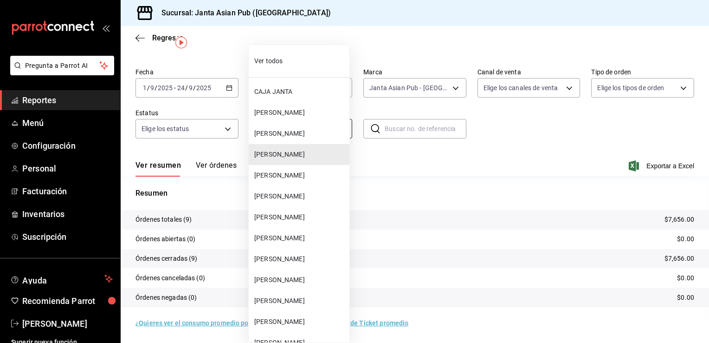
click at [335, 127] on body "Pregunta a Parrot AI Reportes Menú Configuración Personal Facturación Inventari…" at bounding box center [354, 171] width 709 height 343
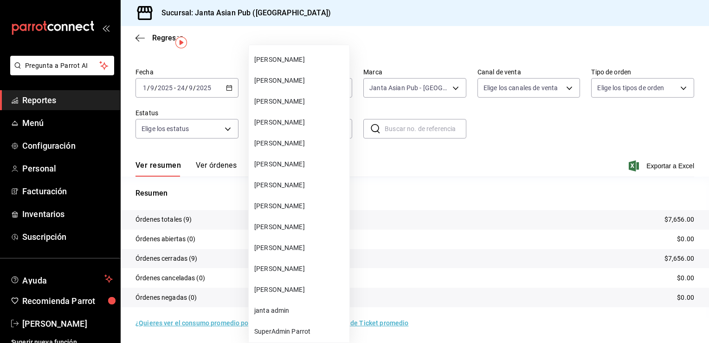
scroll to position [766, 0]
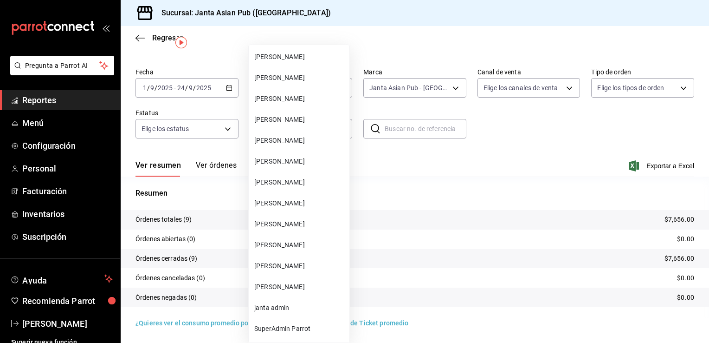
click at [330, 224] on span "[PERSON_NAME]" at bounding box center [299, 224] width 91 height 10
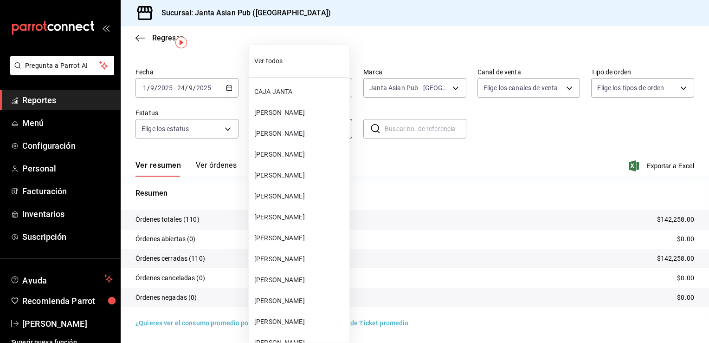
scroll to position [766, 0]
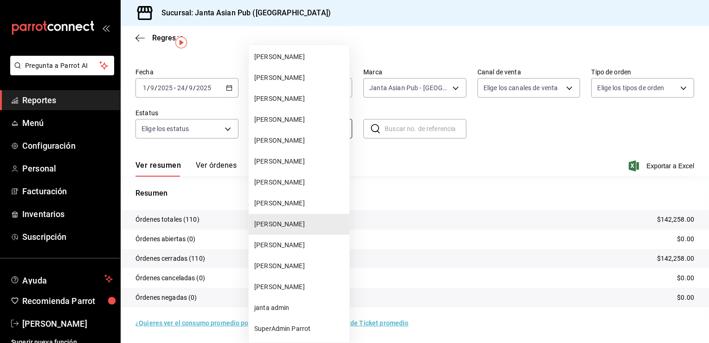
click at [339, 133] on body "Pregunta a Parrot AI Reportes Menú Configuración Personal Facturación Inventari…" at bounding box center [354, 171] width 709 height 343
click at [302, 268] on span "[PERSON_NAME]" at bounding box center [299, 266] width 91 height 10
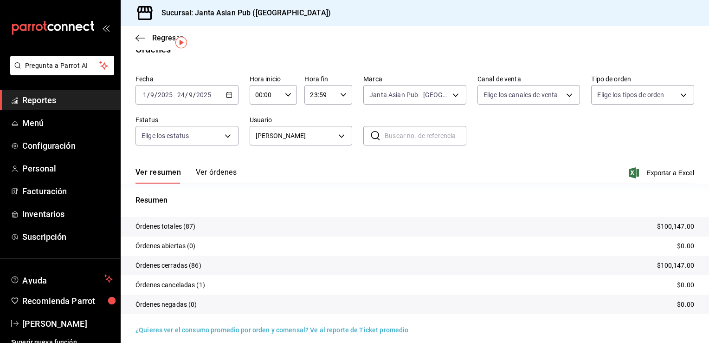
scroll to position [22, 0]
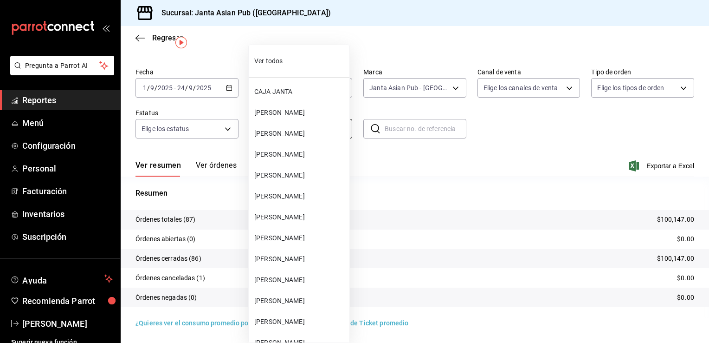
click at [344, 127] on body "Pregunta a Parrot AI Reportes Menú Configuración Personal Facturación Inventari…" at bounding box center [354, 171] width 709 height 343
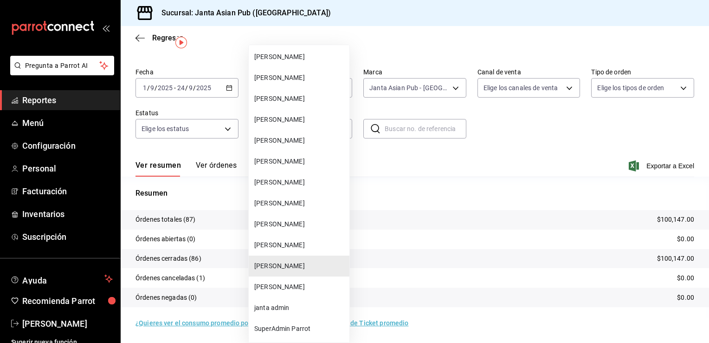
click at [330, 200] on span "[PERSON_NAME]" at bounding box center [299, 203] width 91 height 10
type input "64a1b47f-92a1-43e0-9edf-1de71345cb71"
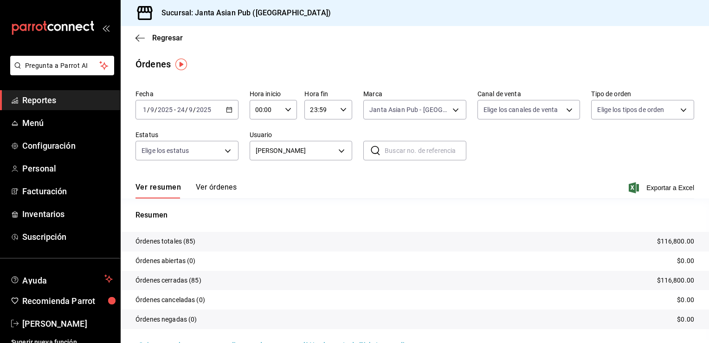
click at [32, 90] on link "Reportes" at bounding box center [60, 100] width 120 height 20
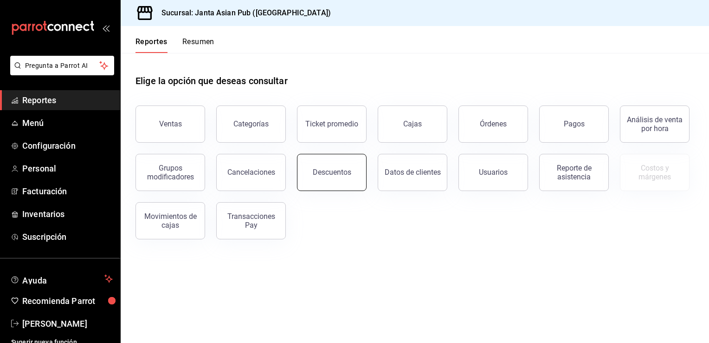
click at [333, 174] on div "Descuentos" at bounding box center [332, 172] width 39 height 9
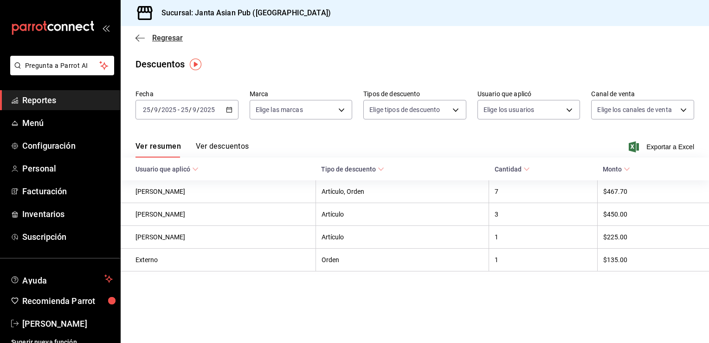
click at [144, 38] on icon "button" at bounding box center [140, 38] width 9 height 8
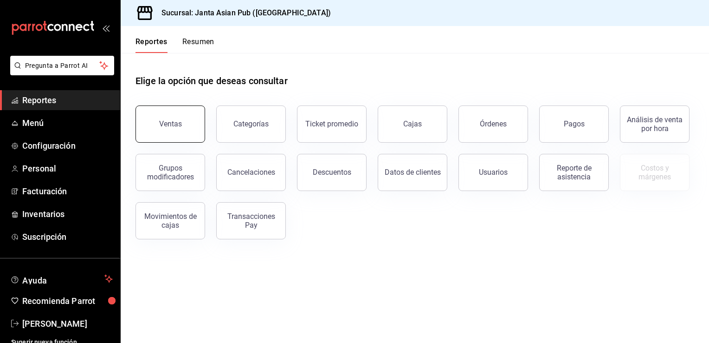
click at [180, 117] on button "Ventas" at bounding box center [171, 123] width 70 height 37
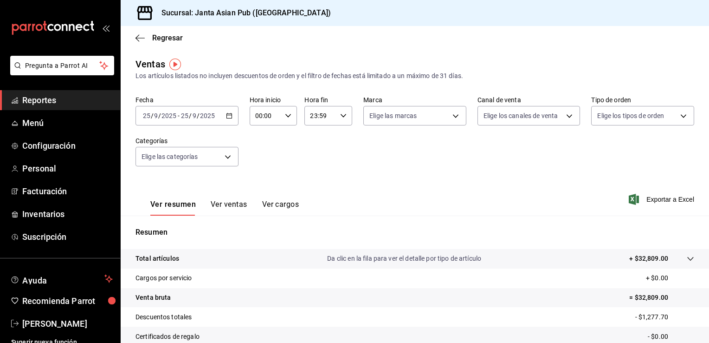
click at [535, 148] on div "Fecha [DATE] [DATE] - [DATE] [DATE] Hora inicio 00:00 Hora inicio Hora fin 23:5…" at bounding box center [415, 137] width 559 height 82
click at [226, 117] on icon "button" at bounding box center [229, 115] width 6 height 6
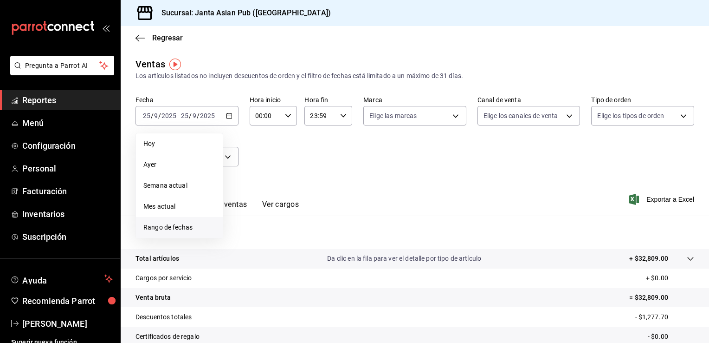
click at [164, 227] on span "Rango de fechas" at bounding box center [179, 227] width 72 height 10
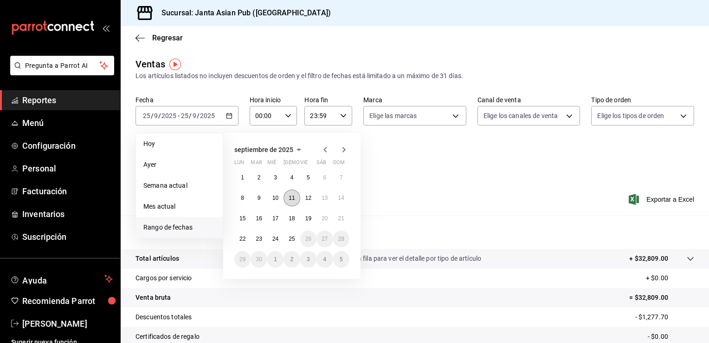
click at [297, 197] on button "11" at bounding box center [292, 197] width 16 height 17
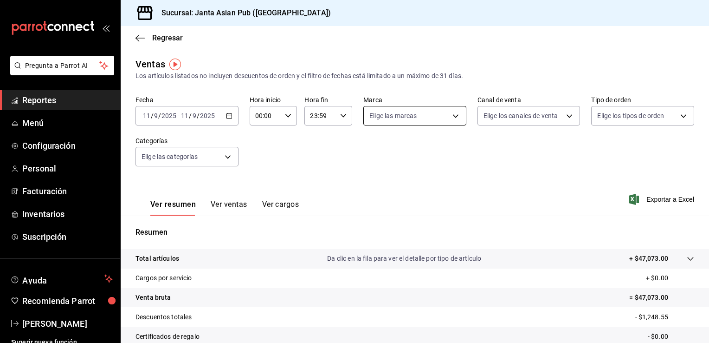
click at [459, 120] on body "Pregunta a Parrot AI Reportes Menú Configuración Personal Facturación Inventari…" at bounding box center [354, 171] width 709 height 343
click at [367, 186] on input "checkbox" at bounding box center [371, 183] width 8 height 8
checkbox input "true"
type input "1db30118-5670-46c3-9d09-b77bd7bb8fe6"
drag, startPoint x: 704, startPoint y: 192, endPoint x: 709, endPoint y: 239, distance: 47.1
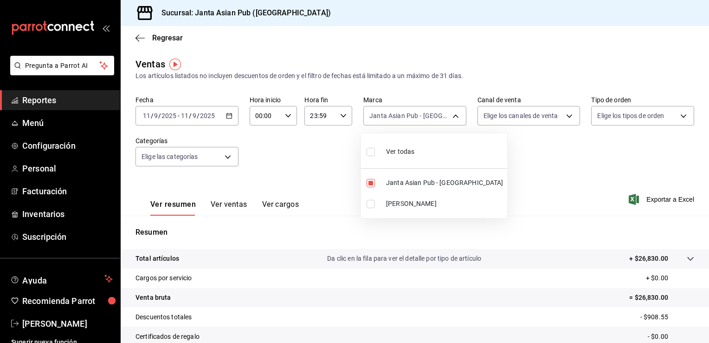
click at [709, 239] on html "Pregunta a Parrot AI Reportes Menú Configuración Personal Facturación Inventari…" at bounding box center [354, 171] width 709 height 343
drag, startPoint x: 705, startPoint y: 228, endPoint x: 707, endPoint y: 245, distance: 16.4
click at [707, 245] on div at bounding box center [354, 171] width 709 height 343
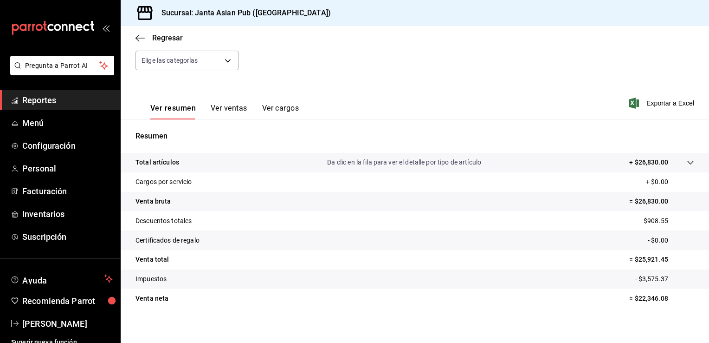
scroll to position [102, 0]
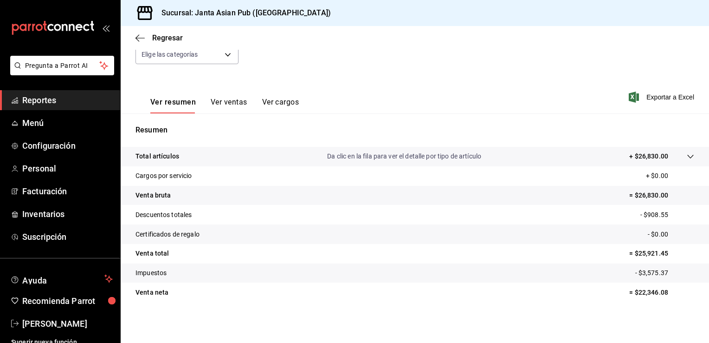
click at [229, 108] on button "Ver ventas" at bounding box center [229, 105] width 37 height 16
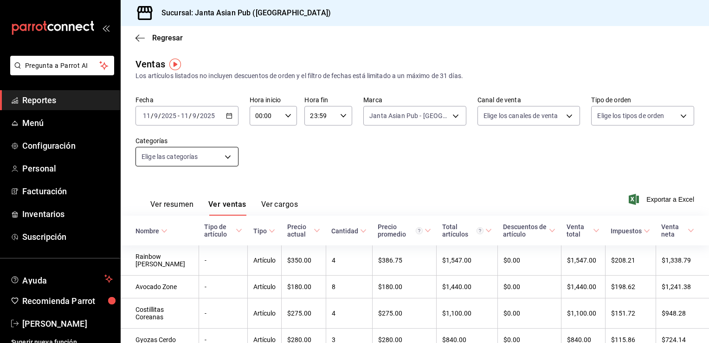
click at [228, 161] on body "Pregunta a Parrot AI Reportes Menú Configuración Personal Facturación Inventari…" at bounding box center [354, 171] width 709 height 343
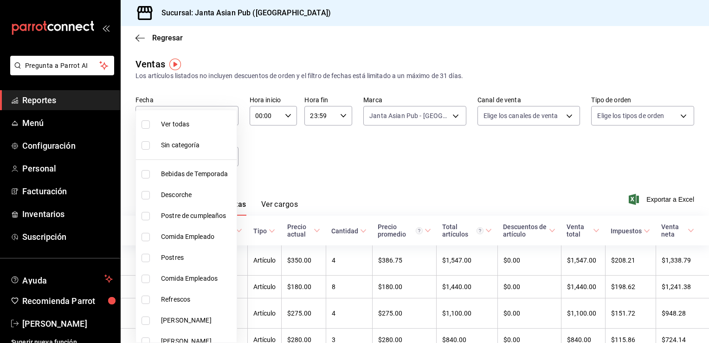
click at [285, 169] on div at bounding box center [354, 171] width 709 height 343
click at [230, 154] on body "Pregunta a Parrot AI Reportes Menú Configuración Personal Facturación Inventari…" at bounding box center [354, 171] width 709 height 343
click at [143, 177] on input "checkbox" at bounding box center [146, 174] width 8 height 8
checkbox input "true"
type input "70c5a775-ad25-44b7-8e18-3ab9461f56c9"
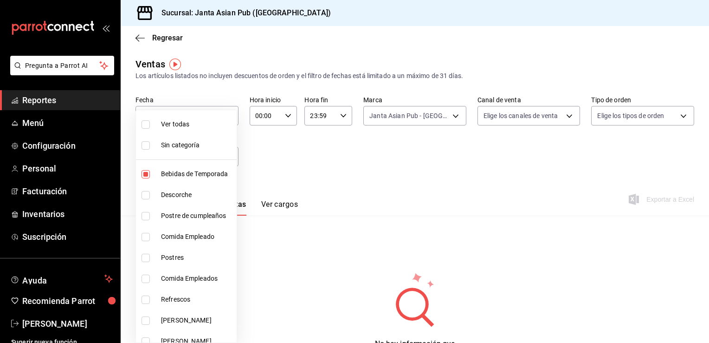
click at [147, 300] on input "checkbox" at bounding box center [146, 299] width 8 height 8
checkbox input "true"
type input "70c5a775-ad25-44b7-8e18-3ab9461f56c9,63d89b07-6005-40e6-849c-9fce3ac0cc82"
click at [146, 321] on input "checkbox" at bounding box center [146, 320] width 8 height 8
checkbox input "true"
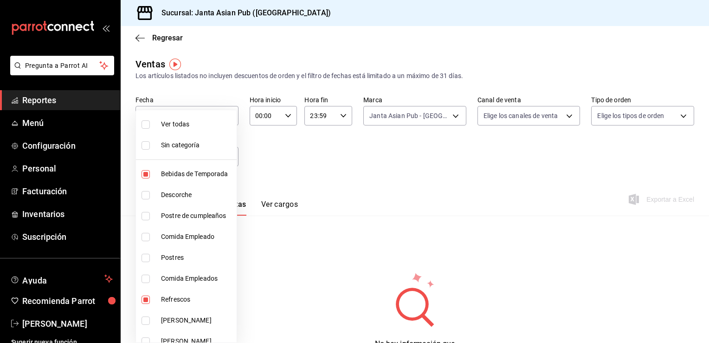
type input "70c5a775-ad25-44b7-8e18-3ab9461f56c9,63d89b07-6005-40e6-849c-9fce3ac0cc82,47559…"
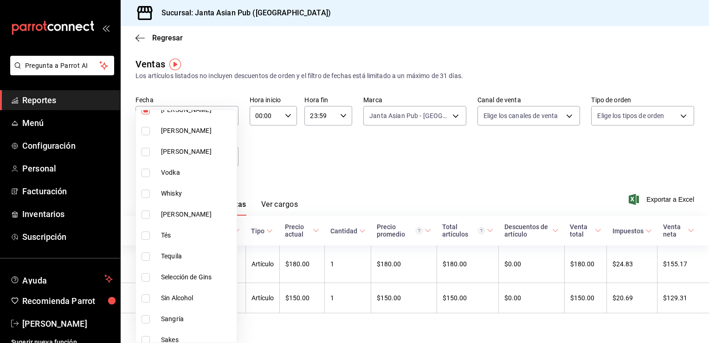
scroll to position [216, 0]
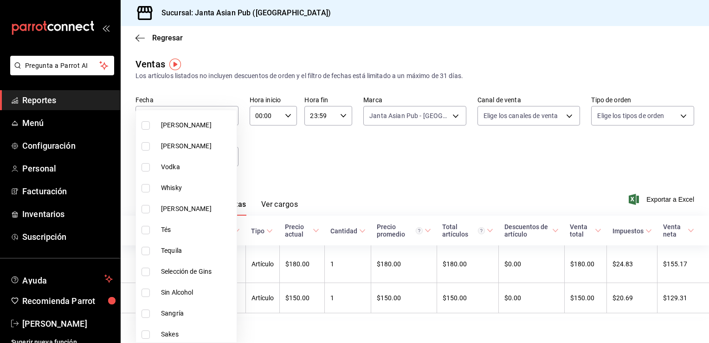
click at [144, 125] on input "checkbox" at bounding box center [146, 125] width 8 height 8
checkbox input "true"
type input "70c5a775-ad25-44b7-8e18-3ab9461f56c9,63d89b07-6005-40e6-849c-9fce3ac0cc82,47559…"
click at [144, 145] on input "checkbox" at bounding box center [146, 146] width 8 height 8
checkbox input "true"
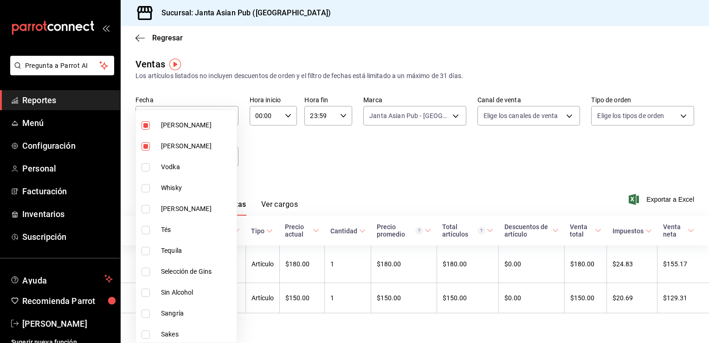
click at [143, 170] on li "Vodka" at bounding box center [186, 166] width 101 height 21
type input "70c5a775-ad25-44b7-8e18-3ab9461f56c9,63d89b07-6005-40e6-849c-9fce3ac0cc82,47559…"
checkbox input "true"
click at [145, 185] on input "checkbox" at bounding box center [146, 188] width 8 height 8
checkbox input "true"
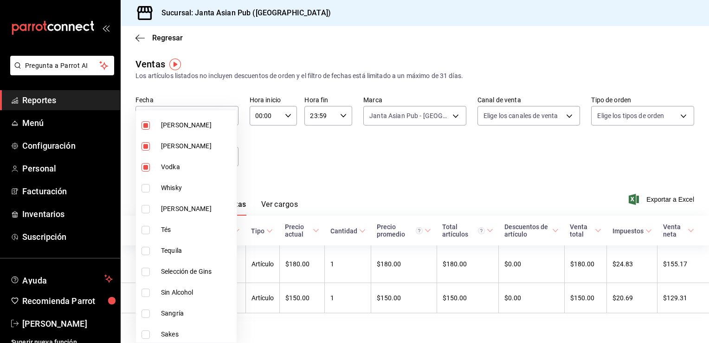
type input "70c5a775-ad25-44b7-8e18-3ab9461f56c9,63d89b07-6005-40e6-849c-9fce3ac0cc82,47559…"
click at [146, 209] on input "checkbox" at bounding box center [146, 209] width 8 height 8
checkbox input "true"
type input "70c5a775-ad25-44b7-8e18-3ab9461f56c9,63d89b07-6005-40e6-849c-9fce3ac0cc82,47559…"
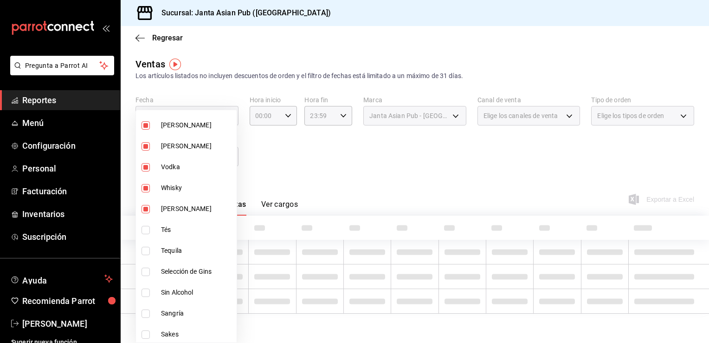
click at [146, 230] on input "checkbox" at bounding box center [146, 230] width 8 height 8
checkbox input "true"
type input "70c5a775-ad25-44b7-8e18-3ab9461f56c9,63d89b07-6005-40e6-849c-9fce3ac0cc82,47559…"
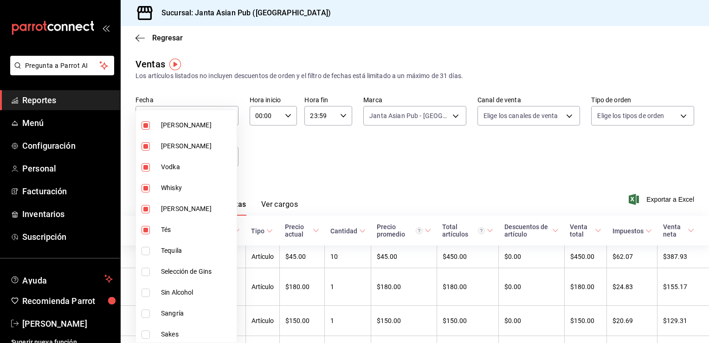
click at [145, 252] on input "checkbox" at bounding box center [146, 250] width 8 height 8
checkbox input "true"
type input "70c5a775-ad25-44b7-8e18-3ab9461f56c9,63d89b07-6005-40e6-849c-9fce3ac0cc82,47559…"
click at [144, 270] on input "checkbox" at bounding box center [146, 271] width 8 height 8
checkbox input "true"
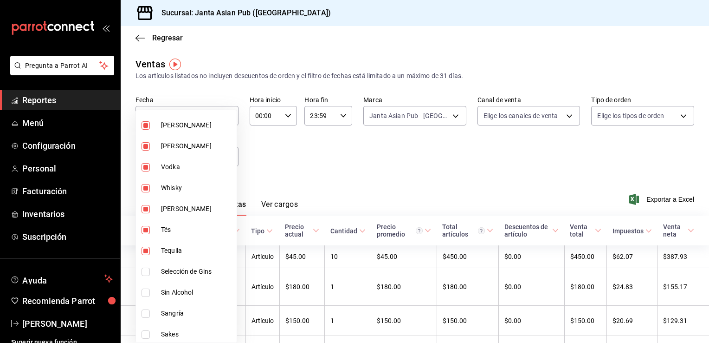
type input "70c5a775-ad25-44b7-8e18-3ab9461f56c9,63d89b07-6005-40e6-849c-9fce3ac0cc82,47559…"
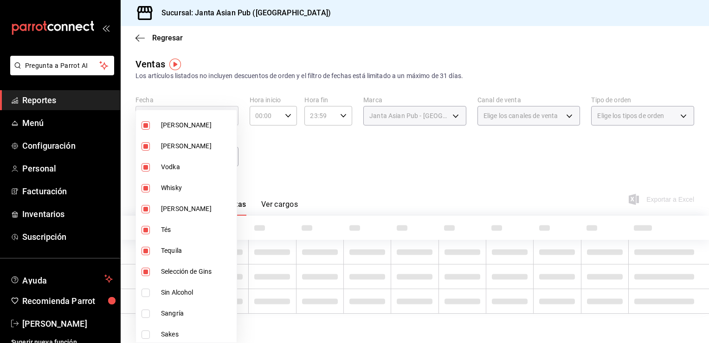
click at [145, 290] on input "checkbox" at bounding box center [146, 292] width 8 height 8
checkbox input "true"
type input "70c5a775-ad25-44b7-8e18-3ab9461f56c9,63d89b07-6005-40e6-849c-9fce3ac0cc82,47559…"
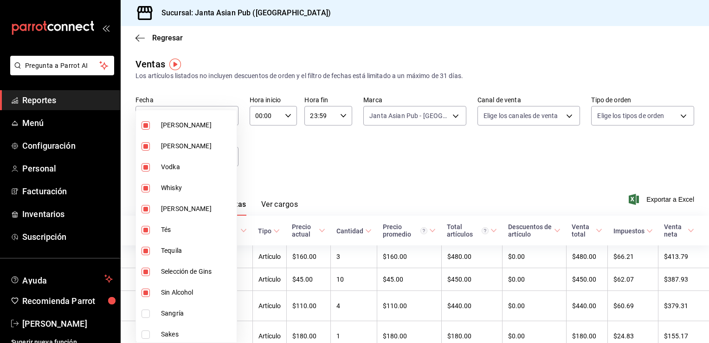
click at [145, 315] on input "checkbox" at bounding box center [146, 313] width 8 height 8
checkbox input "true"
type input "70c5a775-ad25-44b7-8e18-3ab9461f56c9,63d89b07-6005-40e6-849c-9fce3ac0cc82,47559…"
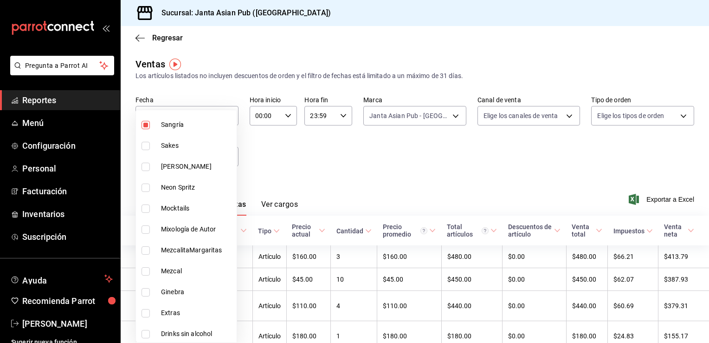
scroll to position [408, 0]
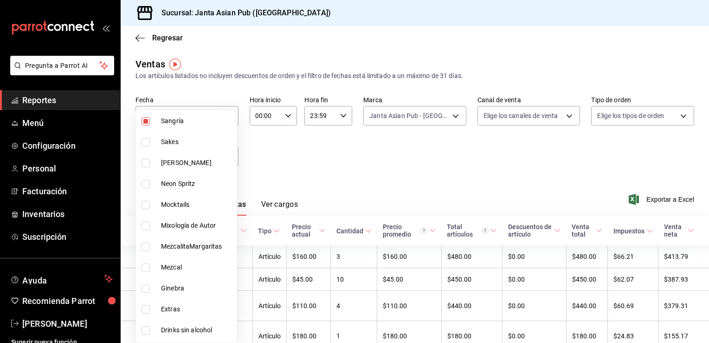
click at [142, 138] on input "checkbox" at bounding box center [146, 142] width 8 height 8
checkbox input "true"
type input "70c5a775-ad25-44b7-8e18-3ab9461f56c9,63d89b07-6005-40e6-849c-9fce3ac0cc82,47559…"
click at [144, 161] on input "checkbox" at bounding box center [146, 163] width 8 height 8
checkbox input "true"
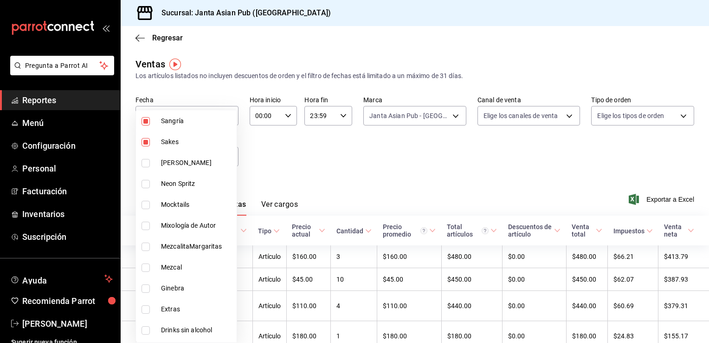
type input "70c5a775-ad25-44b7-8e18-3ab9461f56c9,63d89b07-6005-40e6-849c-9fce3ac0cc82,47559…"
click at [146, 186] on input "checkbox" at bounding box center [146, 184] width 8 height 8
checkbox input "true"
click at [146, 200] on li "Mocktails" at bounding box center [186, 204] width 101 height 21
type input "70c5a775-ad25-44b7-8e18-3ab9461f56c9,63d89b07-6005-40e6-849c-9fce3ac0cc82,47559…"
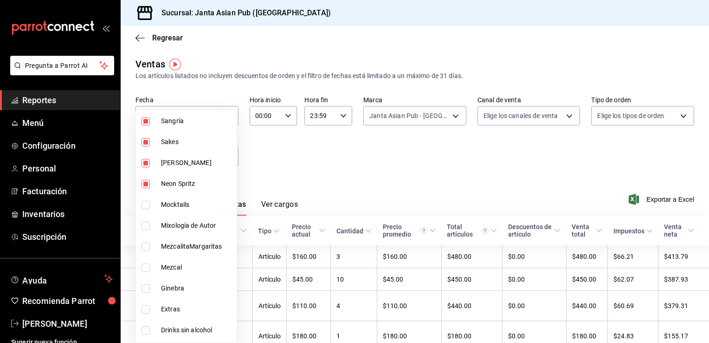
checkbox input "true"
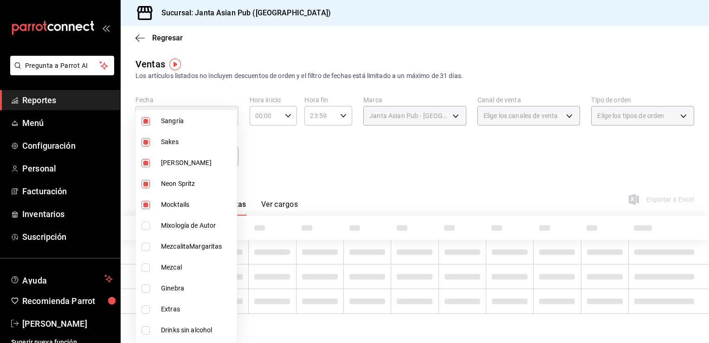
click at [145, 227] on input "checkbox" at bounding box center [146, 225] width 8 height 8
checkbox input "true"
type input "70c5a775-ad25-44b7-8e18-3ab9461f56c9,63d89b07-6005-40e6-849c-9fce3ac0cc82,47559…"
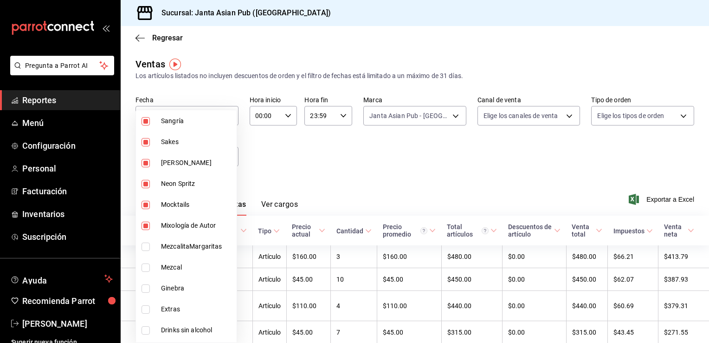
click at [145, 243] on input "checkbox" at bounding box center [146, 246] width 8 height 8
checkbox input "true"
type input "70c5a775-ad25-44b7-8e18-3ab9461f56c9,63d89b07-6005-40e6-849c-9fce3ac0cc82,47559…"
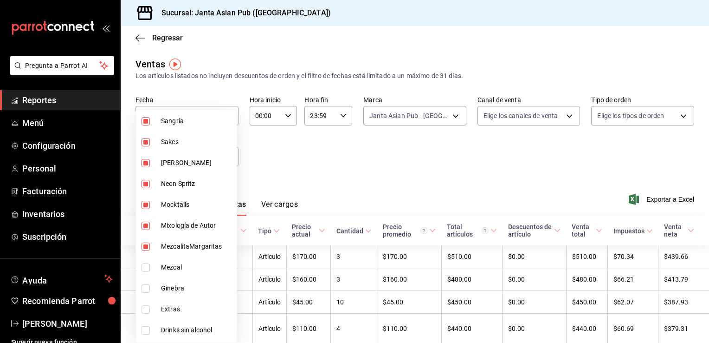
click at [145, 263] on input "checkbox" at bounding box center [146, 267] width 8 height 8
checkbox input "true"
type input "70c5a775-ad25-44b7-8e18-3ab9461f56c9,63d89b07-6005-40e6-849c-9fce3ac0cc82,47559…"
click at [144, 288] on input "checkbox" at bounding box center [146, 288] width 8 height 8
checkbox input "true"
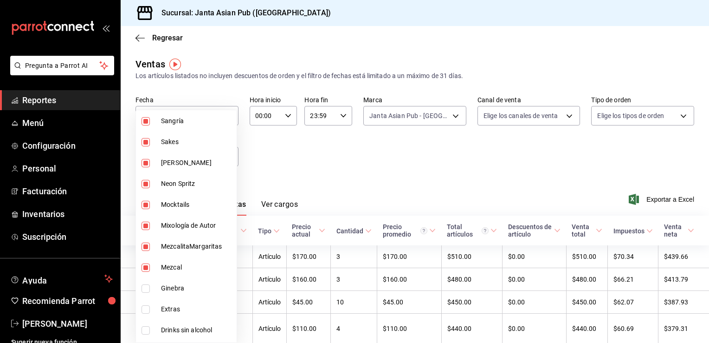
type input "70c5a775-ad25-44b7-8e18-3ab9461f56c9,63d89b07-6005-40e6-849c-9fce3ac0cc82,47559…"
click at [144, 330] on input "checkbox" at bounding box center [146, 330] width 8 height 8
checkbox input "true"
type input "70c5a775-ad25-44b7-8e18-3ab9461f56c9,63d89b07-6005-40e6-849c-9fce3ac0cc82,47559…"
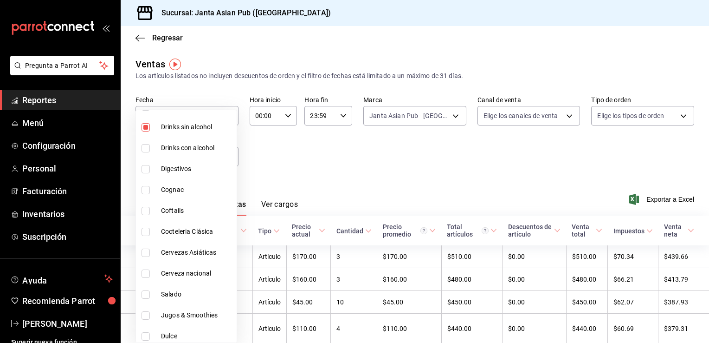
scroll to position [615, 0]
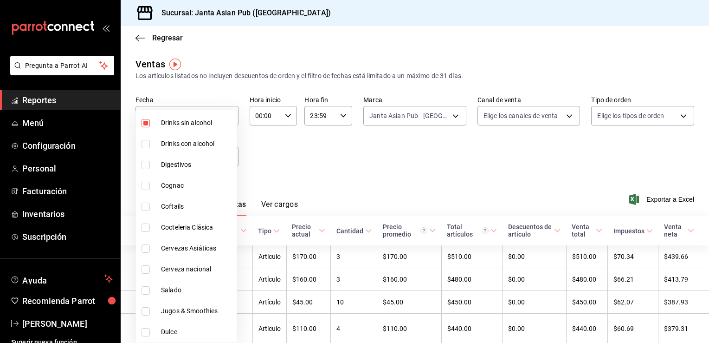
click at [146, 144] on input "checkbox" at bounding box center [146, 144] width 8 height 8
checkbox input "true"
type input "70c5a775-ad25-44b7-8e18-3ab9461f56c9,63d89b07-6005-40e6-849c-9fce3ac0cc82,47559…"
click at [143, 161] on input "checkbox" at bounding box center [146, 165] width 8 height 8
checkbox input "true"
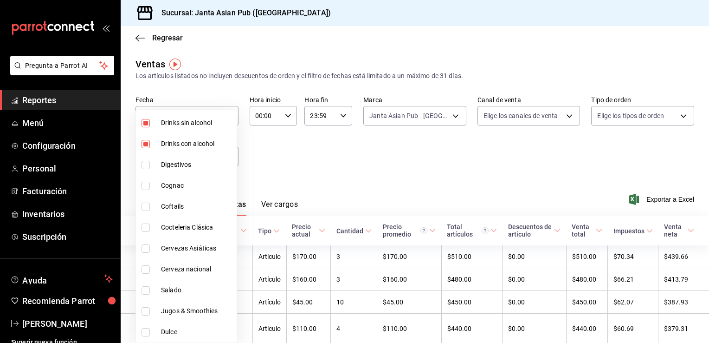
type input "70c5a775-ad25-44b7-8e18-3ab9461f56c9,63d89b07-6005-40e6-849c-9fce3ac0cc82,47559…"
drag, startPoint x: 147, startPoint y: 183, endPoint x: 143, endPoint y: 206, distance: 23.0
click at [143, 206] on input "checkbox" at bounding box center [146, 206] width 8 height 8
checkbox input "true"
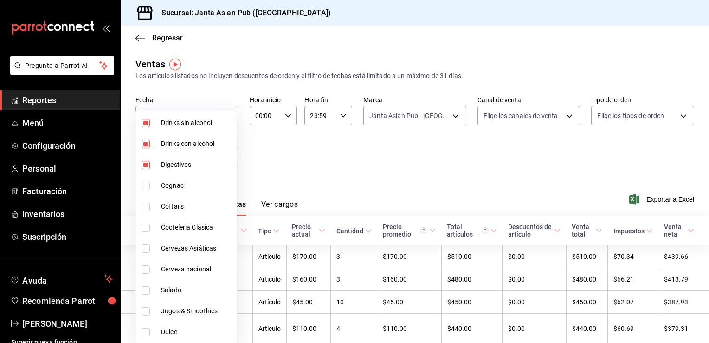
type input "70c5a775-ad25-44b7-8e18-3ab9461f56c9,63d89b07-6005-40e6-849c-9fce3ac0cc82,47559…"
drag, startPoint x: 145, startPoint y: 224, endPoint x: 147, endPoint y: 246, distance: 22.4
click at [147, 246] on input "checkbox" at bounding box center [146, 248] width 8 height 8
checkbox input "true"
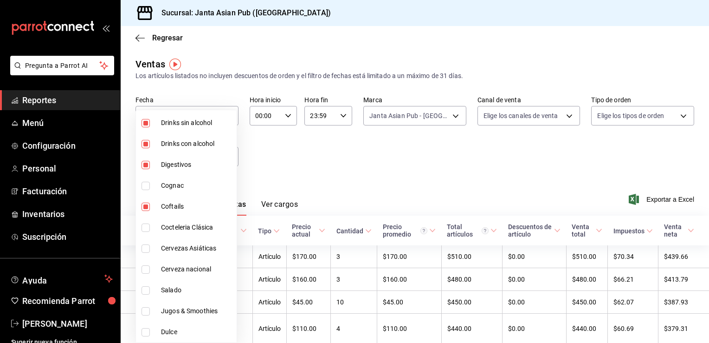
type input "70c5a775-ad25-44b7-8e18-3ab9461f56c9,63d89b07-6005-40e6-849c-9fce3ac0cc82,47559…"
click at [148, 185] on input "checkbox" at bounding box center [146, 186] width 8 height 8
checkbox input "true"
type input "70c5a775-ad25-44b7-8e18-3ab9461f56c9,63d89b07-6005-40e6-849c-9fce3ac0cc82,47559…"
click at [145, 227] on input "checkbox" at bounding box center [146, 227] width 8 height 8
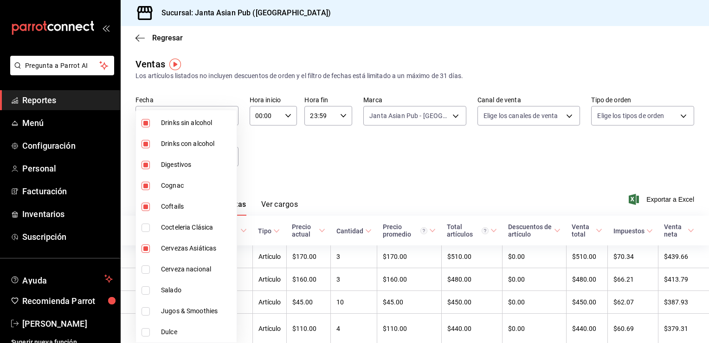
checkbox input "true"
type input "70c5a775-ad25-44b7-8e18-3ab9461f56c9,63d89b07-6005-40e6-849c-9fce3ac0cc82,47559…"
click at [148, 270] on input "checkbox" at bounding box center [146, 269] width 8 height 8
checkbox input "true"
type input "70c5a775-ad25-44b7-8e18-3ab9461f56c9,63d89b07-6005-40e6-849c-9fce3ac0cc82,47559…"
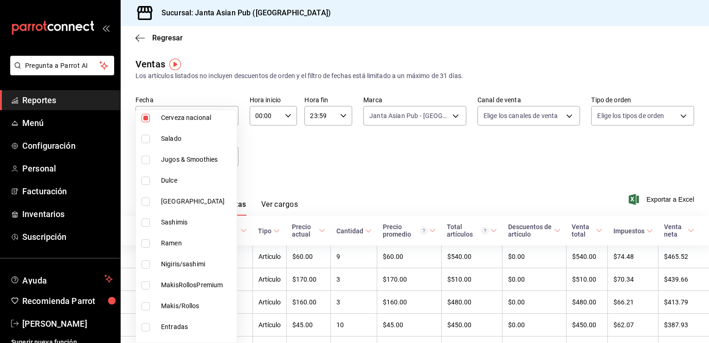
scroll to position [770, 0]
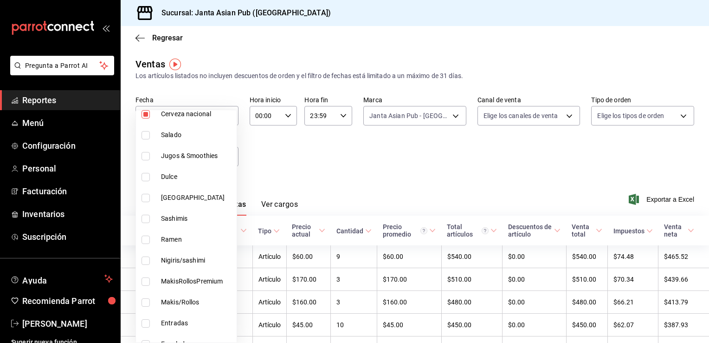
click at [148, 199] on input "checkbox" at bounding box center [146, 198] width 8 height 8
checkbox input "true"
type input "70c5a775-ad25-44b7-8e18-3ab9461f56c9,63d89b07-6005-40e6-849c-9fce3ac0cc82,47559…"
click at [143, 159] on input "checkbox" at bounding box center [146, 156] width 8 height 8
checkbox input "true"
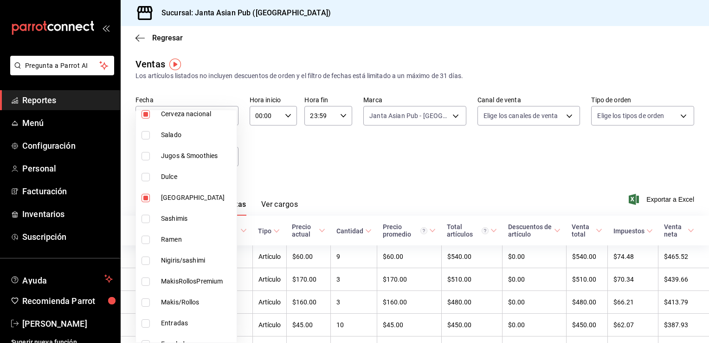
type input "70c5a775-ad25-44b7-8e18-3ab9461f56c9,63d89b07-6005-40e6-849c-9fce3ac0cc82,47559…"
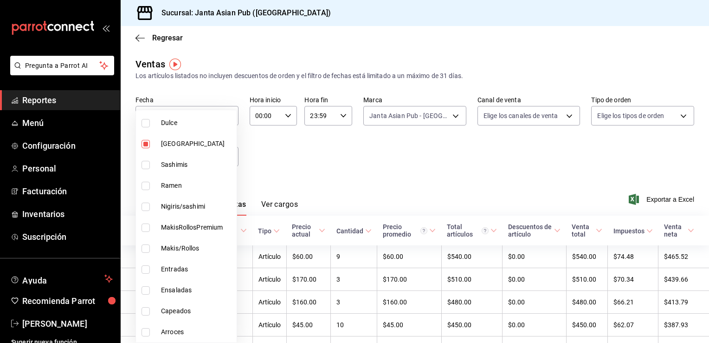
click at [331, 197] on div at bounding box center [354, 171] width 709 height 343
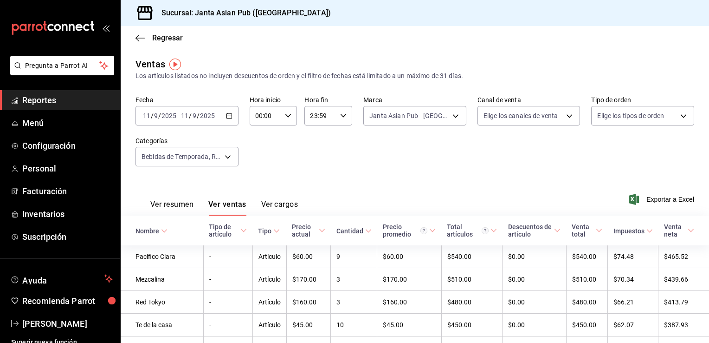
click at [171, 211] on button "Ver resumen" at bounding box center [171, 208] width 43 height 16
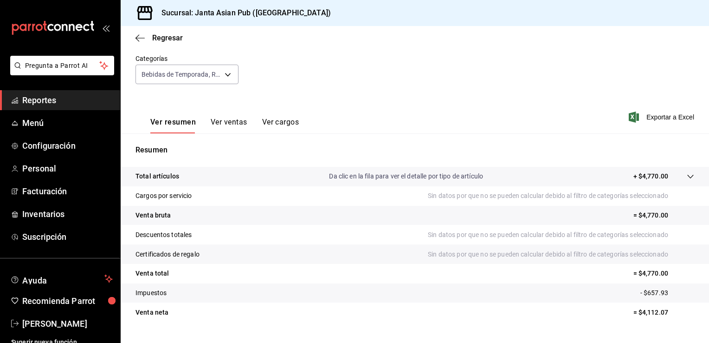
scroll to position [89, 0]
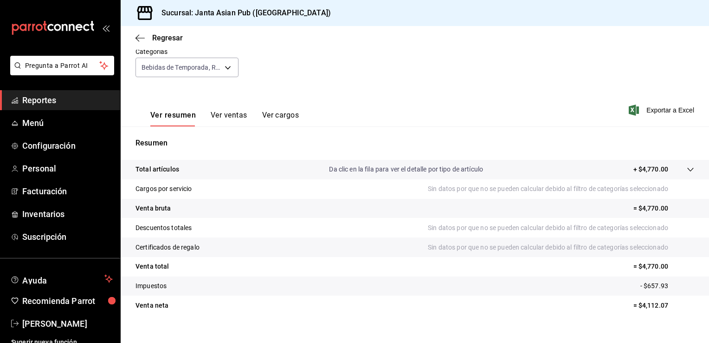
click at [246, 109] on div "Ver resumen Ver ventas Ver cargos" at bounding box center [217, 112] width 163 height 27
click at [243, 113] on button "Ver ventas" at bounding box center [229, 118] width 37 height 16
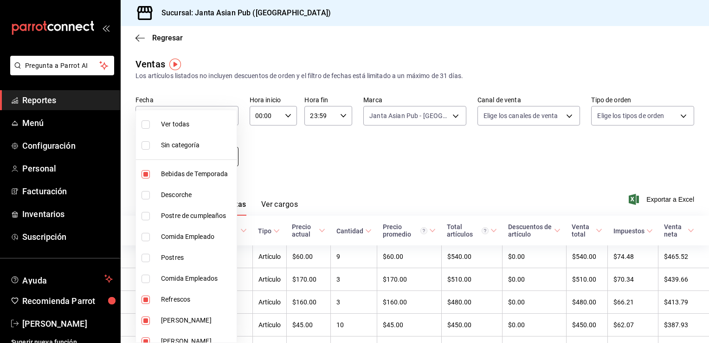
click at [225, 162] on body "Pregunta a Parrot AI Reportes Menú Configuración Personal Facturación Inventari…" at bounding box center [354, 171] width 709 height 343
click at [144, 122] on input "checkbox" at bounding box center [146, 124] width 8 height 8
checkbox input "true"
type input "70c5a775-ad25-44b7-8e18-3ab9461f56c9,d7cfda9f-04a9-47dc-8dff-bad7e0b6e1ec,70ffa…"
checkbox input "true"
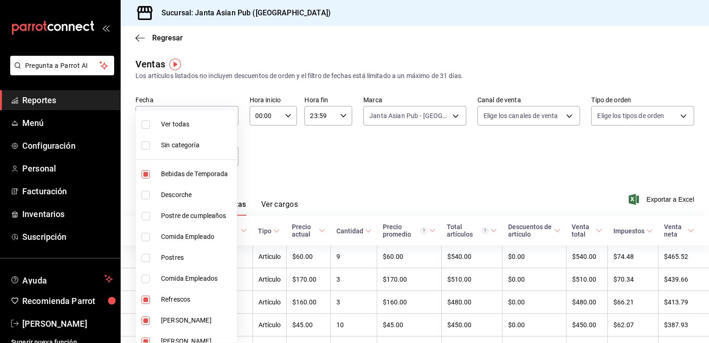
checkbox input "true"
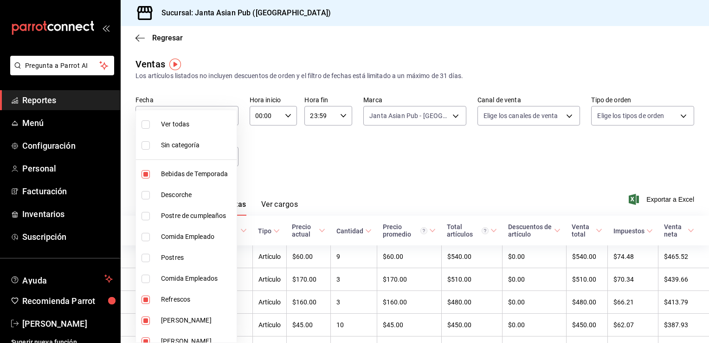
checkbox input "true"
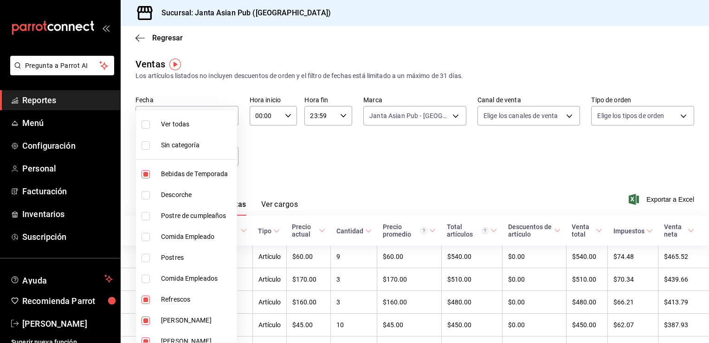
checkbox input "true"
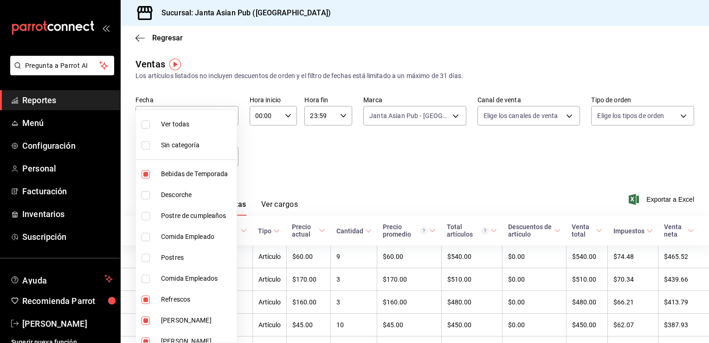
checkbox input "true"
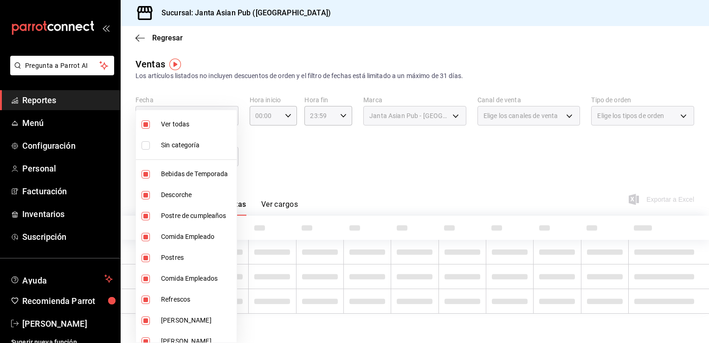
click at [144, 122] on input "checkbox" at bounding box center [146, 124] width 8 height 8
checkbox input "false"
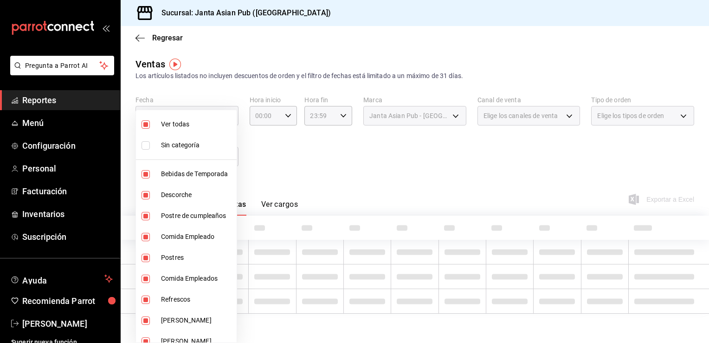
checkbox input "false"
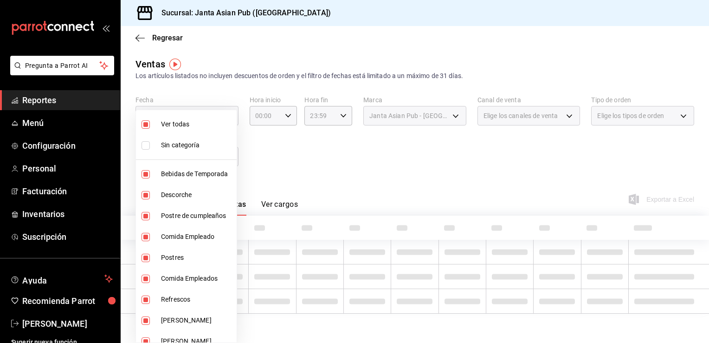
checkbox input "false"
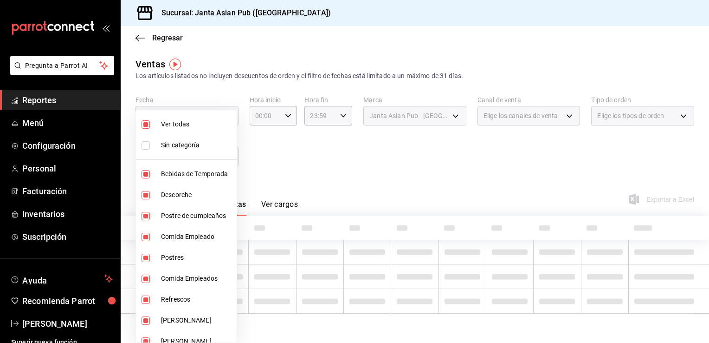
checkbox input "false"
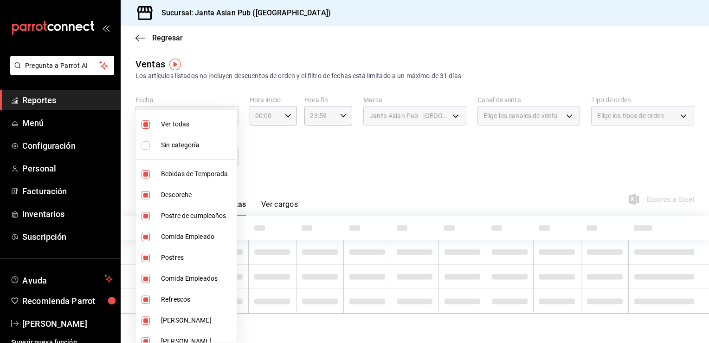
checkbox input "false"
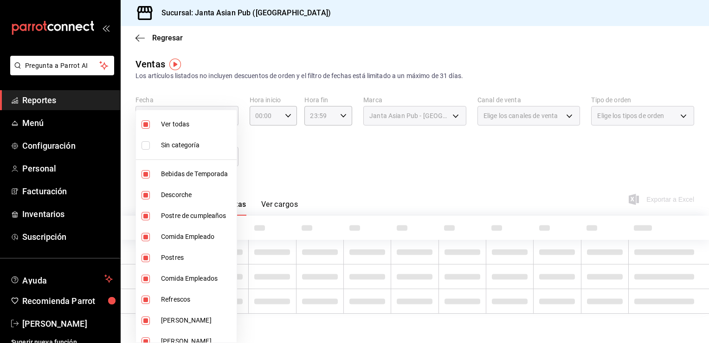
checkbox input "false"
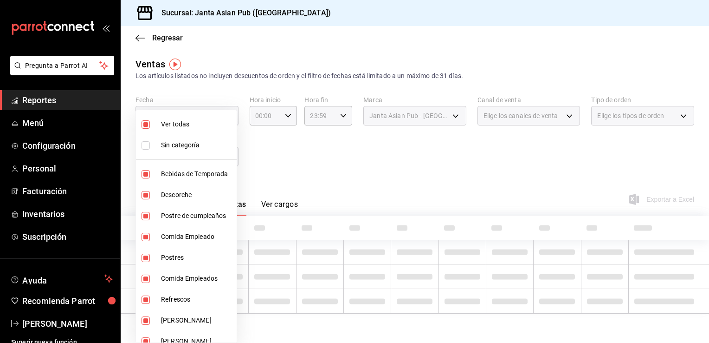
checkbox input "false"
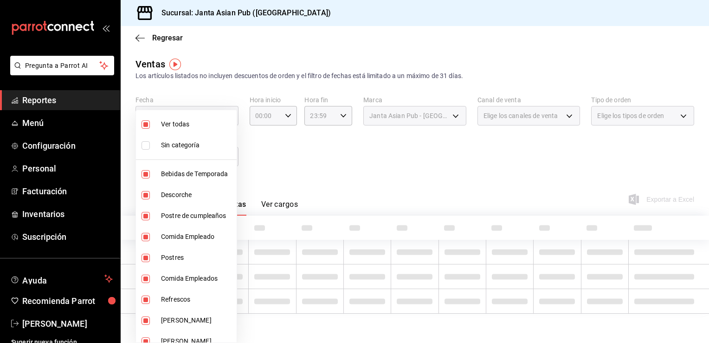
checkbox input "false"
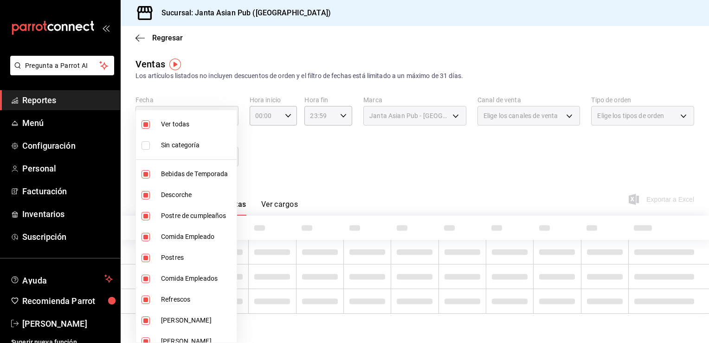
checkbox input "false"
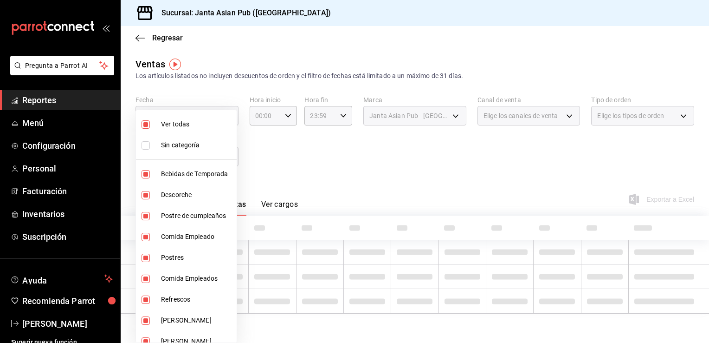
checkbox input "false"
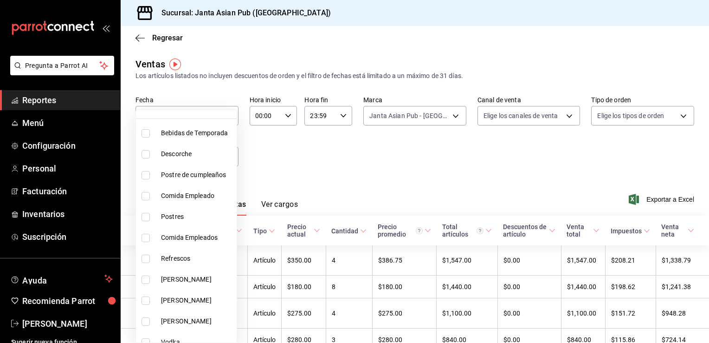
scroll to position [46, 0]
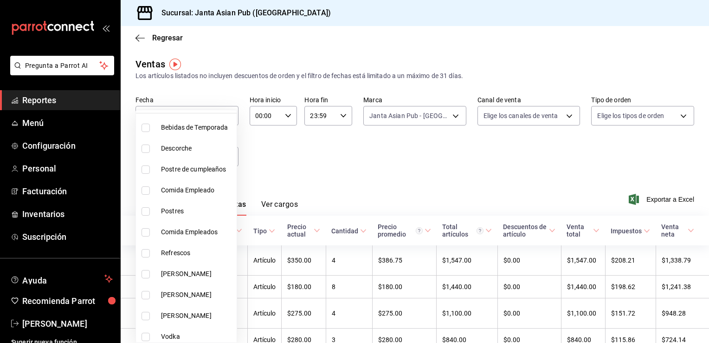
click at [145, 149] on input "checkbox" at bounding box center [146, 148] width 8 height 8
checkbox input "true"
type input "d7cfda9f-04a9-47dc-8dff-bad7e0b6e1ec"
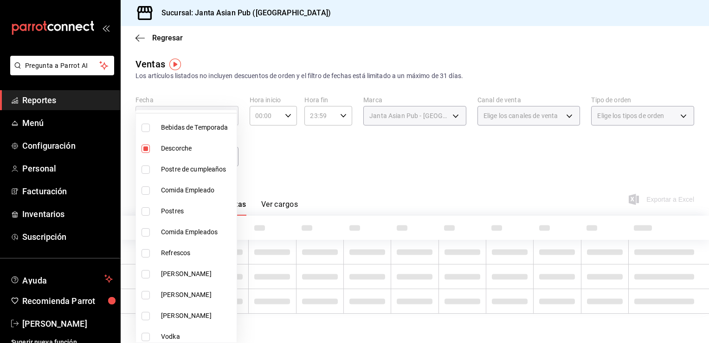
click at [147, 168] on input "checkbox" at bounding box center [146, 169] width 8 height 8
checkbox input "true"
type input "d7cfda9f-04a9-47dc-8dff-bad7e0b6e1ec,70ffa6dc-0f16-484f-ada4-9bfbd4dc35e7"
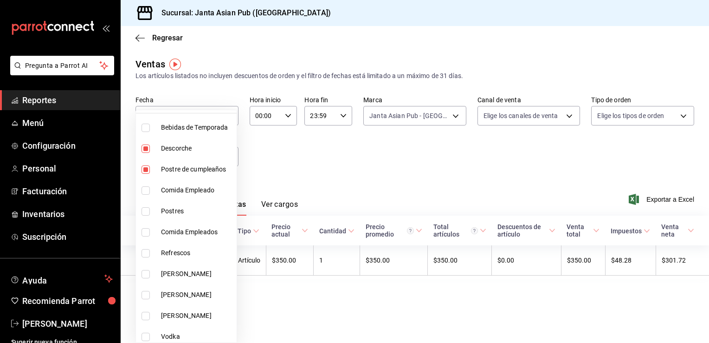
click at [147, 188] on input "checkbox" at bounding box center [146, 190] width 8 height 8
checkbox input "true"
type input "d7cfda9f-04a9-47dc-8dff-bad7e0b6e1ec,70ffa6dc-0f16-484f-ada4-9bfbd4dc35e7,833d3…"
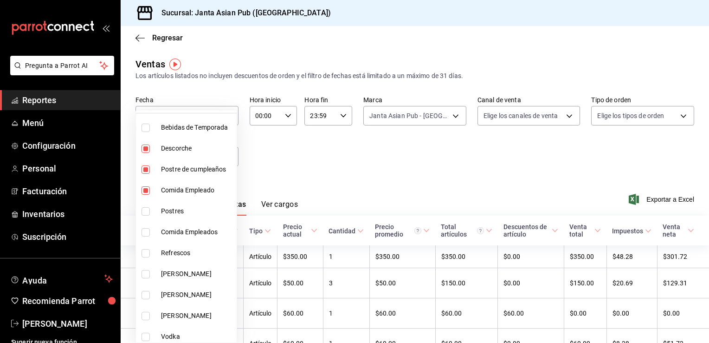
click at [147, 231] on input "checkbox" at bounding box center [146, 232] width 8 height 8
checkbox input "true"
click at [144, 203] on li "Postres" at bounding box center [186, 211] width 101 height 21
type input "d7cfda9f-04a9-47dc-8dff-bad7e0b6e1ec,70ffa6dc-0f16-484f-ada4-9bfbd4dc35e7,833d3…"
checkbox input "true"
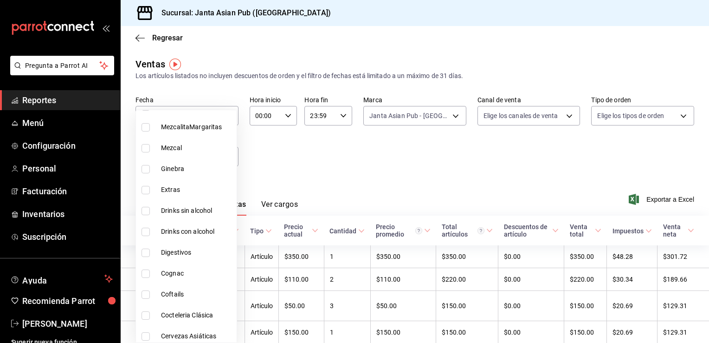
scroll to position [533, 0]
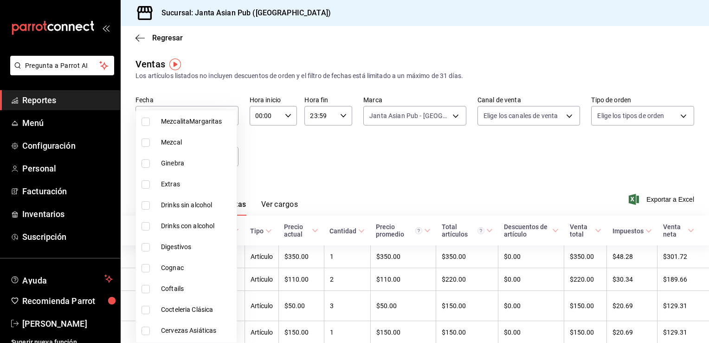
click at [143, 184] on input "checkbox" at bounding box center [146, 184] width 8 height 8
checkbox input "true"
type input "d7cfda9f-04a9-47dc-8dff-bad7e0b6e1ec,70ffa6dc-0f16-484f-ada4-9bfbd4dc35e7,833d3…"
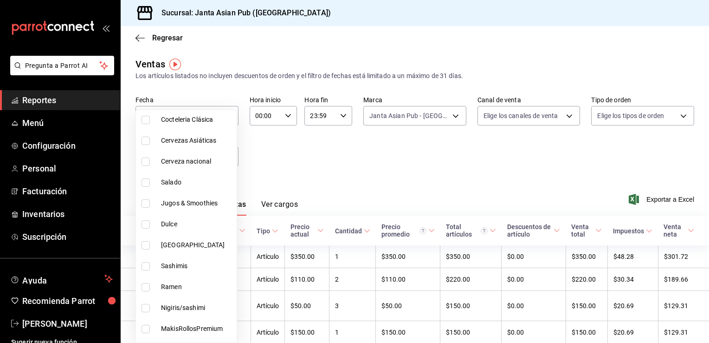
scroll to position [734, 0]
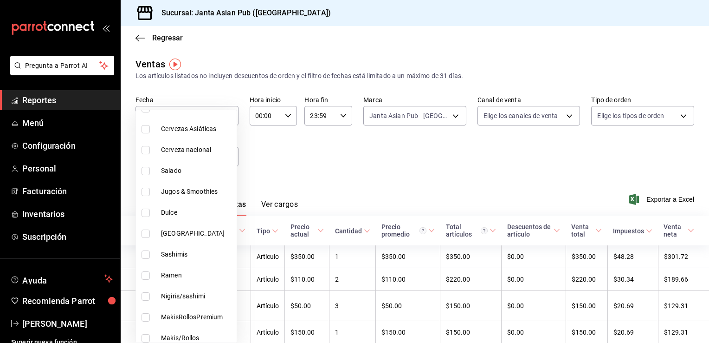
click at [147, 168] on input "checkbox" at bounding box center [146, 171] width 8 height 8
checkbox input "true"
type input "d7cfda9f-04a9-47dc-8dff-bad7e0b6e1ec,70ffa6dc-0f16-484f-ada4-9bfbd4dc35e7,833d3…"
click at [147, 190] on input "checkbox" at bounding box center [146, 192] width 8 height 8
checkbox input "true"
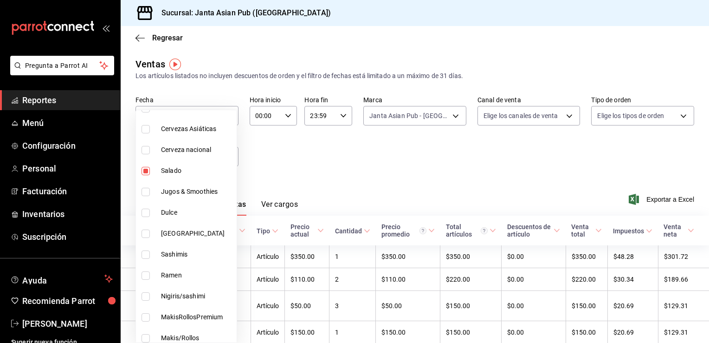
type input "d7cfda9f-04a9-47dc-8dff-bad7e0b6e1ec,70ffa6dc-0f16-484f-ada4-9bfbd4dc35e7,833d3…"
click at [147, 210] on input "checkbox" at bounding box center [146, 212] width 8 height 8
checkbox input "true"
type input "d7cfda9f-04a9-47dc-8dff-bad7e0b6e1ec,70ffa6dc-0f16-484f-ada4-9bfbd4dc35e7,833d3…"
click at [145, 192] on input "checkbox" at bounding box center [146, 192] width 8 height 8
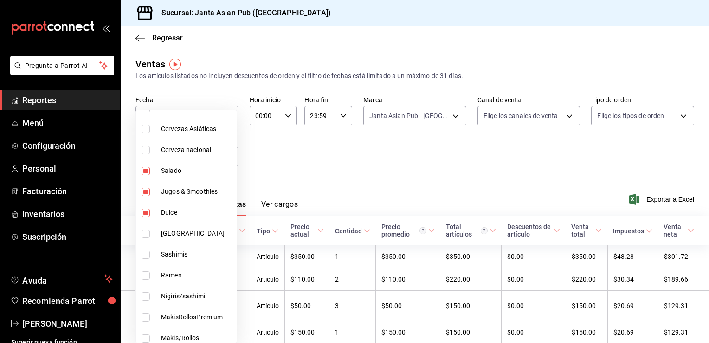
checkbox input "false"
type input "d7cfda9f-04a9-47dc-8dff-bad7e0b6e1ec,70ffa6dc-0f16-484f-ada4-9bfbd4dc35e7,833d3…"
click at [144, 253] on input "checkbox" at bounding box center [146, 254] width 8 height 8
checkbox input "true"
type input "d7cfda9f-04a9-47dc-8dff-bad7e0b6e1ec,70ffa6dc-0f16-484f-ada4-9bfbd4dc35e7,833d3…"
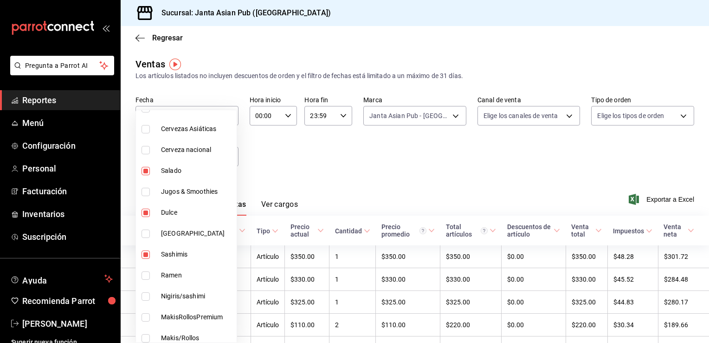
click at [145, 277] on input "checkbox" at bounding box center [146, 275] width 8 height 8
checkbox input "true"
type input "d7cfda9f-04a9-47dc-8dff-bad7e0b6e1ec,70ffa6dc-0f16-484f-ada4-9bfbd4dc35e7,833d3…"
click at [147, 293] on input "checkbox" at bounding box center [146, 296] width 8 height 8
checkbox input "true"
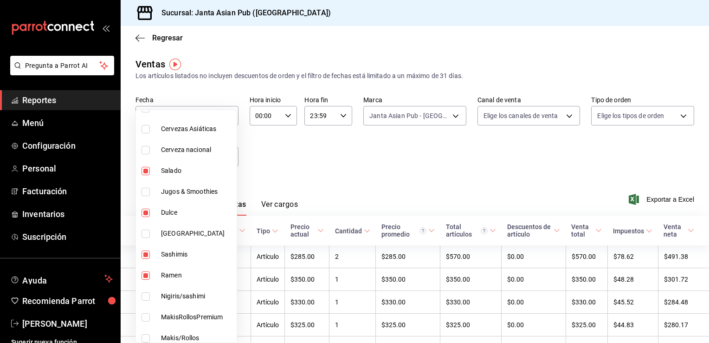
type input "d7cfda9f-04a9-47dc-8dff-bad7e0b6e1ec,70ffa6dc-0f16-484f-ada4-9bfbd4dc35e7,833d3…"
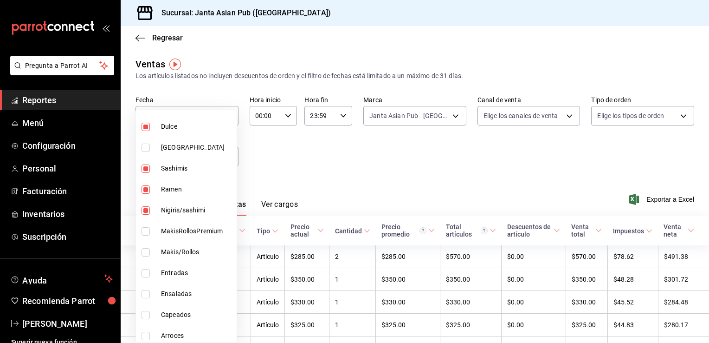
scroll to position [824, 0]
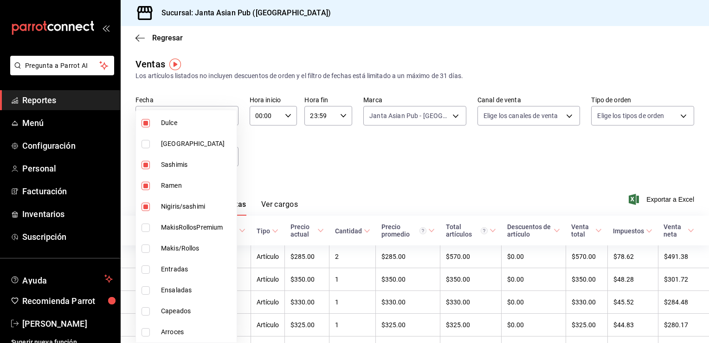
click at [147, 227] on input "checkbox" at bounding box center [146, 227] width 8 height 8
checkbox input "true"
type input "d7cfda9f-04a9-47dc-8dff-bad7e0b6e1ec,70ffa6dc-0f16-484f-ada4-9bfbd4dc35e7,833d3…"
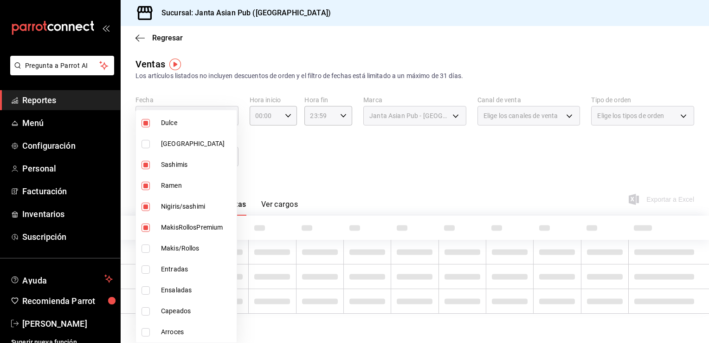
click at [149, 244] on input "checkbox" at bounding box center [146, 248] width 8 height 8
checkbox input "true"
type input "d7cfda9f-04a9-47dc-8dff-bad7e0b6e1ec,70ffa6dc-0f16-484f-ada4-9bfbd4dc35e7,833d3…"
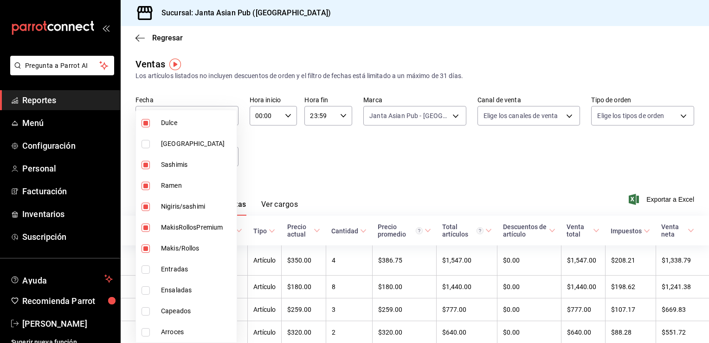
click at [144, 268] on input "checkbox" at bounding box center [146, 269] width 8 height 8
checkbox input "true"
type input "d7cfda9f-04a9-47dc-8dff-bad7e0b6e1ec,70ffa6dc-0f16-484f-ada4-9bfbd4dc35e7,833d3…"
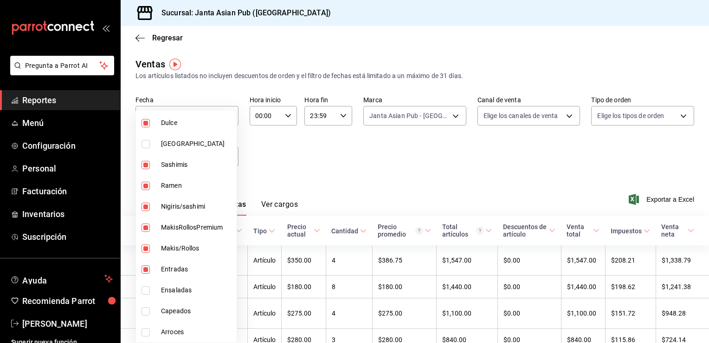
drag, startPoint x: 144, startPoint y: 292, endPoint x: 147, endPoint y: 312, distance: 20.7
click at [147, 312] on input "checkbox" at bounding box center [146, 311] width 8 height 8
checkbox input "true"
type input "d7cfda9f-04a9-47dc-8dff-bad7e0b6e1ec,70ffa6dc-0f16-484f-ada4-9bfbd4dc35e7,833d3…"
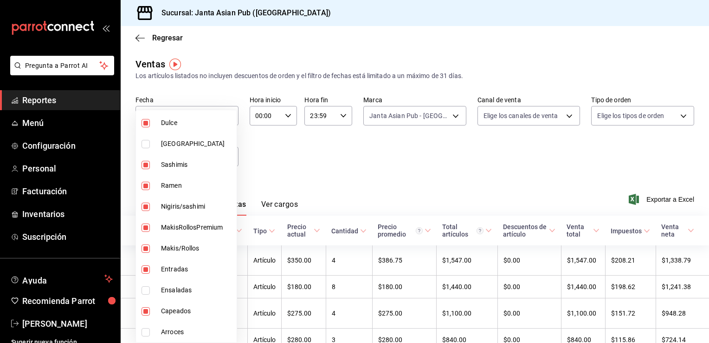
click at [145, 291] on input "checkbox" at bounding box center [146, 290] width 8 height 8
checkbox input "true"
type input "d7cfda9f-04a9-47dc-8dff-bad7e0b6e1ec,70ffa6dc-0f16-484f-ada4-9bfbd4dc35e7,833d3…"
click at [149, 333] on input "checkbox" at bounding box center [146, 332] width 8 height 8
checkbox input "true"
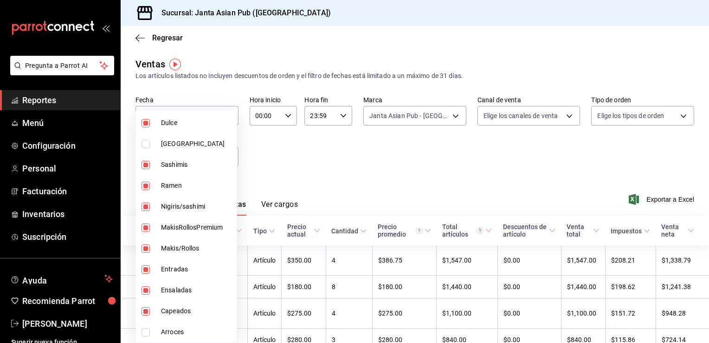
type input "d7cfda9f-04a9-47dc-8dff-bad7e0b6e1ec,70ffa6dc-0f16-484f-ada4-9bfbd4dc35e7,833d3…"
click at [285, 149] on div at bounding box center [354, 171] width 709 height 343
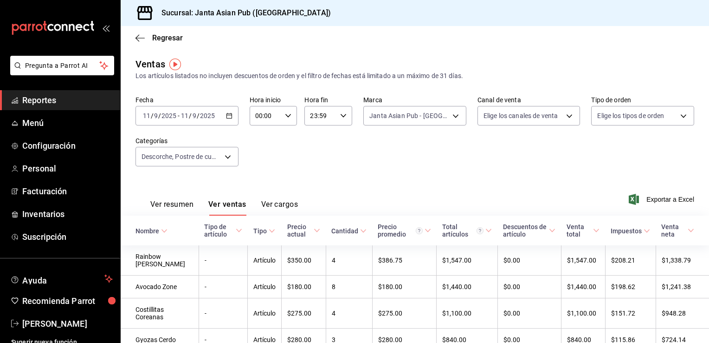
click at [171, 206] on button "Ver resumen" at bounding box center [171, 208] width 43 height 16
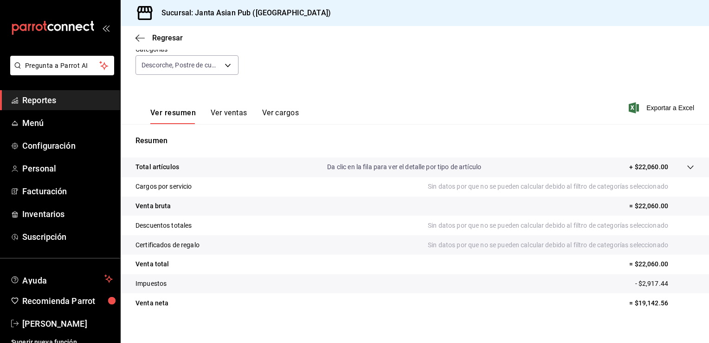
scroll to position [93, 0]
click at [223, 110] on button "Ver ventas" at bounding box center [229, 115] width 37 height 16
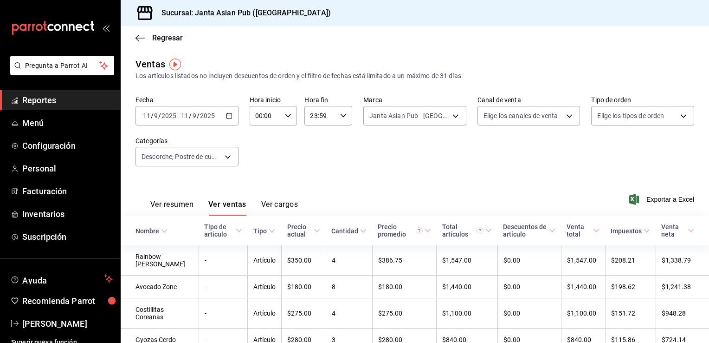
click at [180, 205] on button "Ver resumen" at bounding box center [171, 208] width 43 height 16
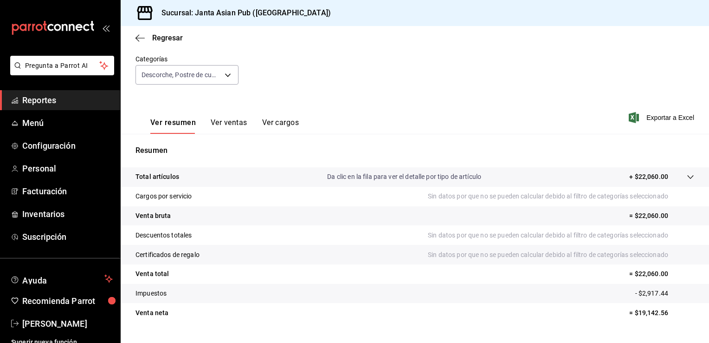
scroll to position [101, 0]
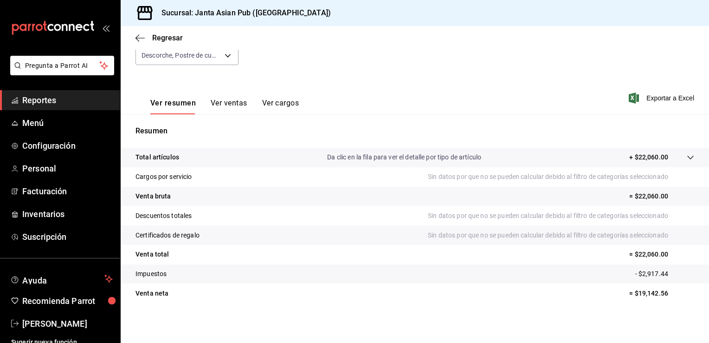
click at [231, 104] on button "Ver ventas" at bounding box center [229, 106] width 37 height 16
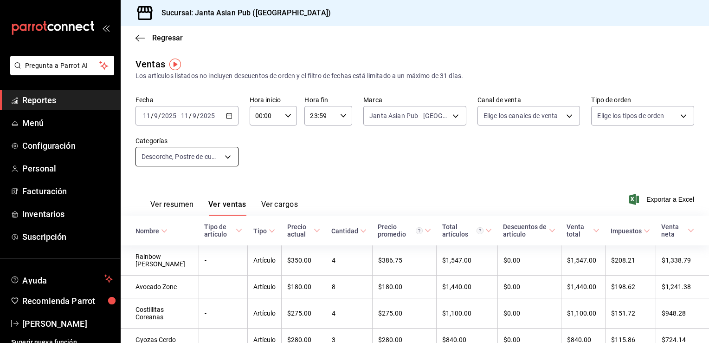
click at [223, 157] on body "Pregunta a Parrot AI Reportes Menú Configuración Personal Facturación Inventari…" at bounding box center [354, 171] width 709 height 343
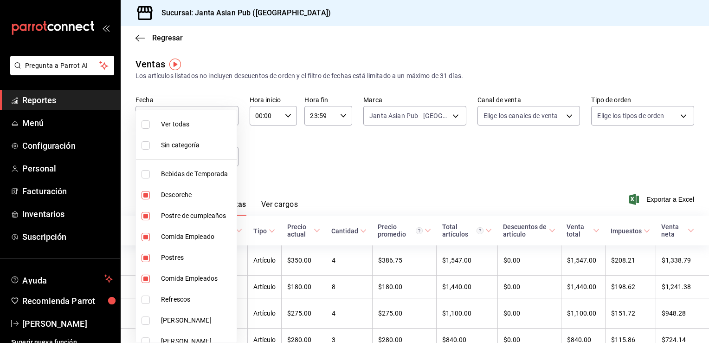
click at [145, 123] on input "checkbox" at bounding box center [146, 124] width 8 height 8
checkbox input "true"
type input "70c5a775-ad25-44b7-8e18-3ab9461f56c9,d7cfda9f-04a9-47dc-8dff-bad7e0b6e1ec,70ffa…"
checkbox input "true"
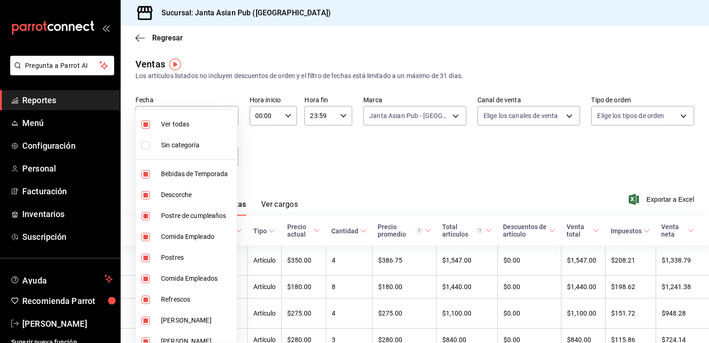
click at [326, 138] on div at bounding box center [354, 171] width 709 height 343
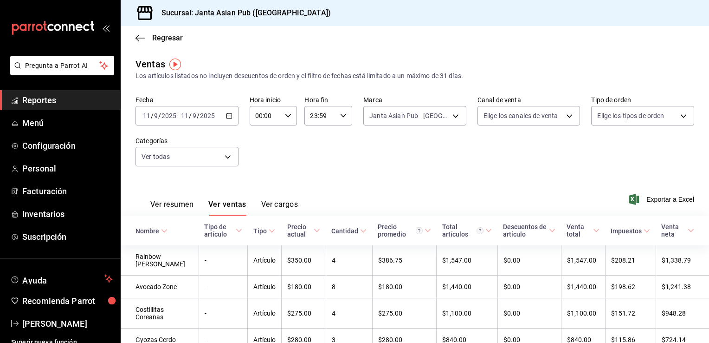
click at [152, 203] on button "Ver resumen" at bounding box center [171, 208] width 43 height 16
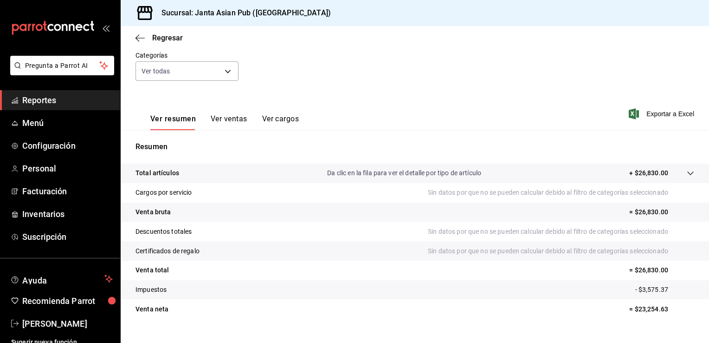
scroll to position [102, 0]
